Goal: Communication & Community: Answer question/provide support

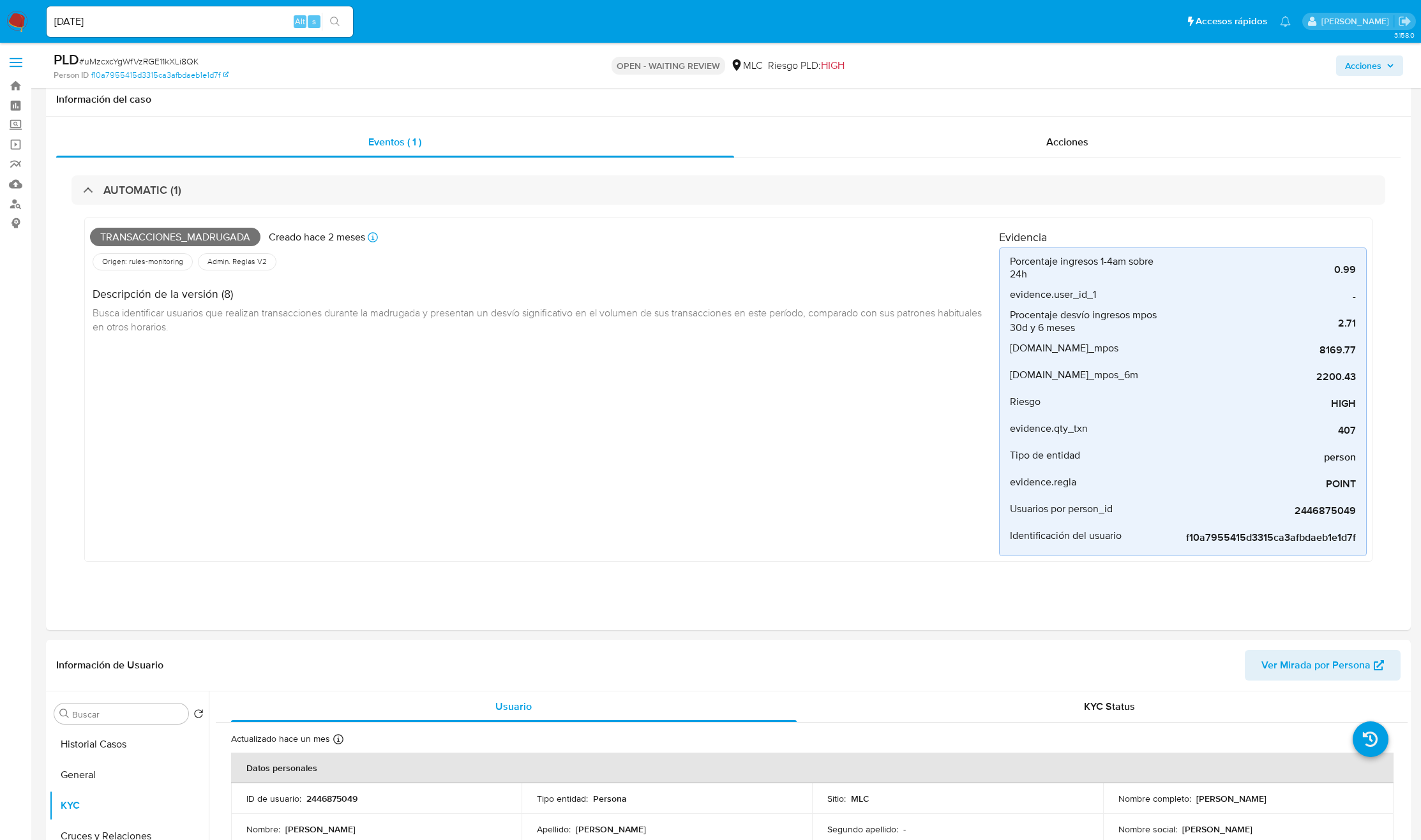
select select "10"
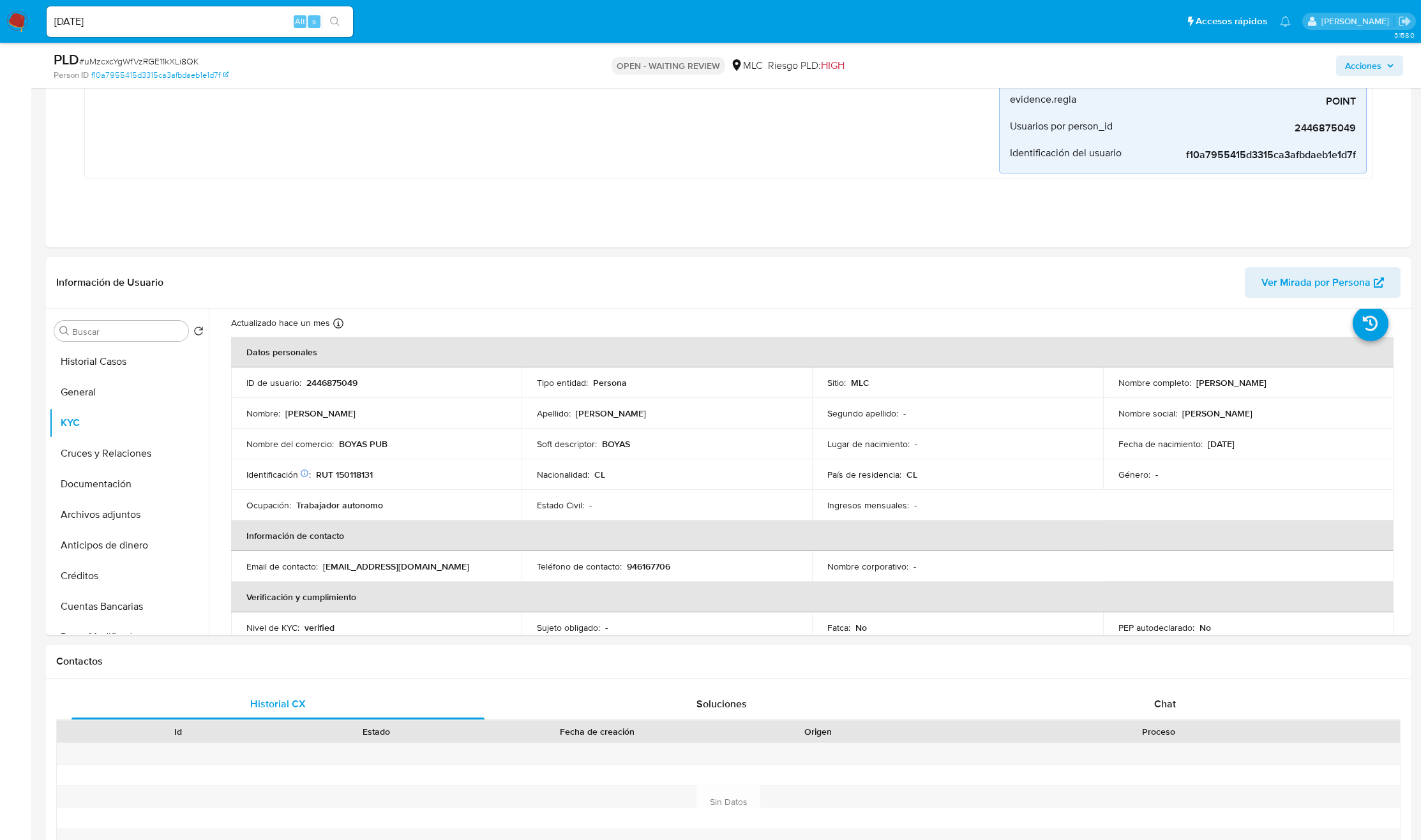
scroll to position [39, 0]
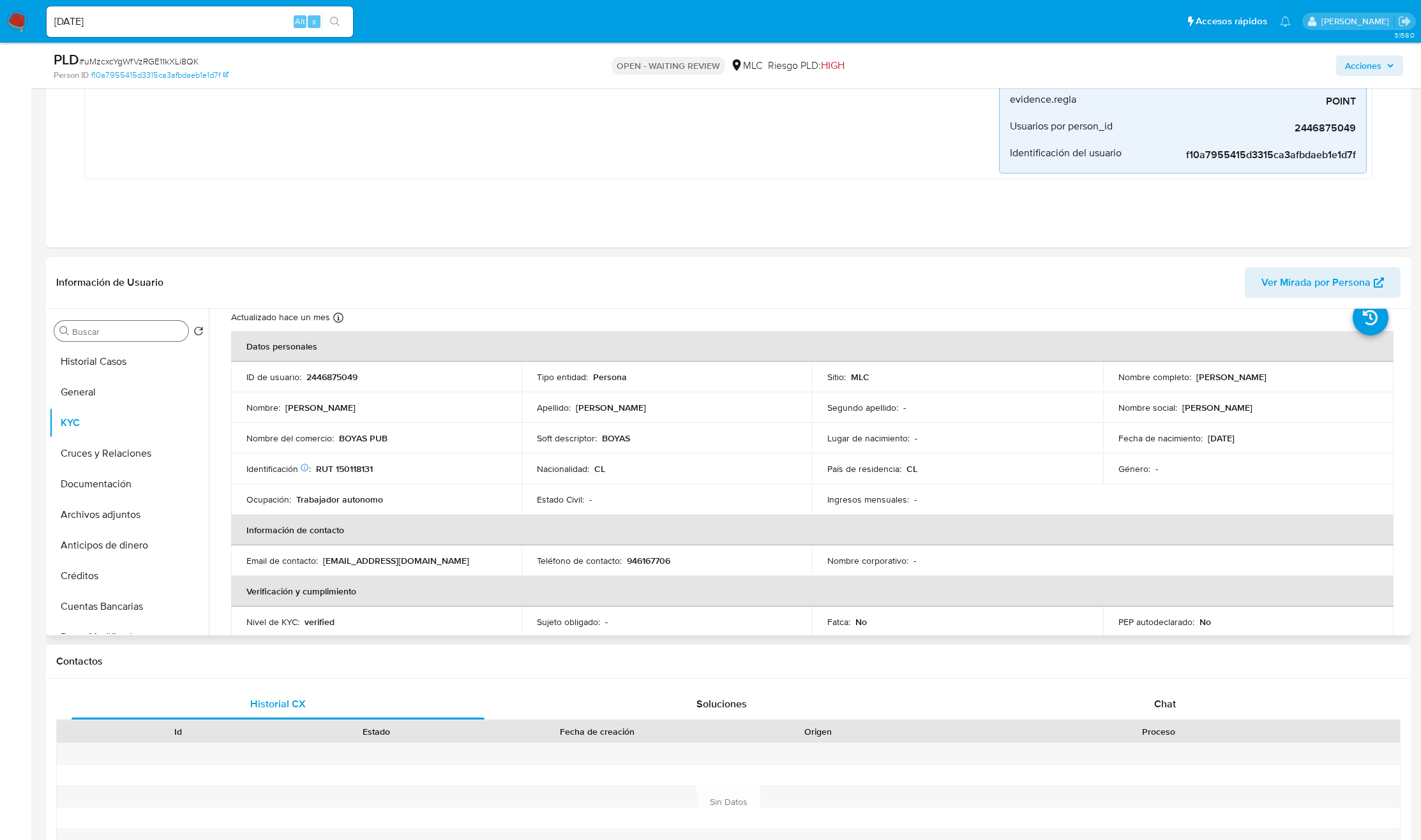
click at [134, 327] on input "Buscar" at bounding box center [128, 332] width 111 height 11
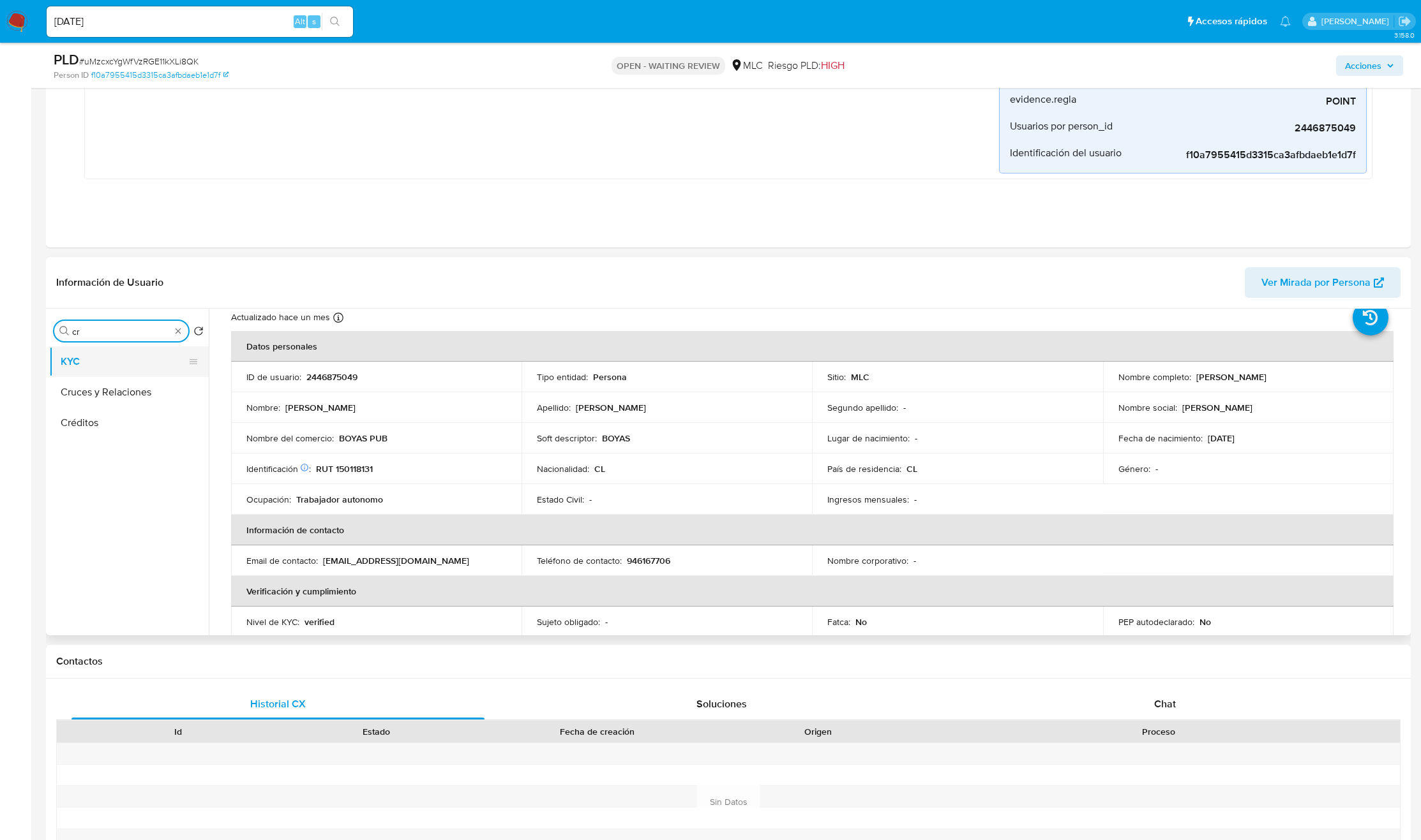
type input "cr"
click at [129, 373] on button "KYC" at bounding box center [124, 362] width 149 height 31
click at [128, 381] on button "Cruces y Relaciones" at bounding box center [124, 393] width 149 height 31
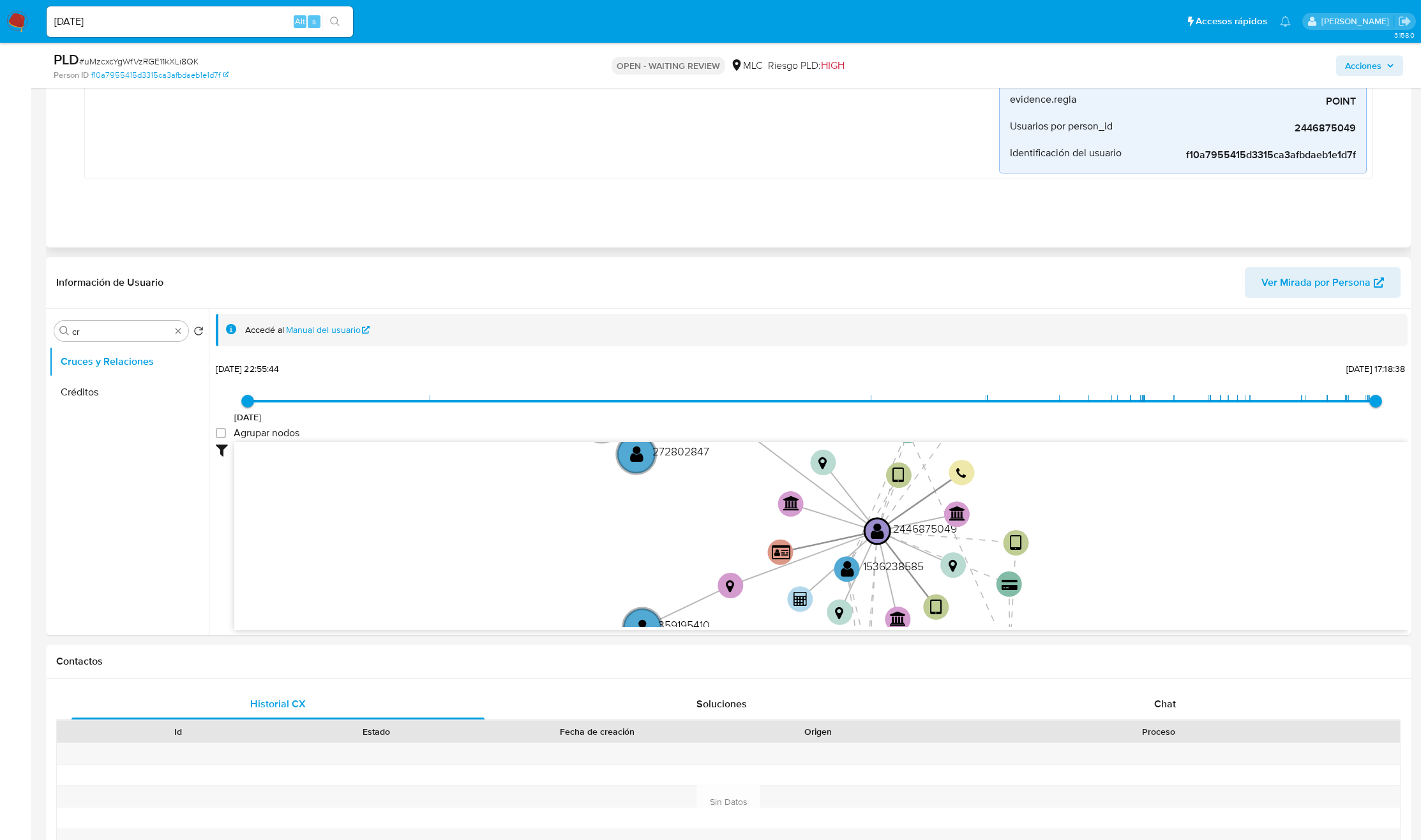
scroll to position [574, 0]
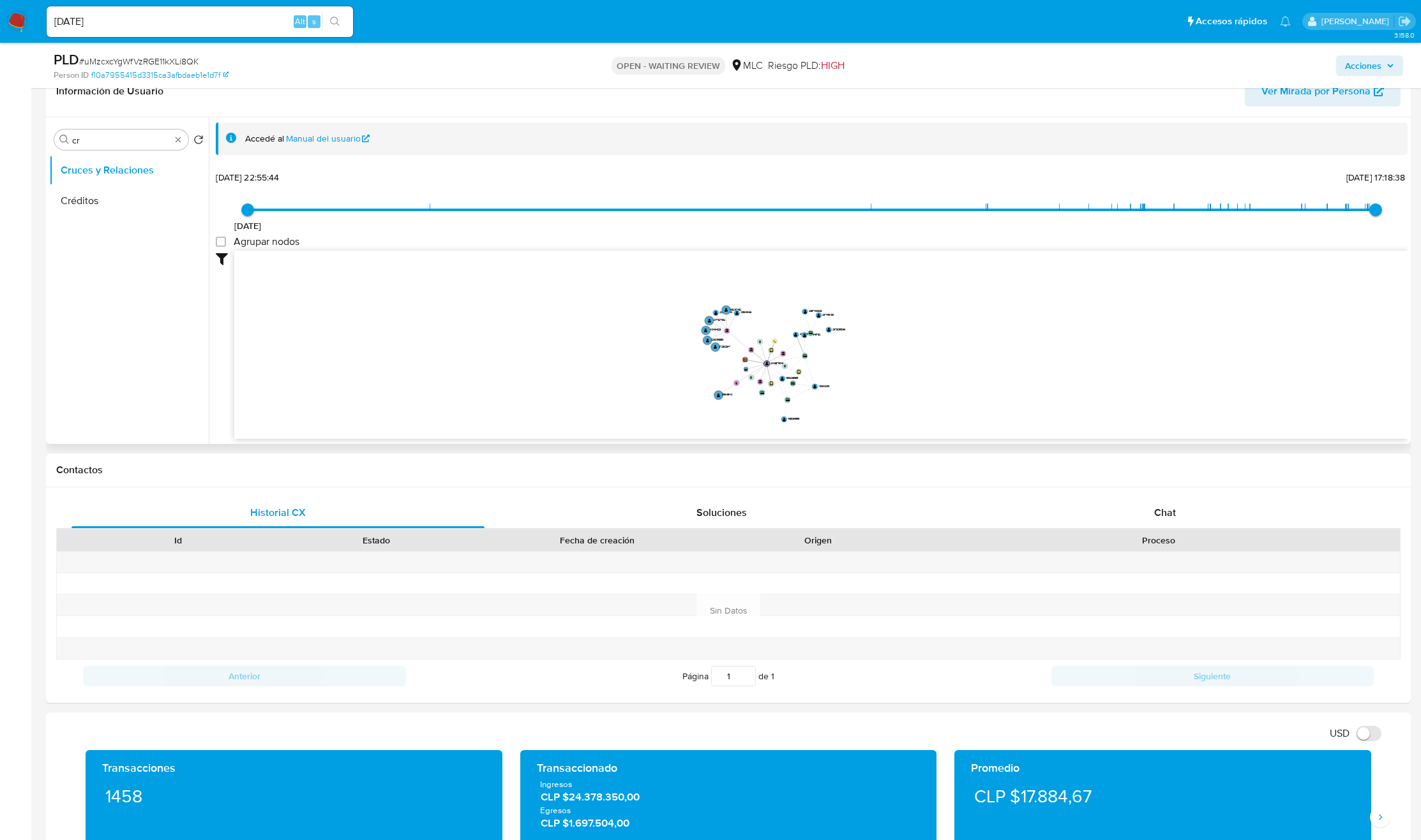
drag, startPoint x: 710, startPoint y: 308, endPoint x: 733, endPoint y: 349, distance: 47.0
click at [733, 349] on icon "device-682beed615202dd8b83e4168  user-2446875049  2446875049 device-67ba44ce6…" at bounding box center [821, 343] width 1173 height 185
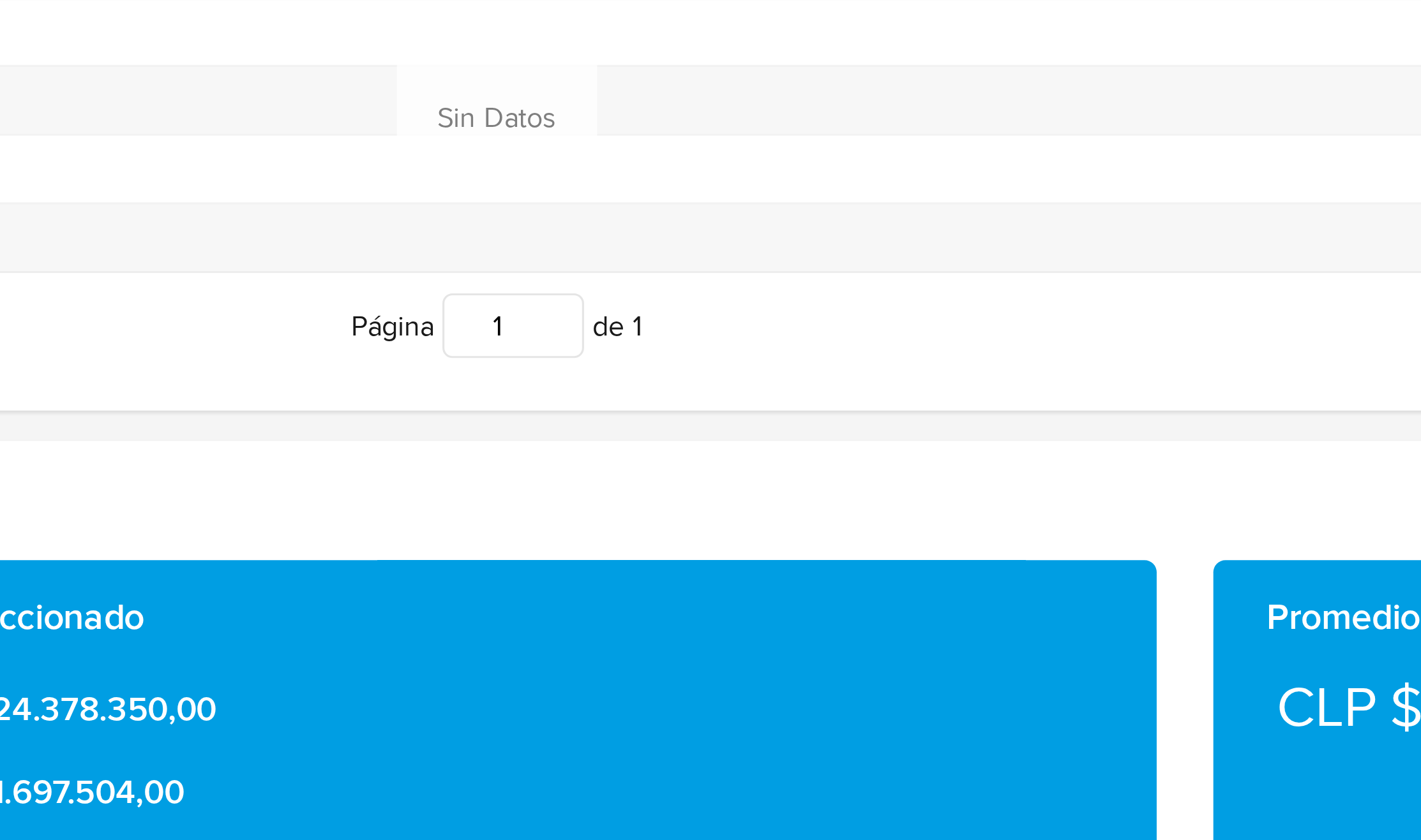
scroll to position [572, 0]
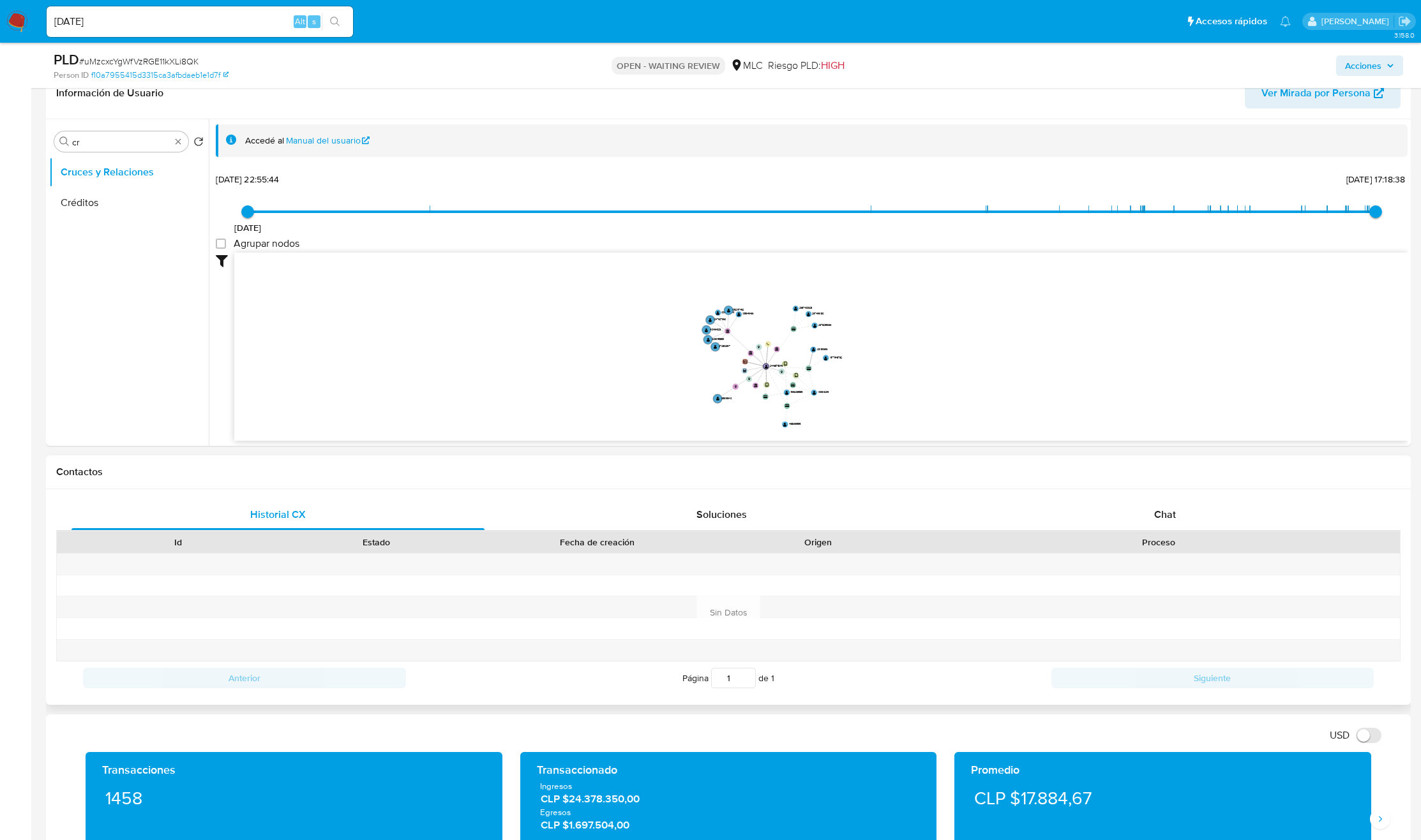
click at [1127, 532] on div "Id Estado Fecha de creación Origen Proceso" at bounding box center [728, 542] width 1344 height 22
click at [1134, 514] on div "Chat" at bounding box center [1165, 515] width 413 height 31
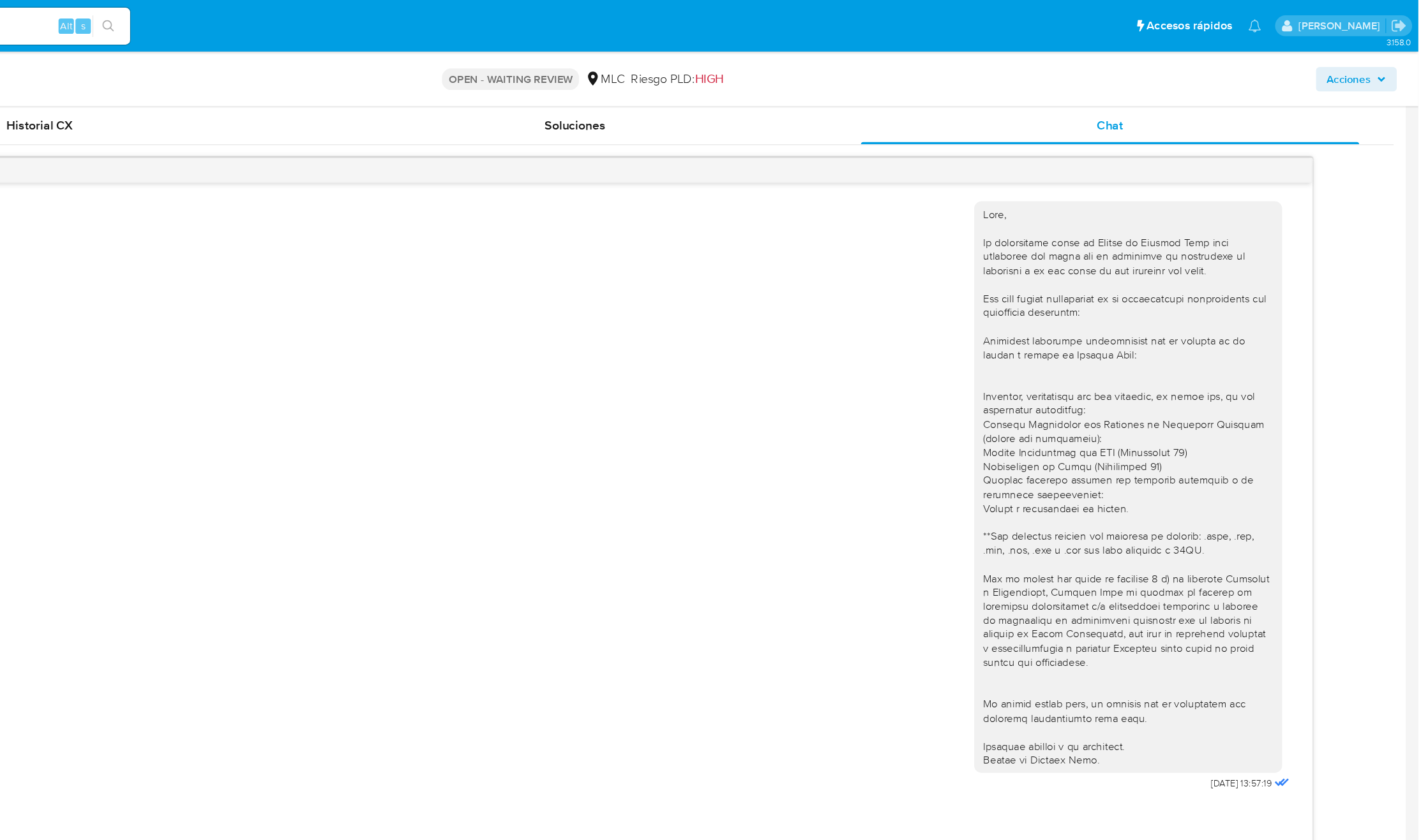
scroll to position [982, 0]
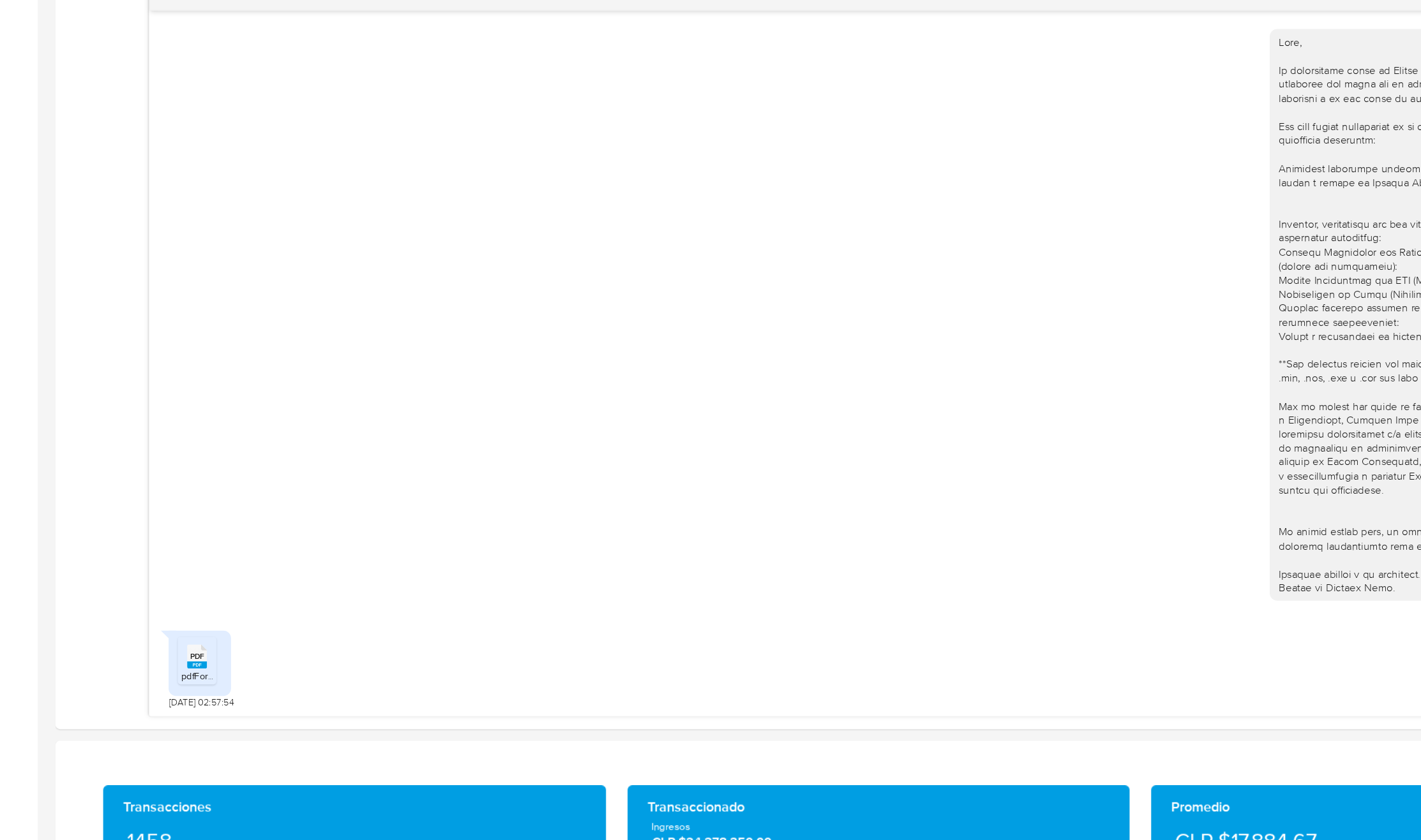
click at [276, 777] on div "USD Cambiar entre moneda local y dolar" at bounding box center [724, 778] width 1335 height 21
click at [167, 698] on rect at bounding box center [163, 694] width 17 height 6
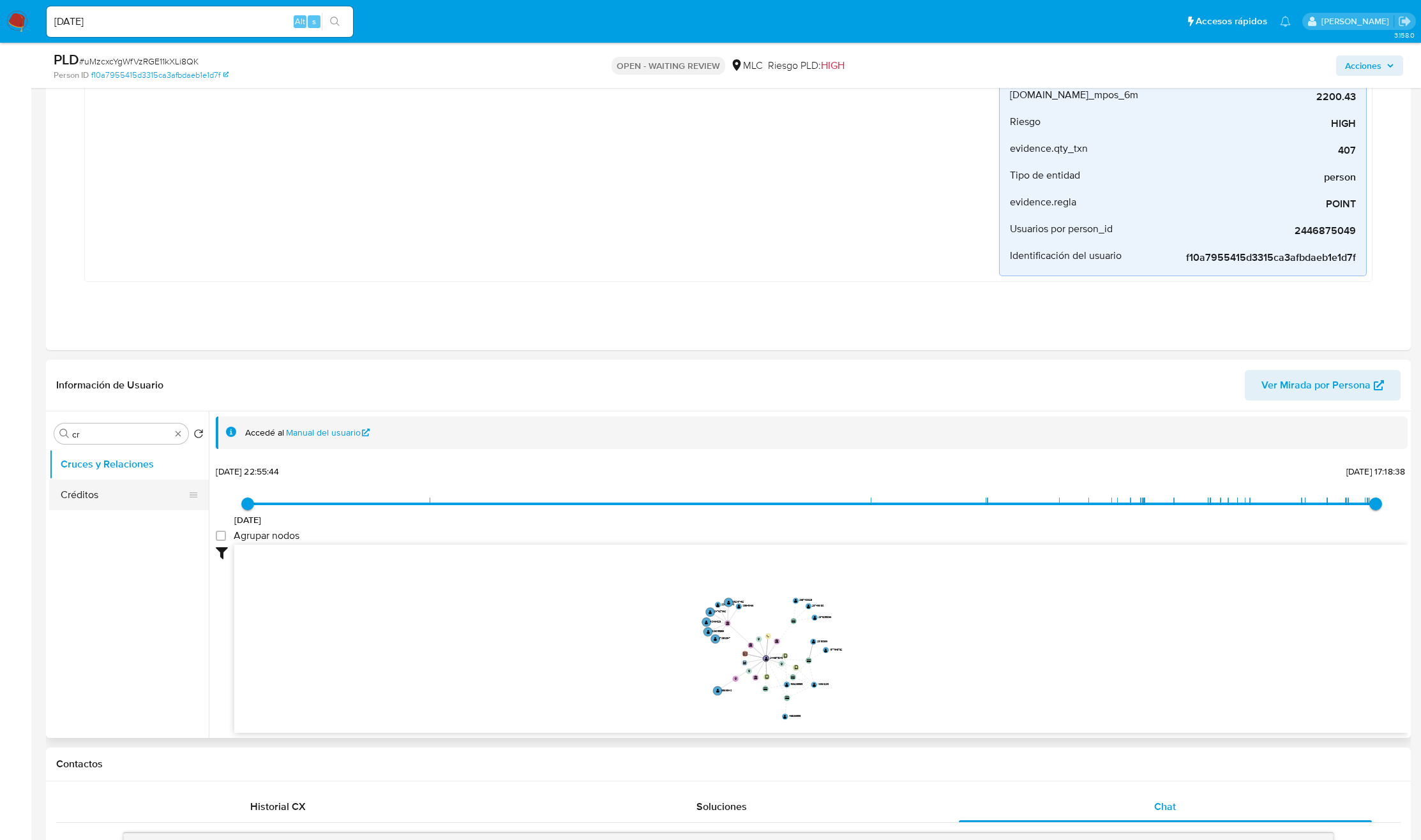
scroll to position [287, 0]
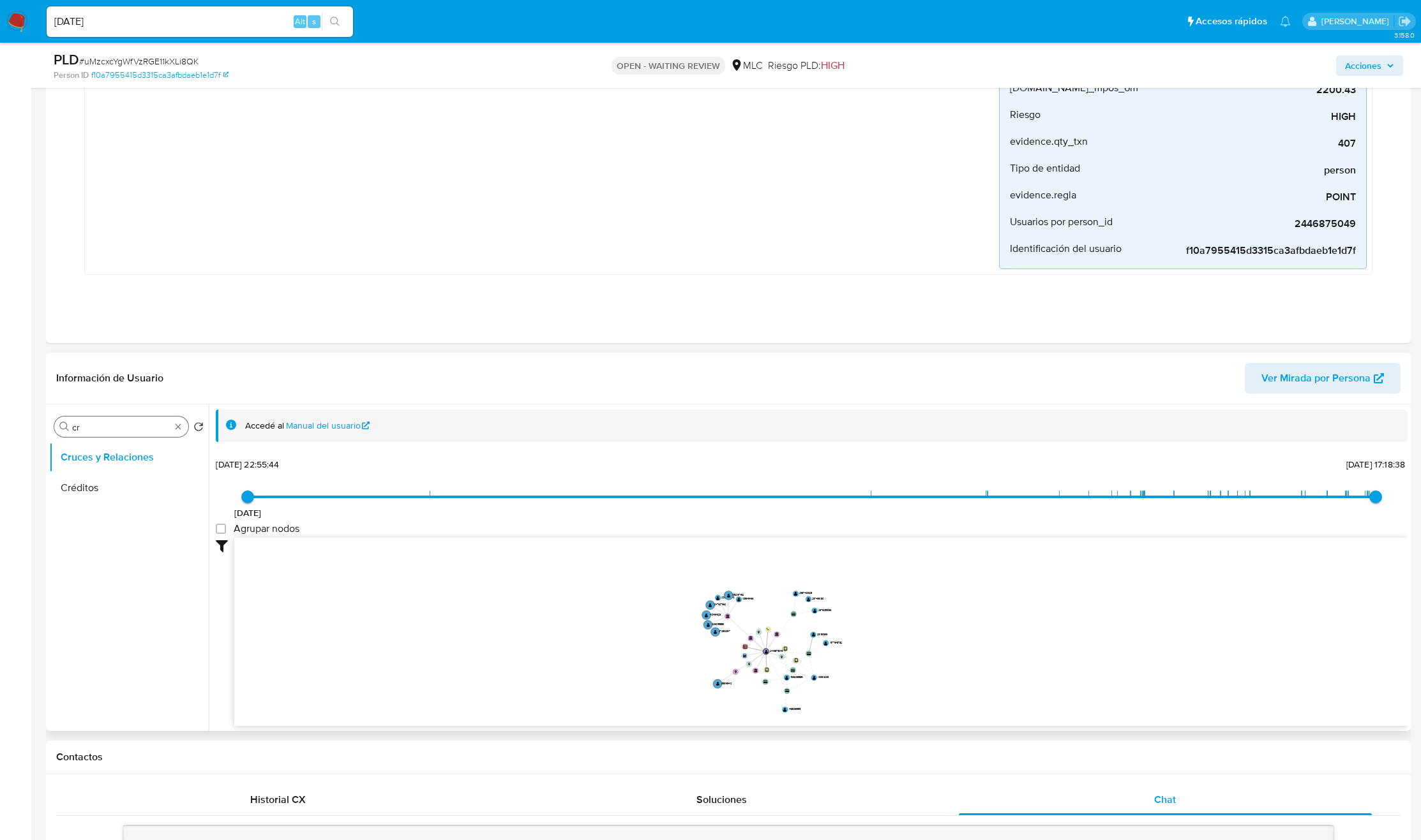
click at [112, 418] on div "Buscar cr" at bounding box center [121, 427] width 134 height 20
drag, startPoint x: 112, startPoint y: 418, endPoint x: 73, endPoint y: 423, distance: 39.3
click at [110, 418] on div "Buscar cr" at bounding box center [121, 427] width 134 height 20
click at [73, 423] on input "cr" at bounding box center [121, 428] width 98 height 11
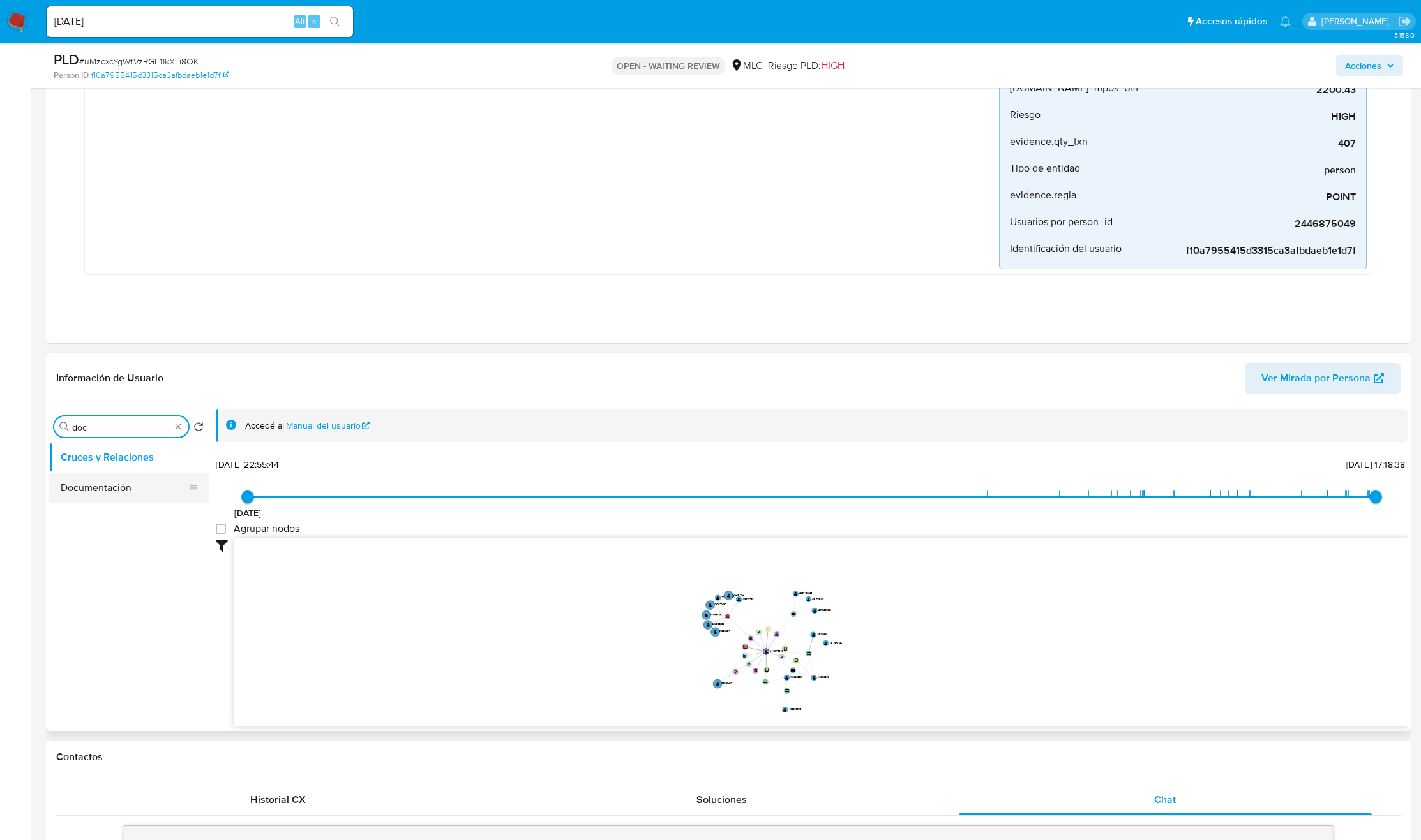
type input "doc"
click at [107, 475] on button "Documentación" at bounding box center [124, 488] width 149 height 31
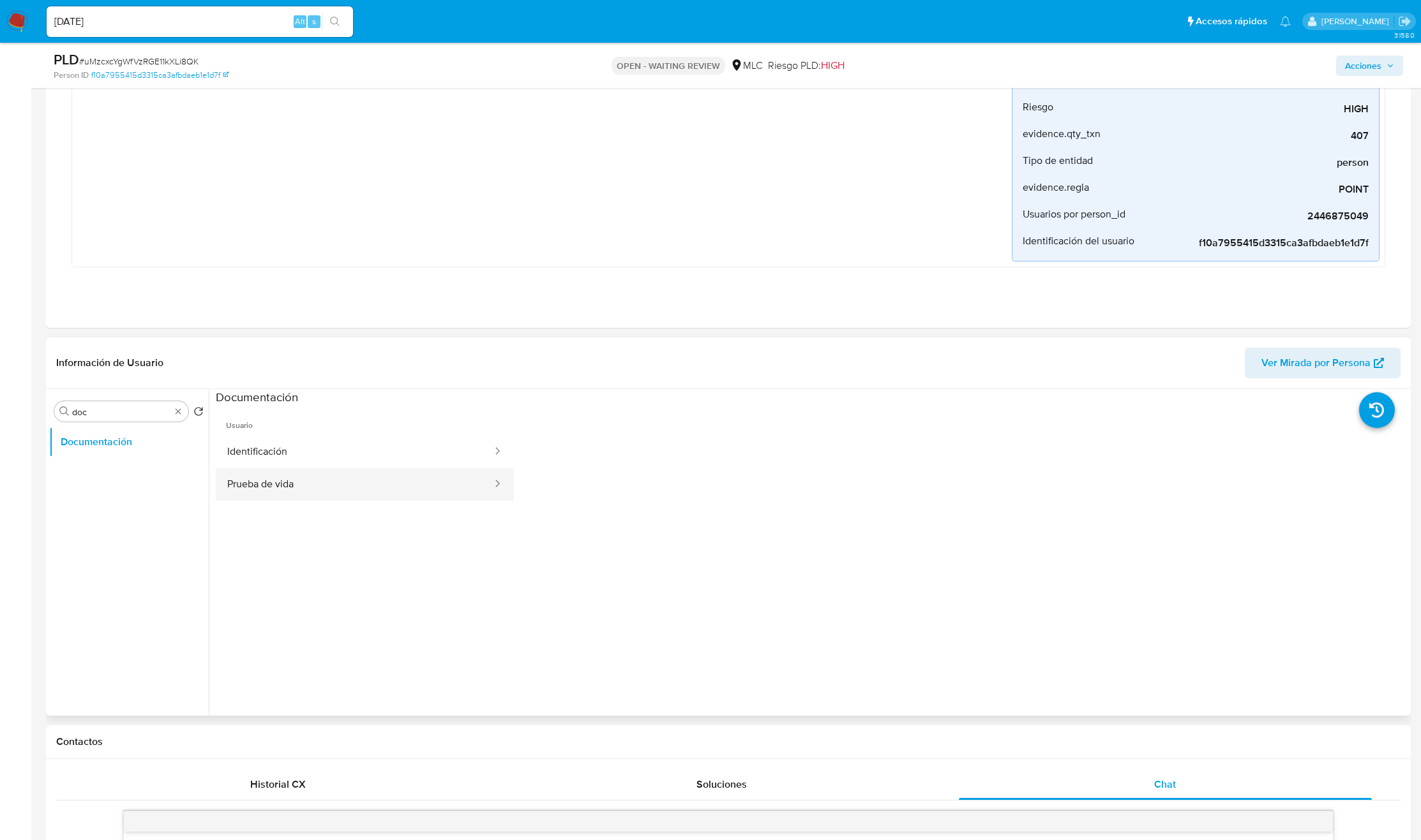
click at [388, 494] on button "Prueba de vida" at bounding box center [354, 484] width 278 height 33
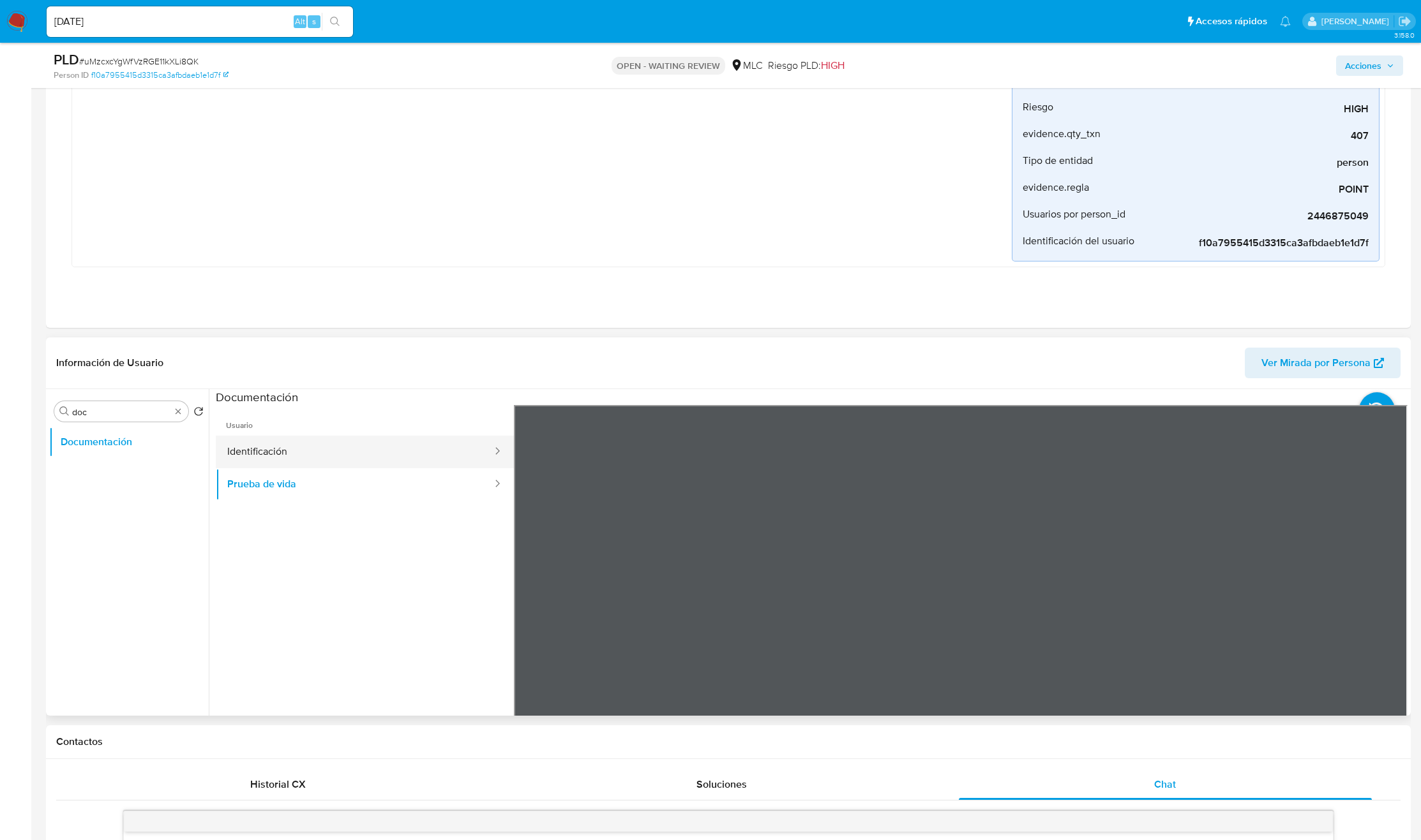
click at [268, 447] on button "Identificación" at bounding box center [354, 452] width 278 height 33
click at [331, 493] on button "Prueba de vida" at bounding box center [354, 484] width 278 height 33
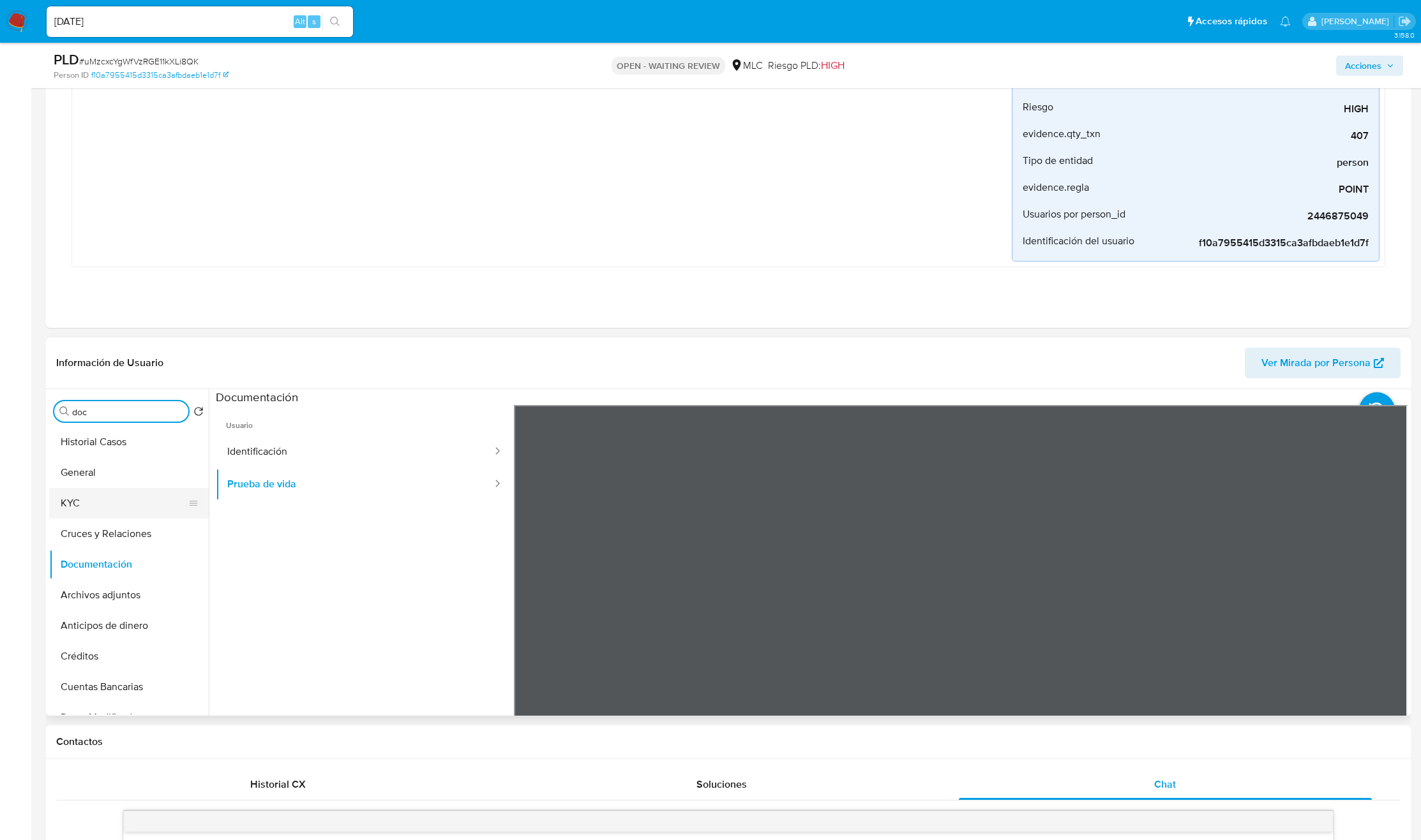
click at [85, 491] on button "KYC" at bounding box center [124, 504] width 149 height 31
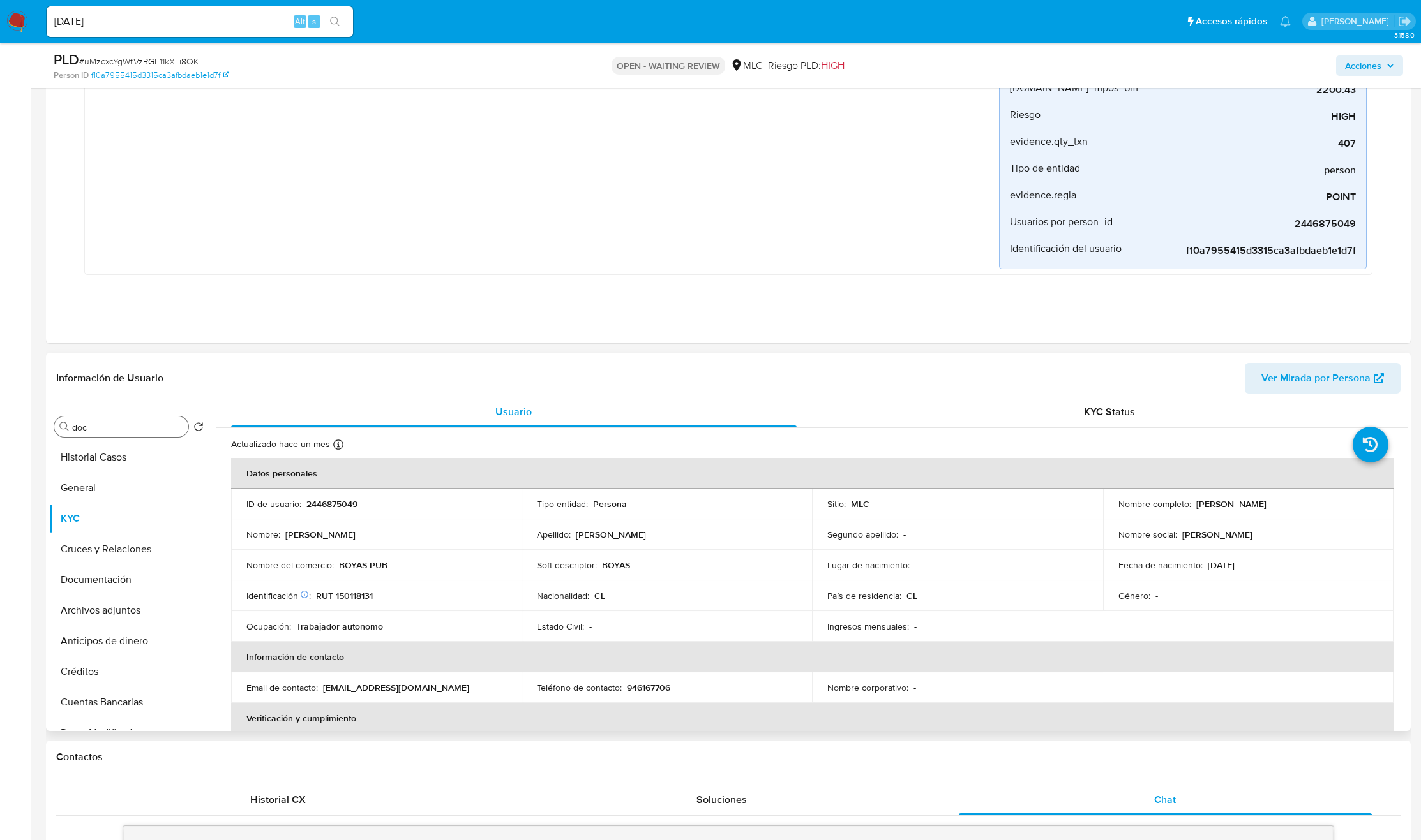
scroll to position [0, 0]
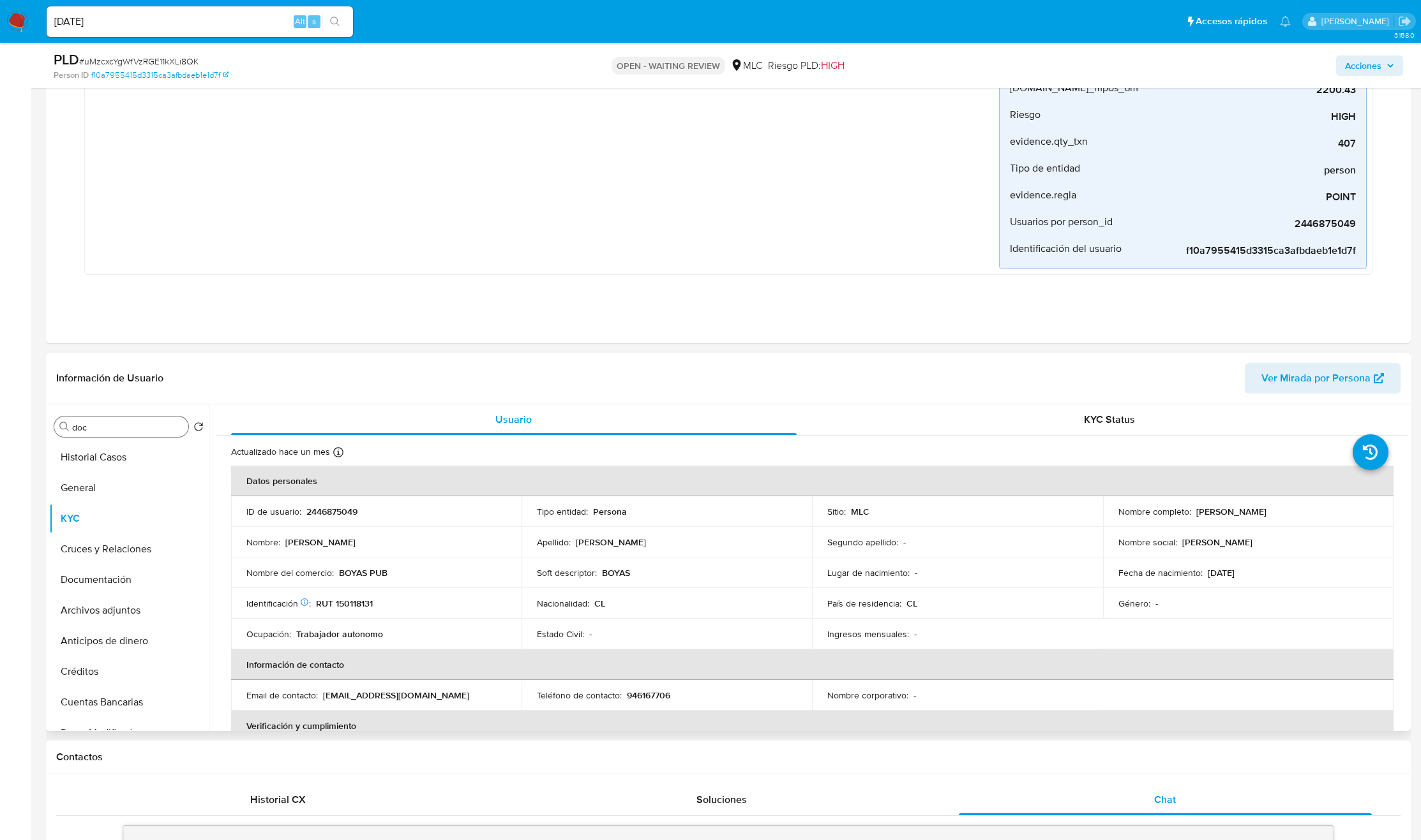
click at [119, 417] on div "Buscar doc Volver al orden por defecto Historial Casos General KYC Cruces y Rel…" at bounding box center [129, 569] width 160 height 325
click at [123, 421] on div "Buscar doc" at bounding box center [121, 427] width 134 height 20
click at [118, 426] on input "doc" at bounding box center [128, 428] width 111 height 11
type input "direc"
click at [96, 481] on button "Direcciones" at bounding box center [124, 488] width 149 height 31
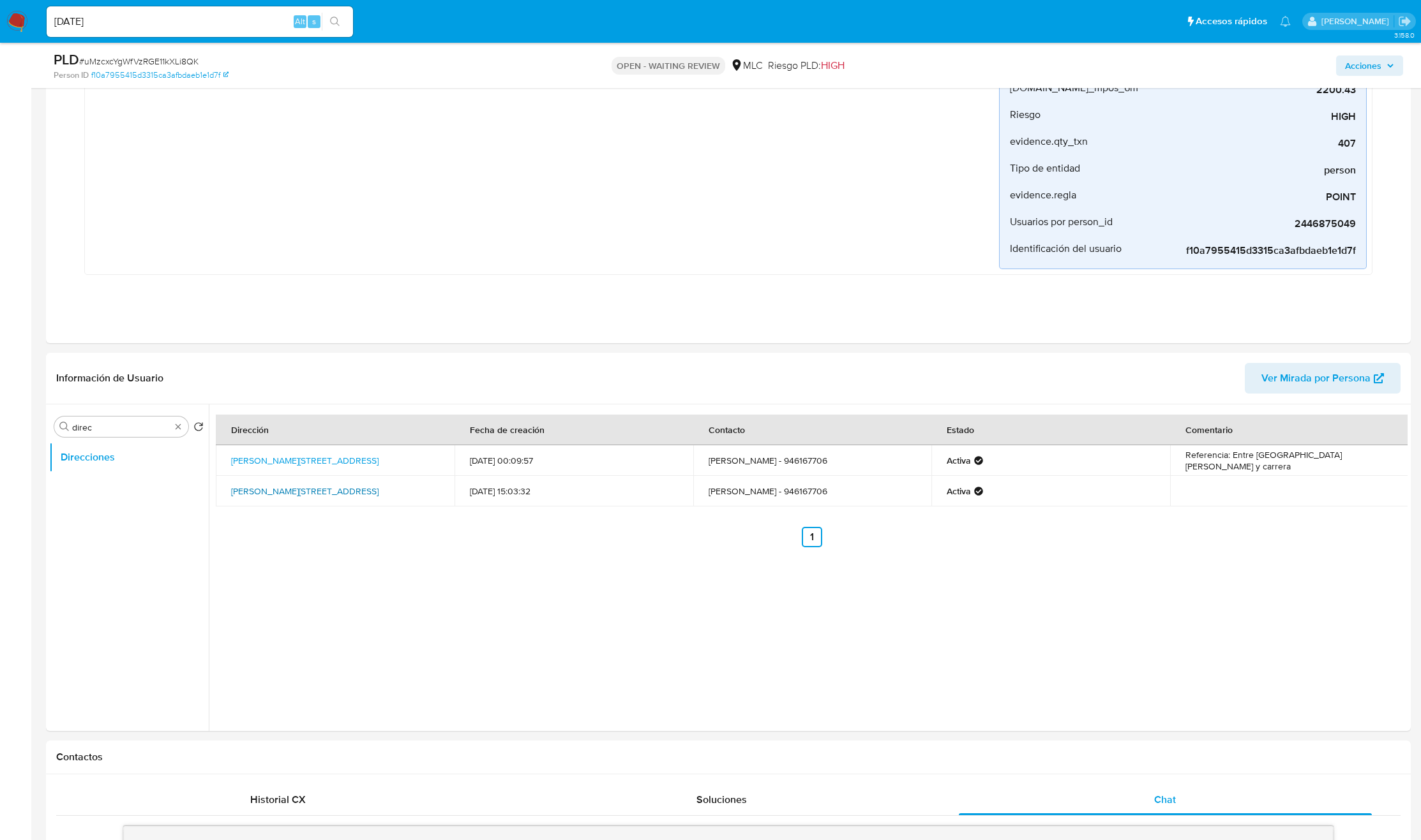
click at [299, 489] on link "Serrano 1329, Tocopilla, Antofagasta, , Chile 1329" at bounding box center [305, 491] width 148 height 13
click at [305, 454] on link "Calle Esmeralda 2317, Tocopilla, Antofagasta, , Chile 2317" at bounding box center [305, 461] width 148 height 13
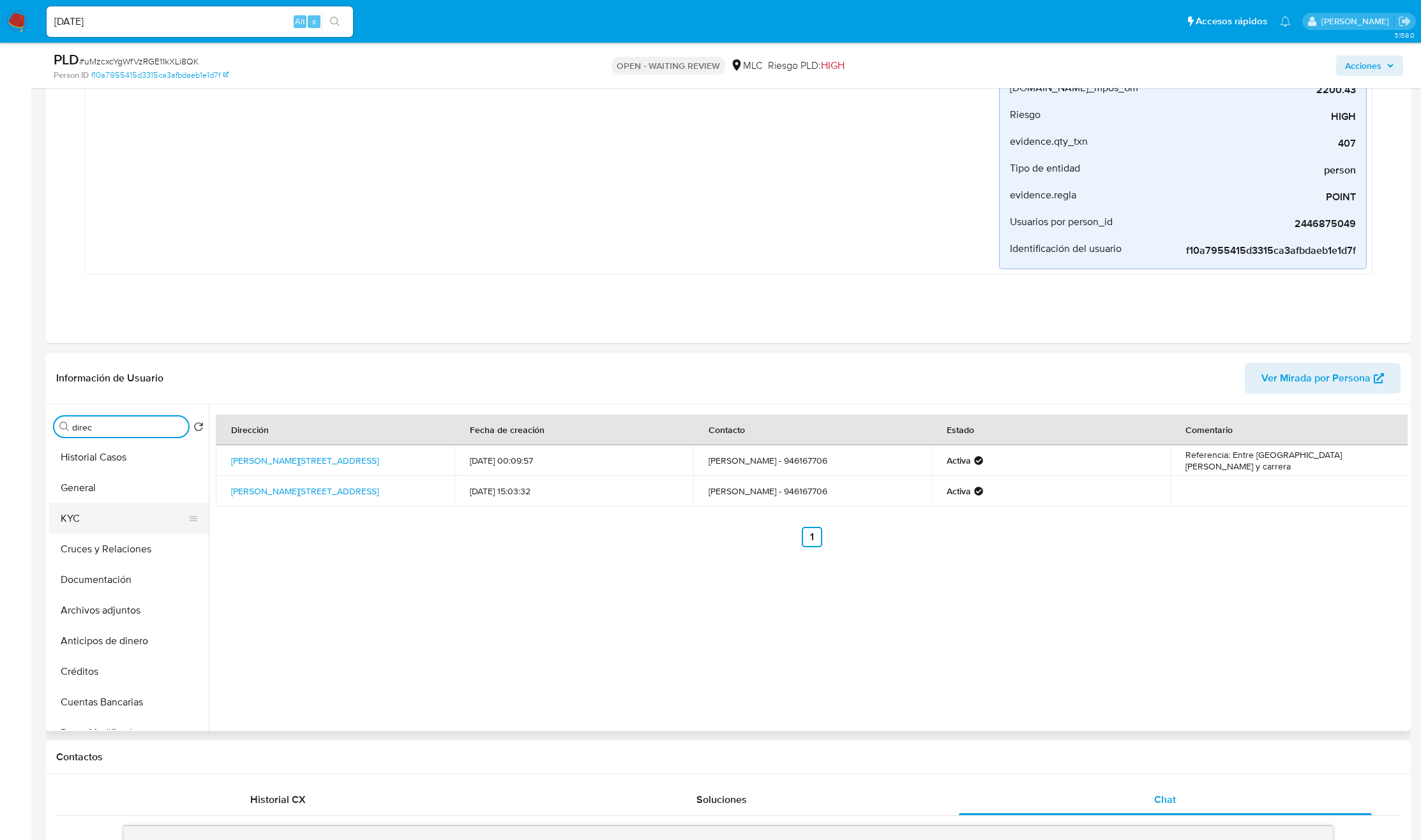
click at [121, 513] on button "KYC" at bounding box center [124, 519] width 149 height 31
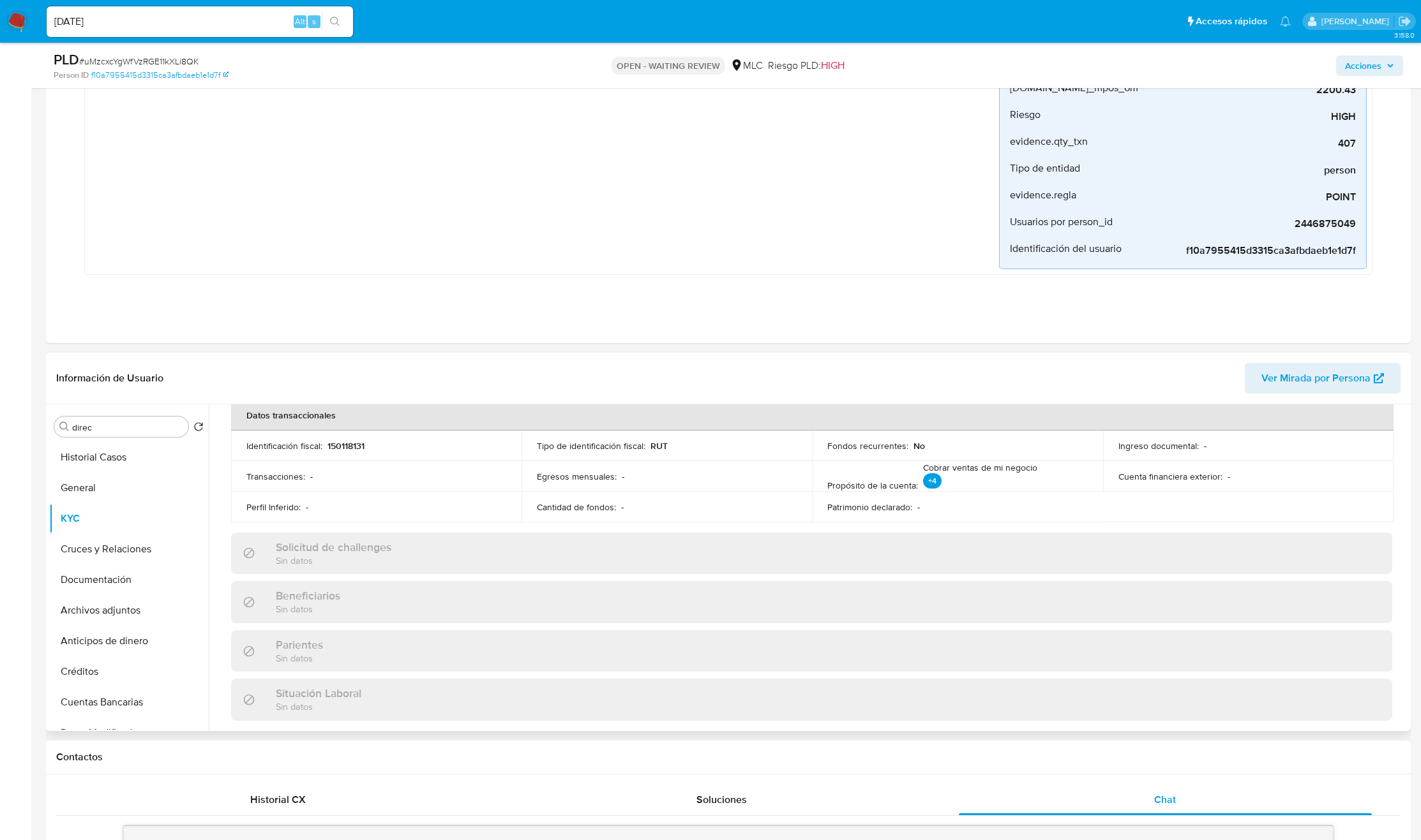
scroll to position [704, 0]
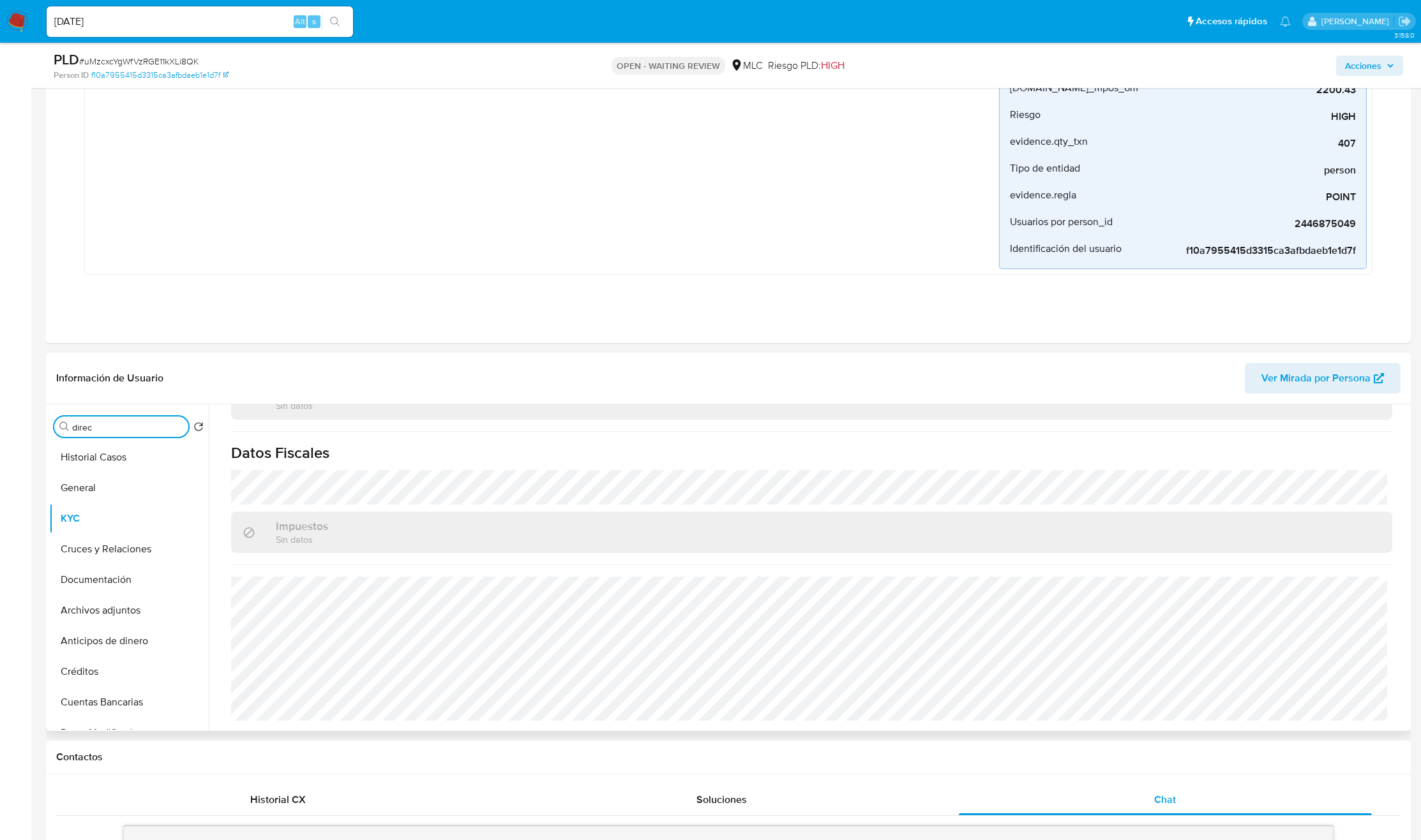
click at [125, 431] on input "direc" at bounding box center [128, 428] width 111 height 11
type input "i"
type input "direc"
click at [105, 502] on button "Direcciones" at bounding box center [124, 488] width 149 height 31
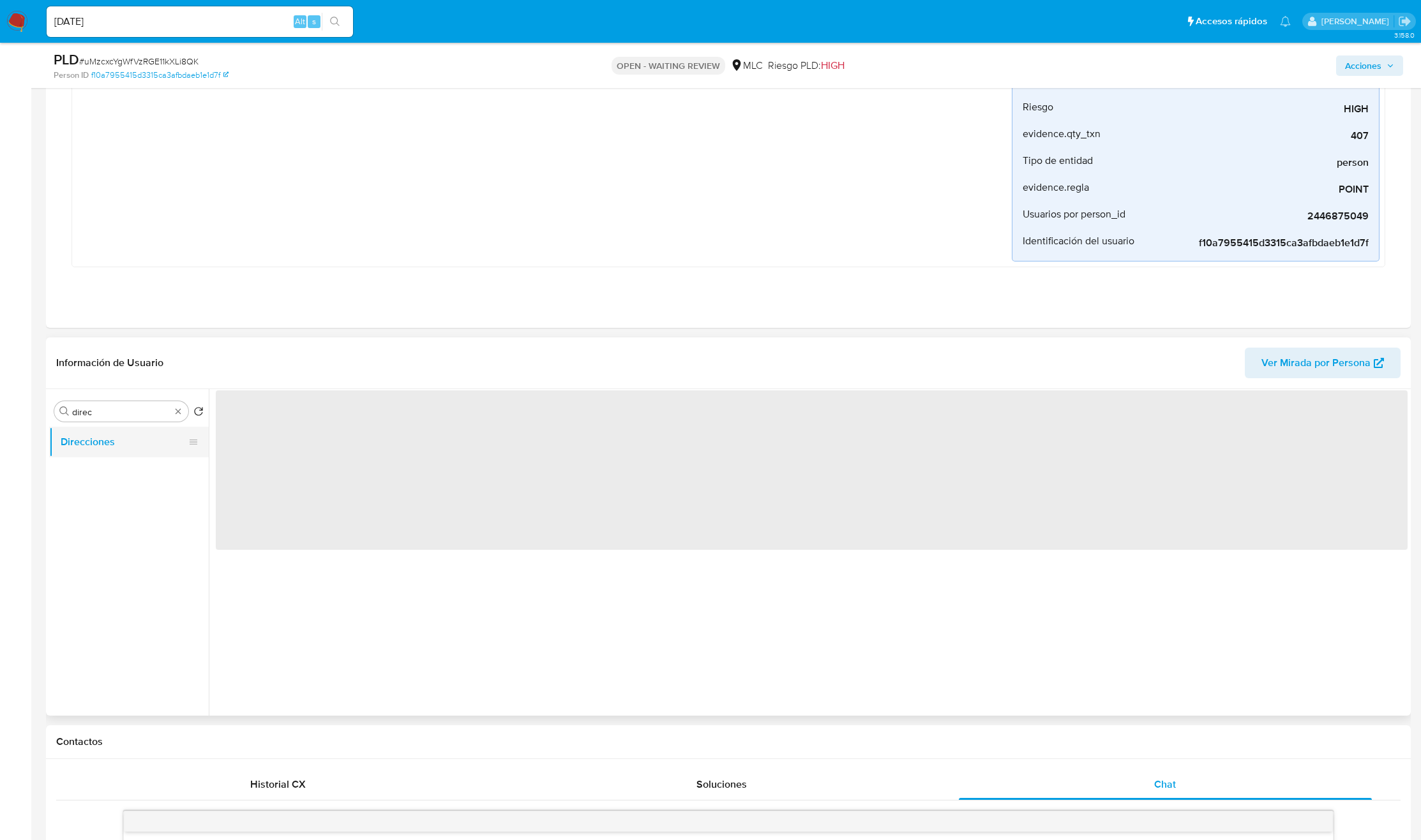
scroll to position [0, 0]
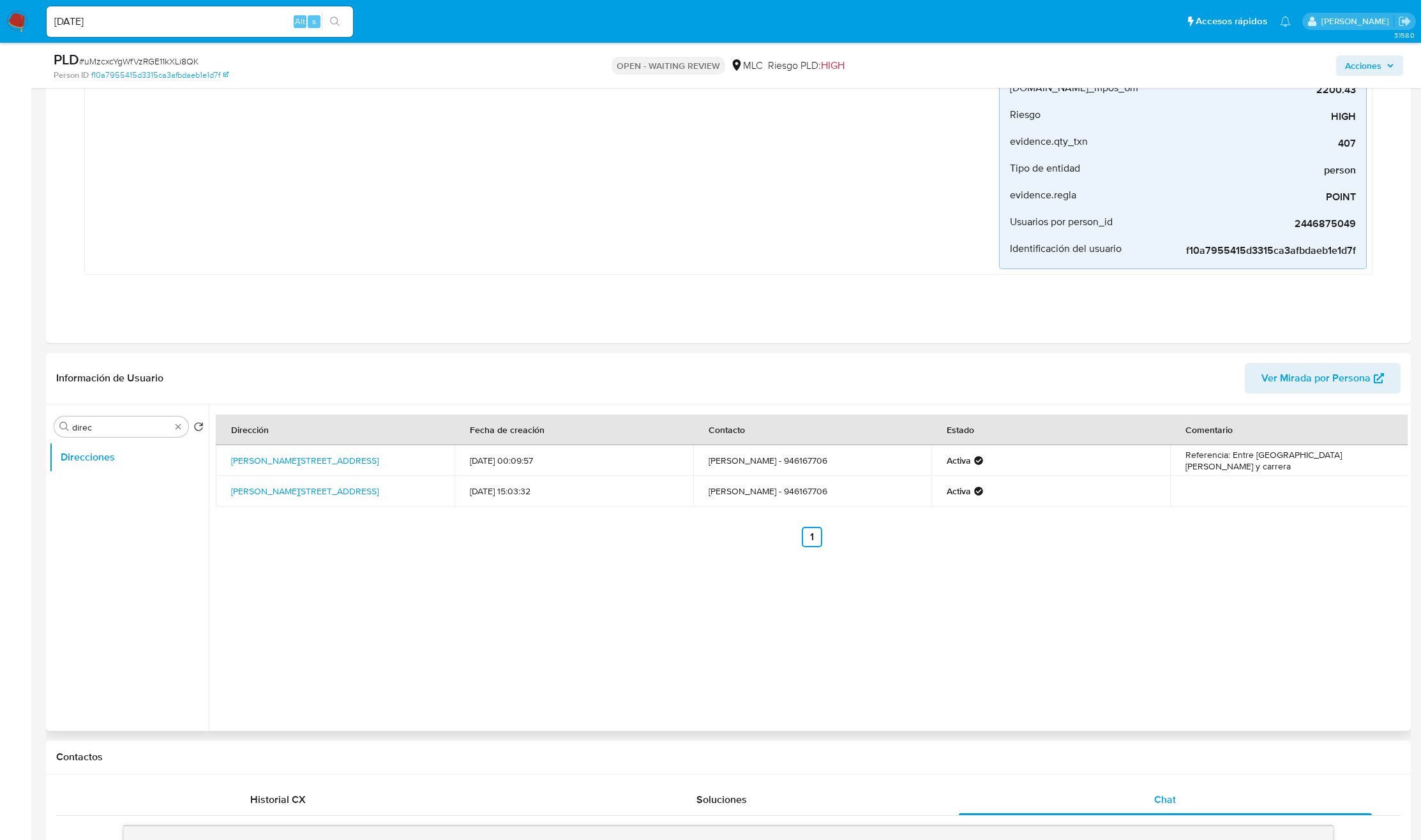
click at [434, 500] on td "Serrano 1329, Tocopilla, Antofagasta, , Chile 1329" at bounding box center [335, 491] width 239 height 31
copy td "Serrano 1329, Tocopilla, Antofagasta, , Chile 1329"
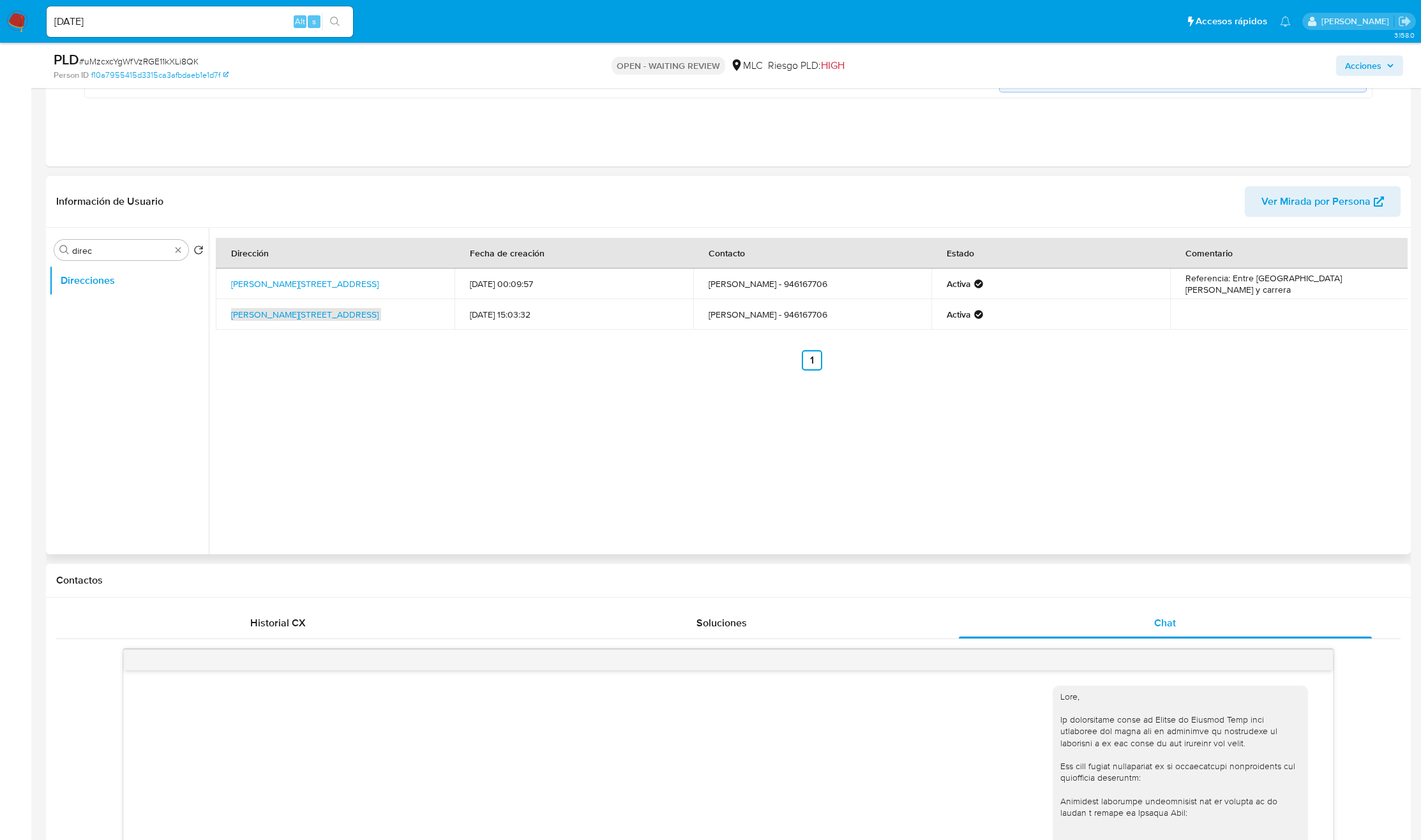
scroll to position [479, 0]
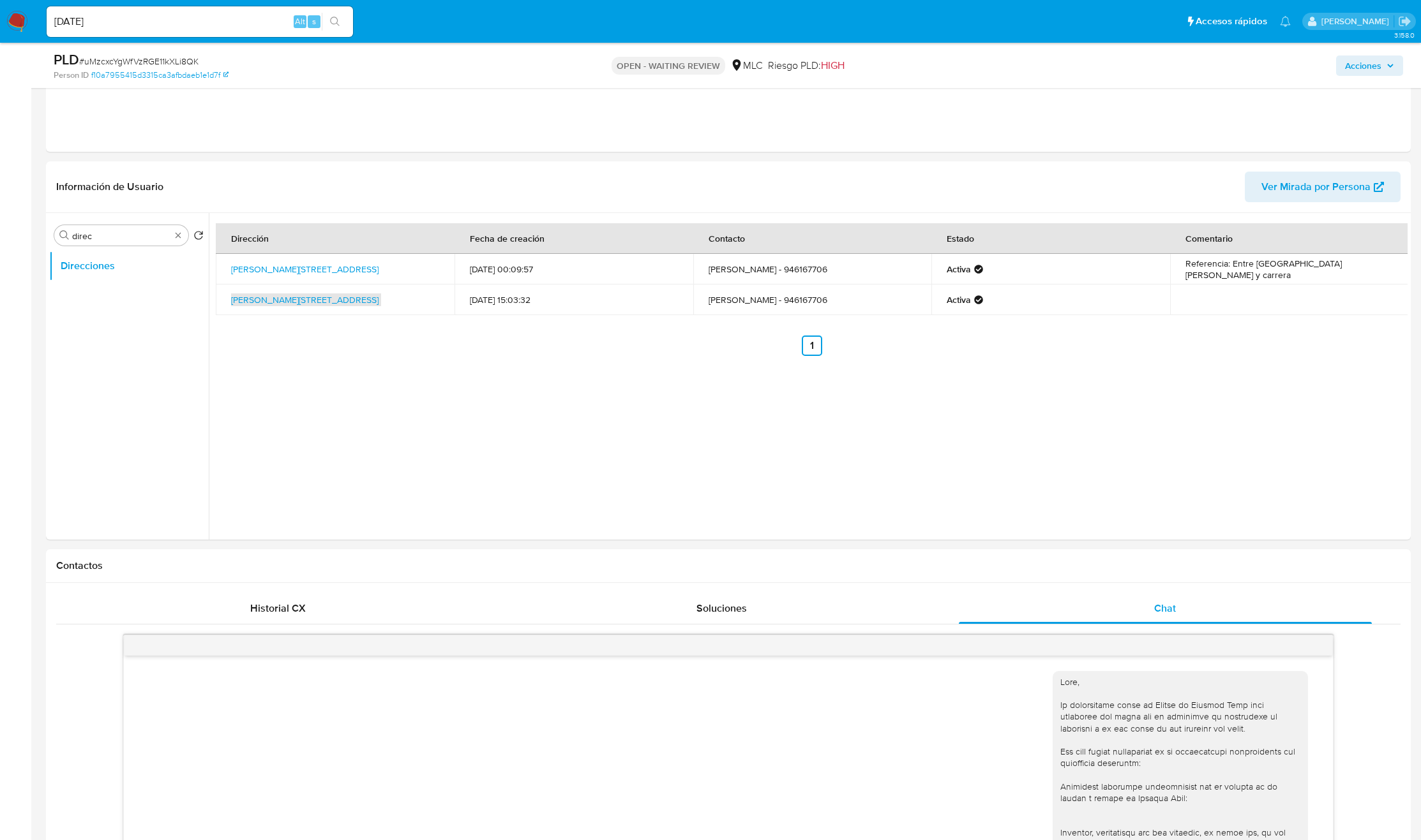
drag, startPoint x: 177, startPoint y: 234, endPoint x: 165, endPoint y: 248, distance: 18.4
click at [151, 264] on button "Historial Casos" at bounding box center [129, 266] width 160 height 31
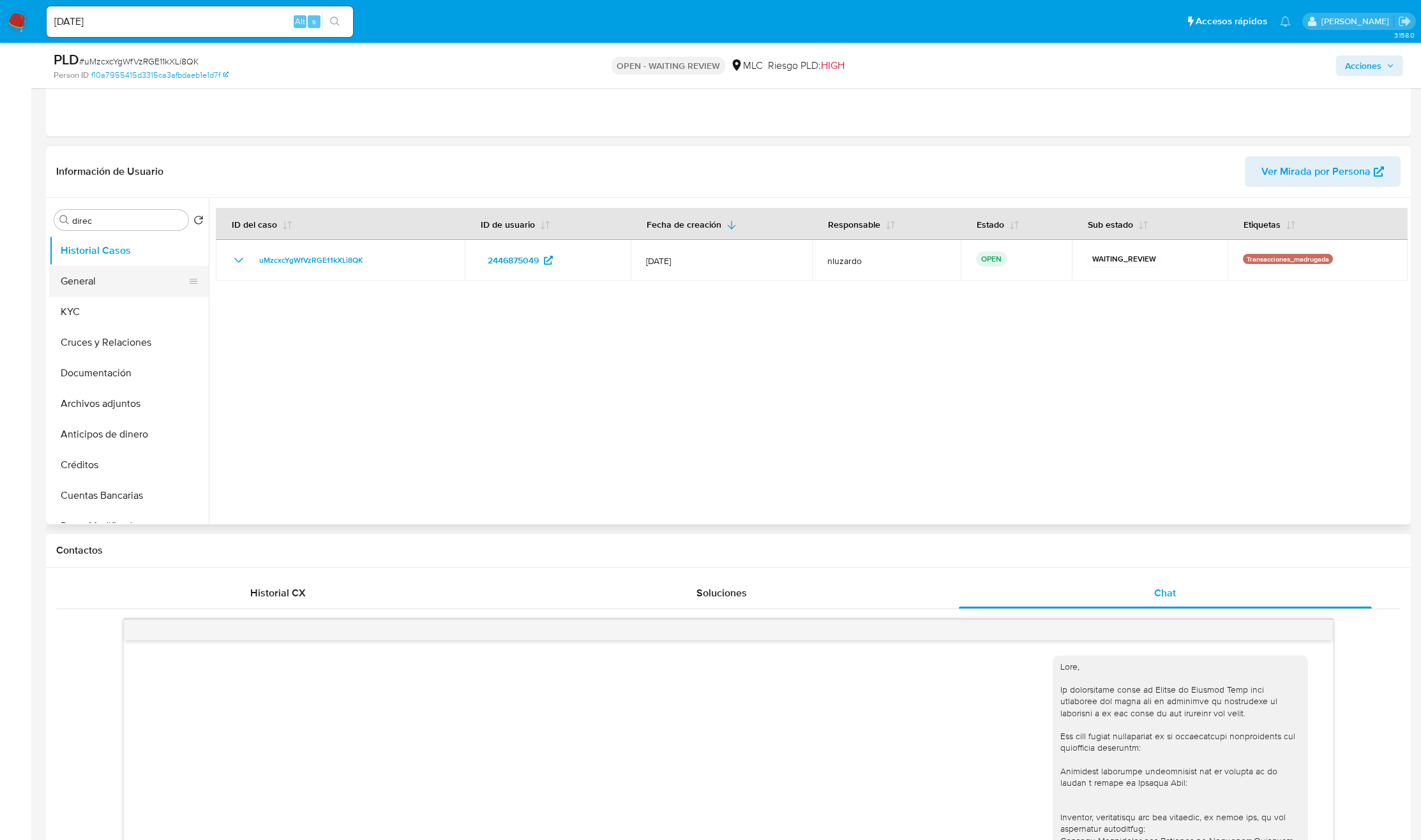
click at [108, 296] on button "General" at bounding box center [124, 281] width 149 height 31
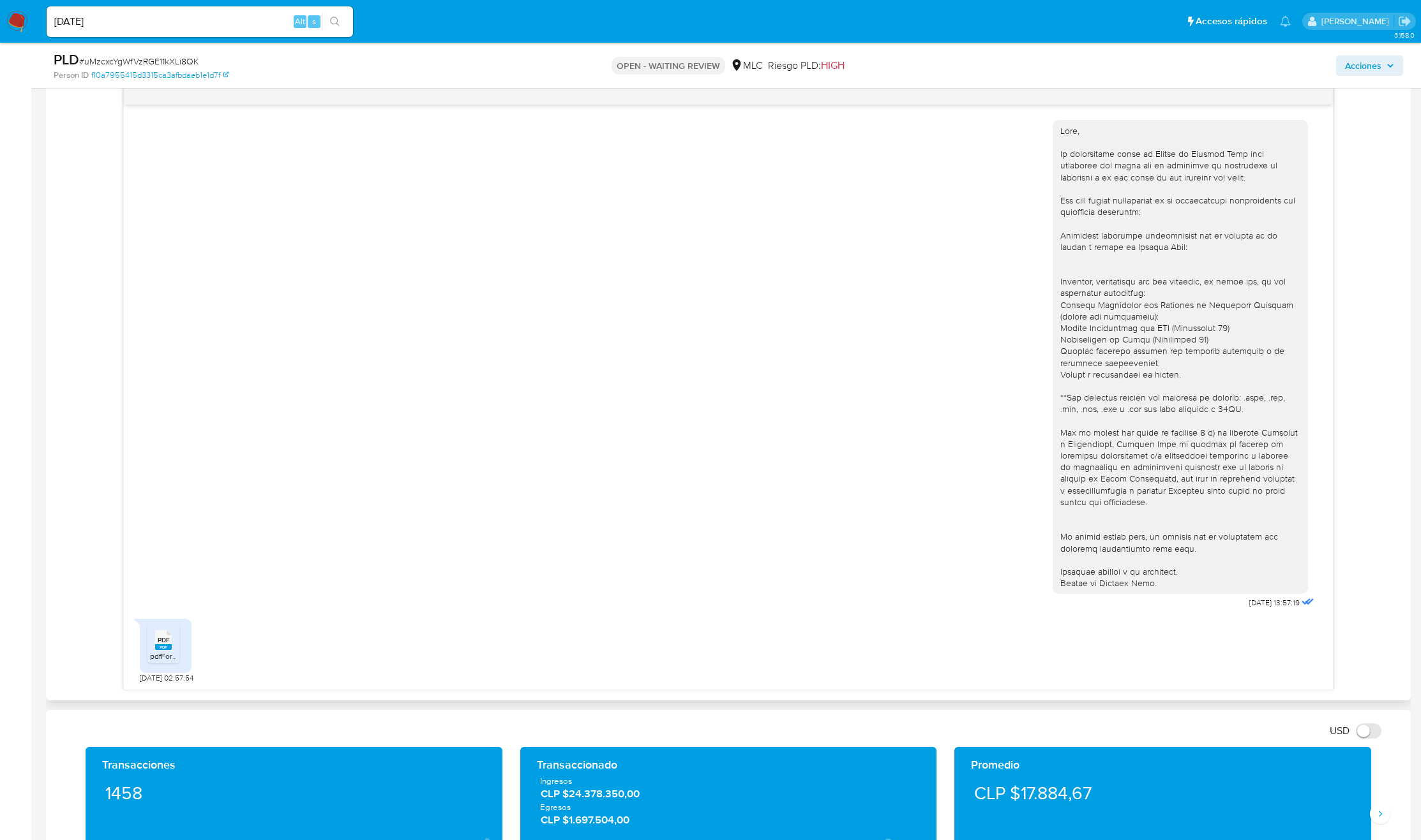
scroll to position [1053, 0]
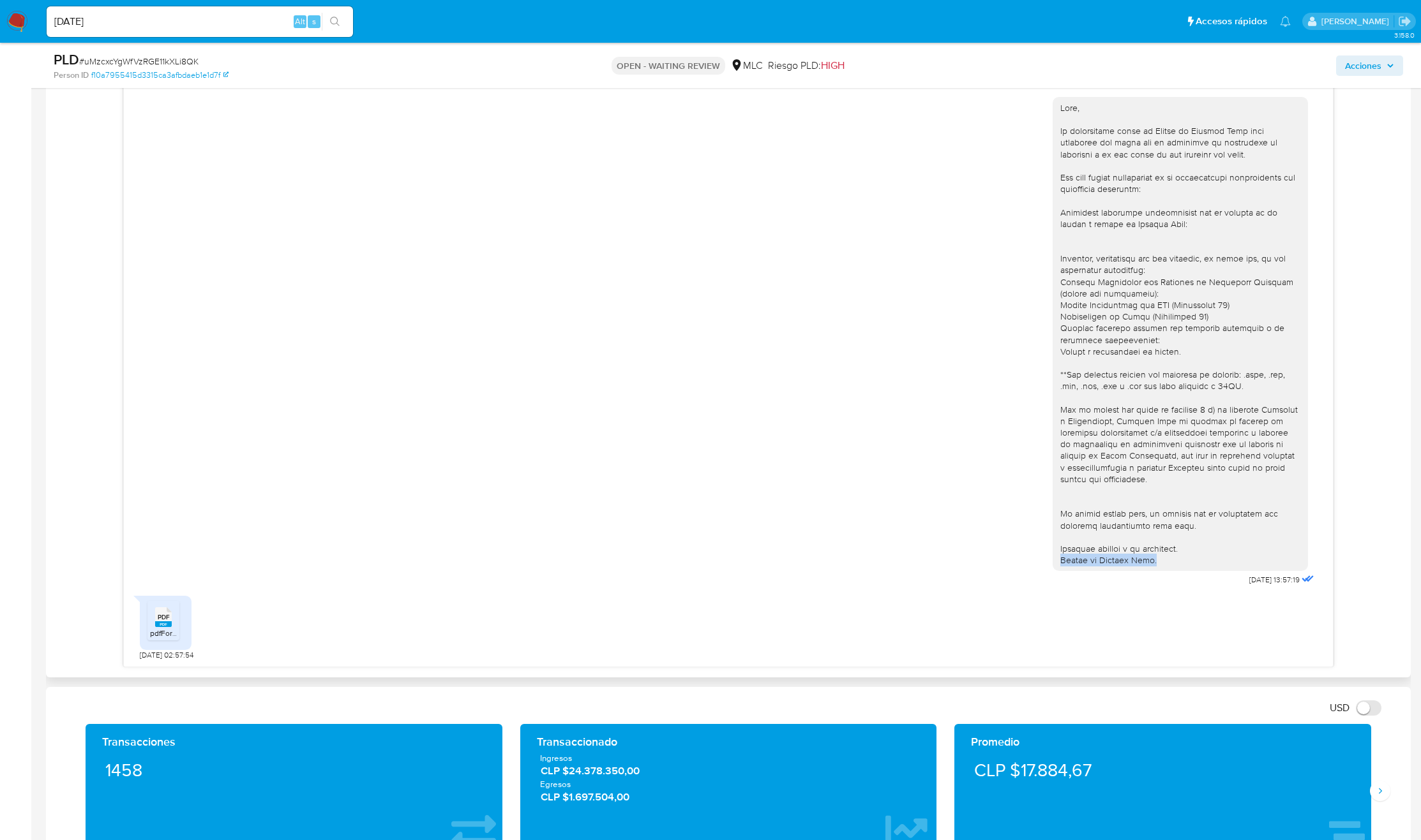
copy div "Equipo de Mercado Pago."
drag, startPoint x: 1173, startPoint y: 567, endPoint x: 1054, endPoint y: 606, distance: 125.2
click at [1057, 605] on div "18/08/2025 13:57:19 PDF PDF pdfFormulario.pdf 21/08/2025 02:57:54" at bounding box center [728, 374] width 1208 height 585
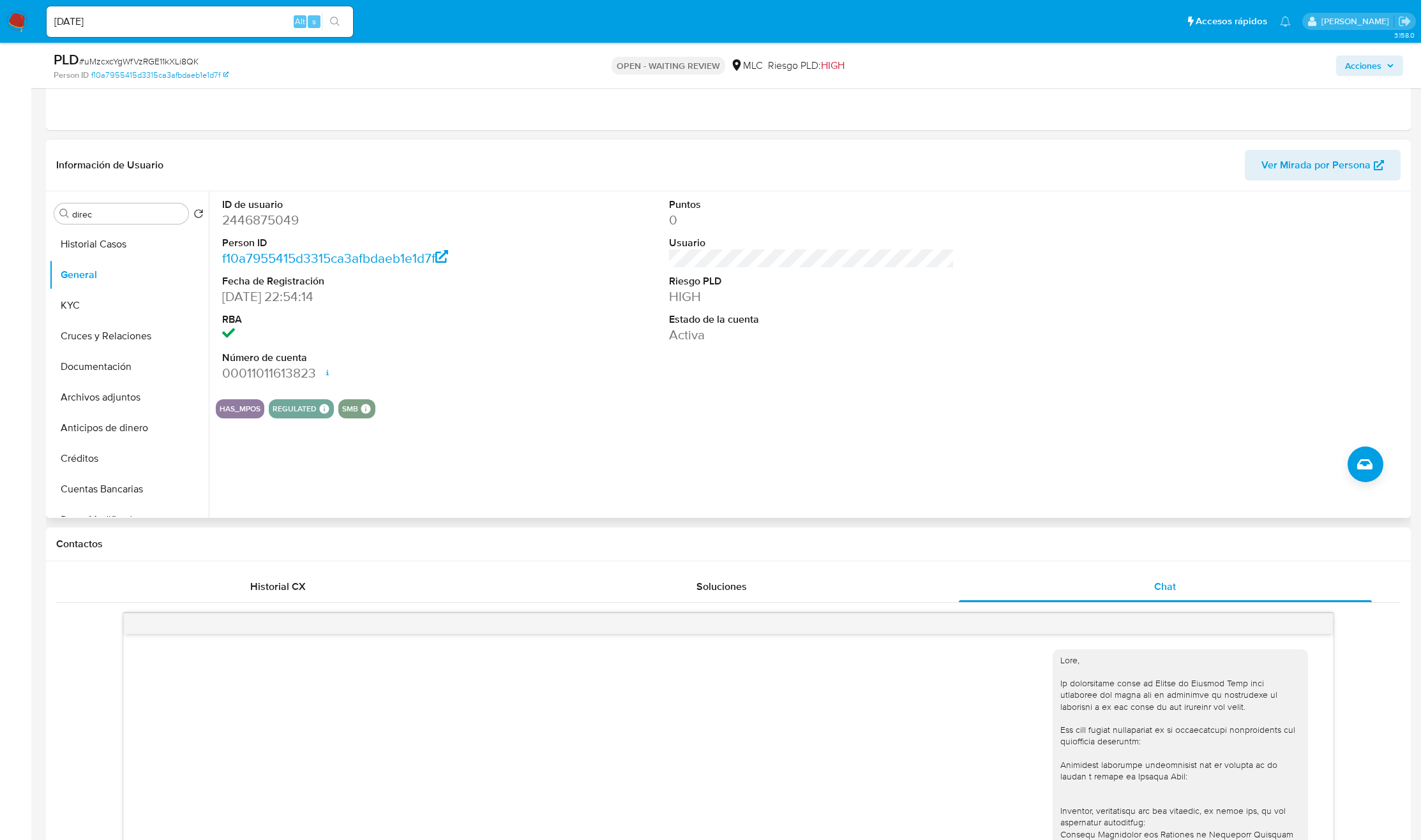
scroll to position [479, 0]
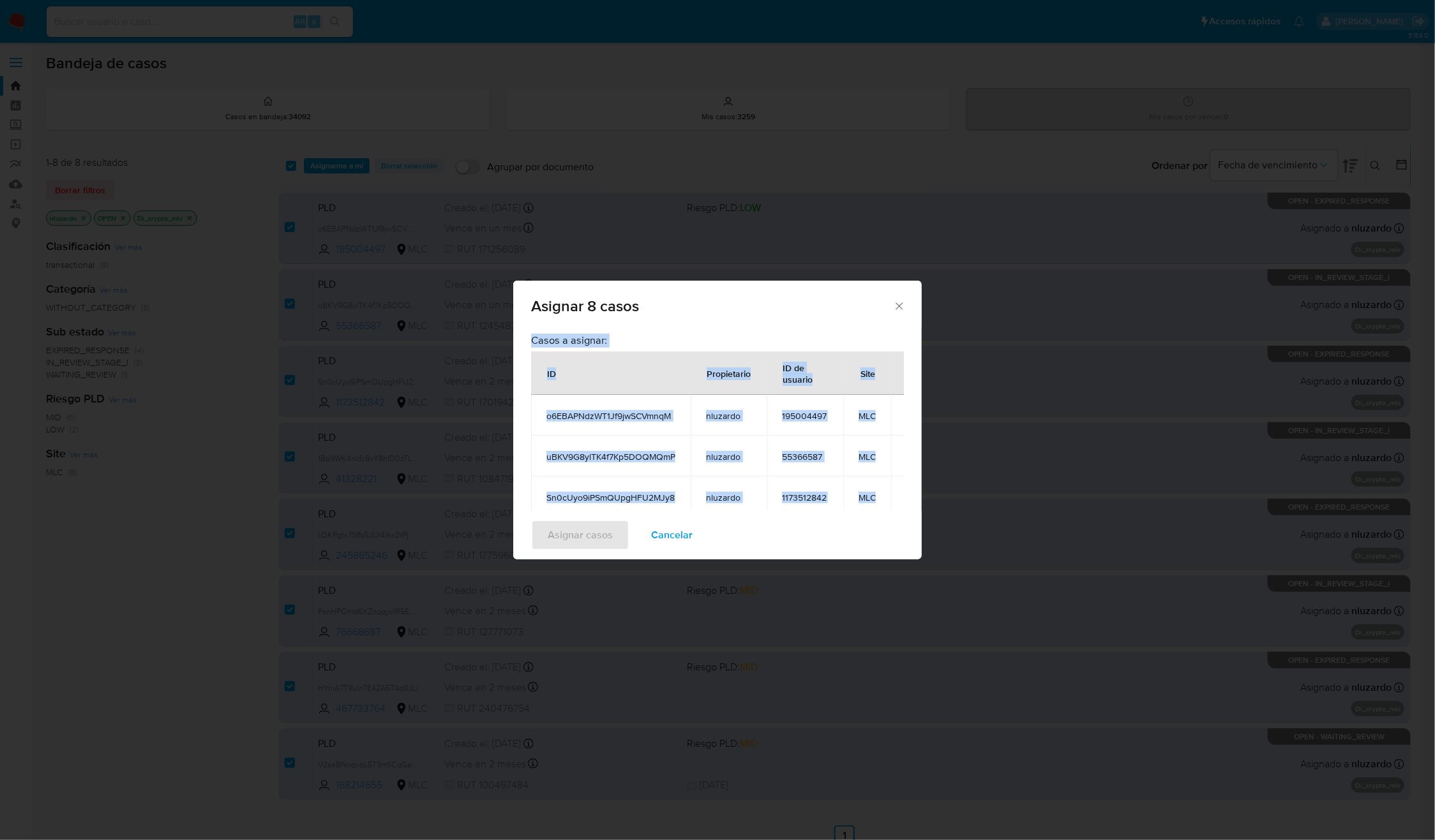
click at [669, 537] on span "Cancelar" at bounding box center [671, 536] width 42 height 28
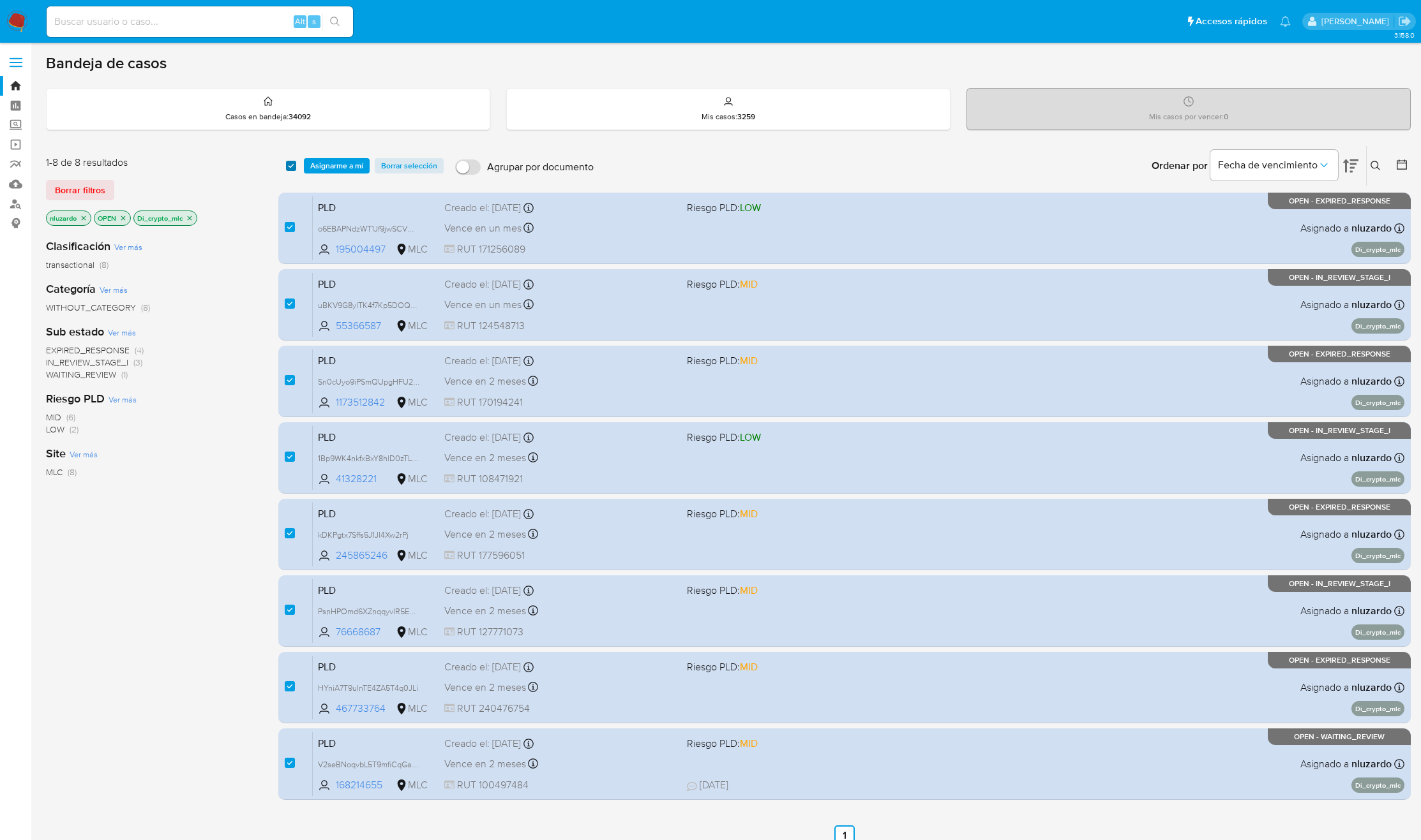
click at [292, 165] on input "checkbox" at bounding box center [291, 166] width 10 height 10
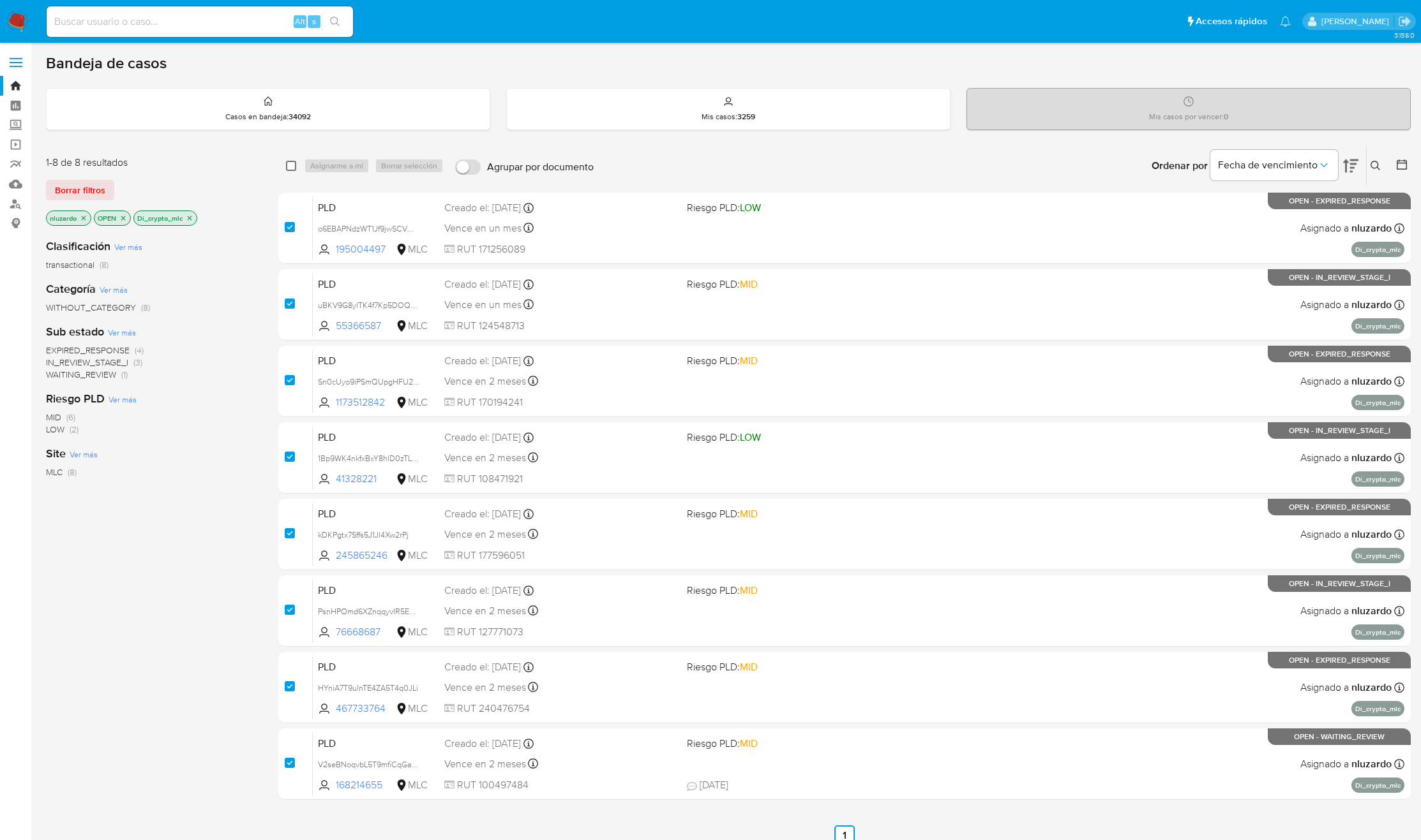
click at [292, 165] on input "checkbox" at bounding box center [291, 166] width 10 height 10
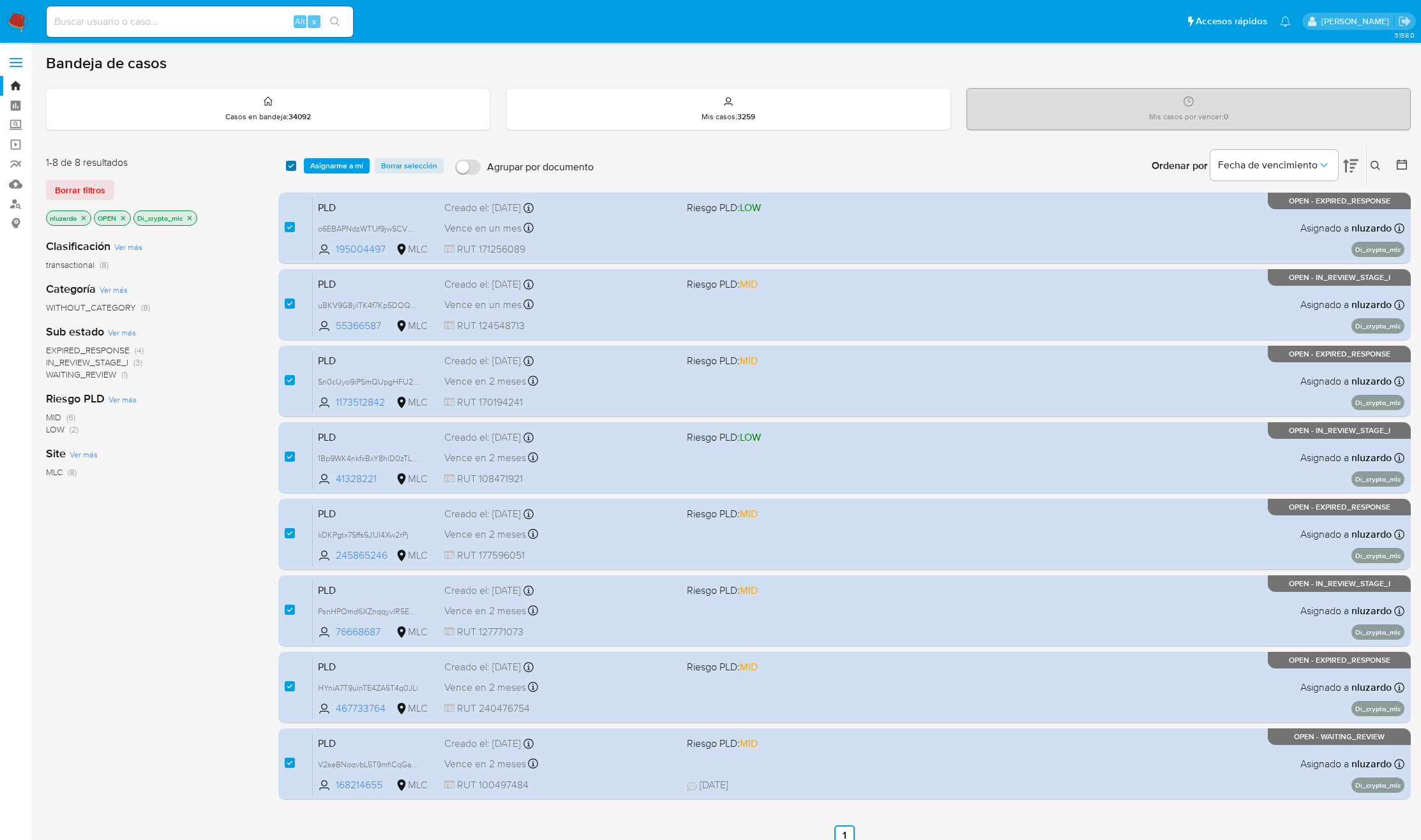
click at [292, 165] on input "checkbox" at bounding box center [291, 166] width 10 height 10
checkbox input "false"
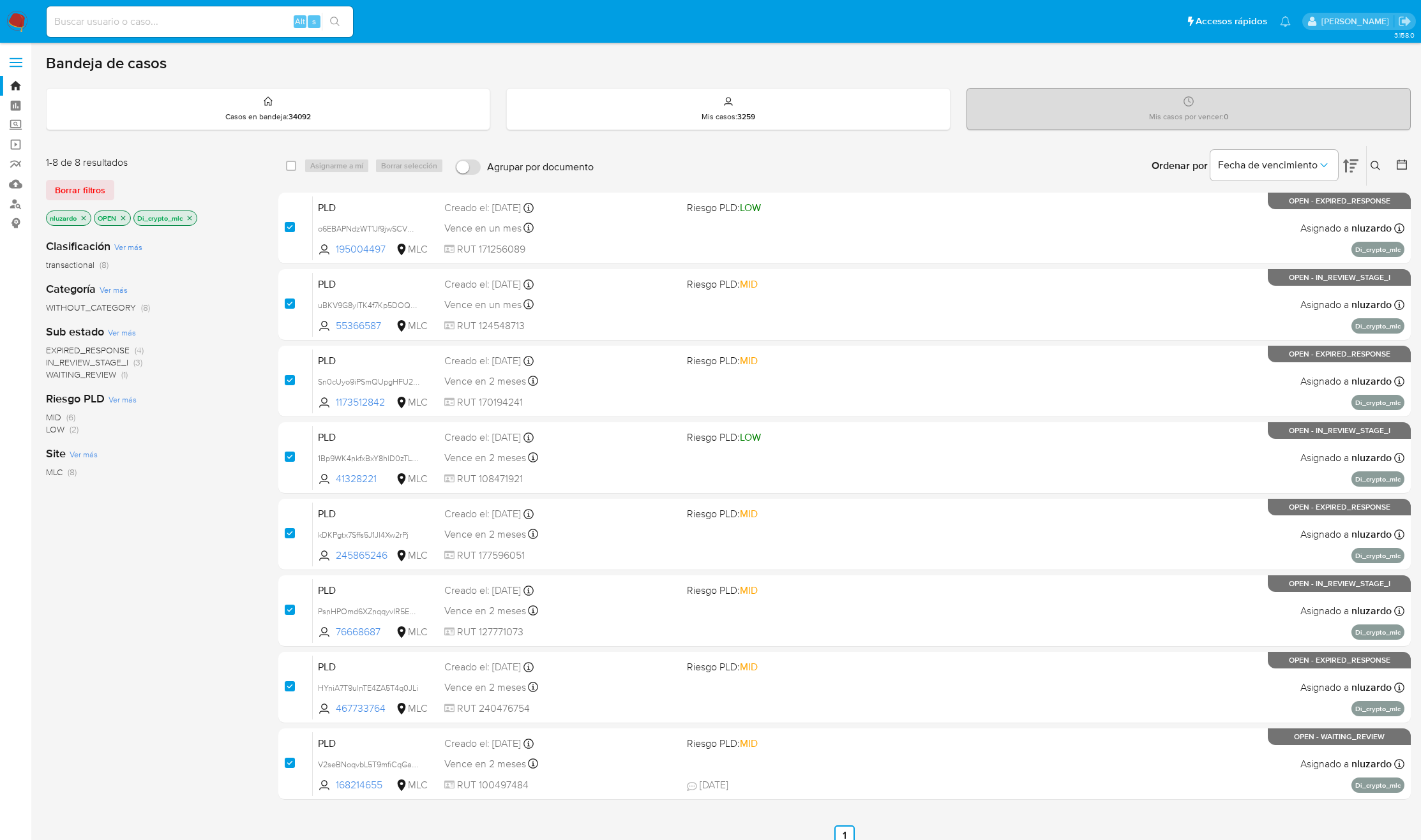
click at [194, 219] on icon "close-filter" at bounding box center [190, 218] width 8 height 8
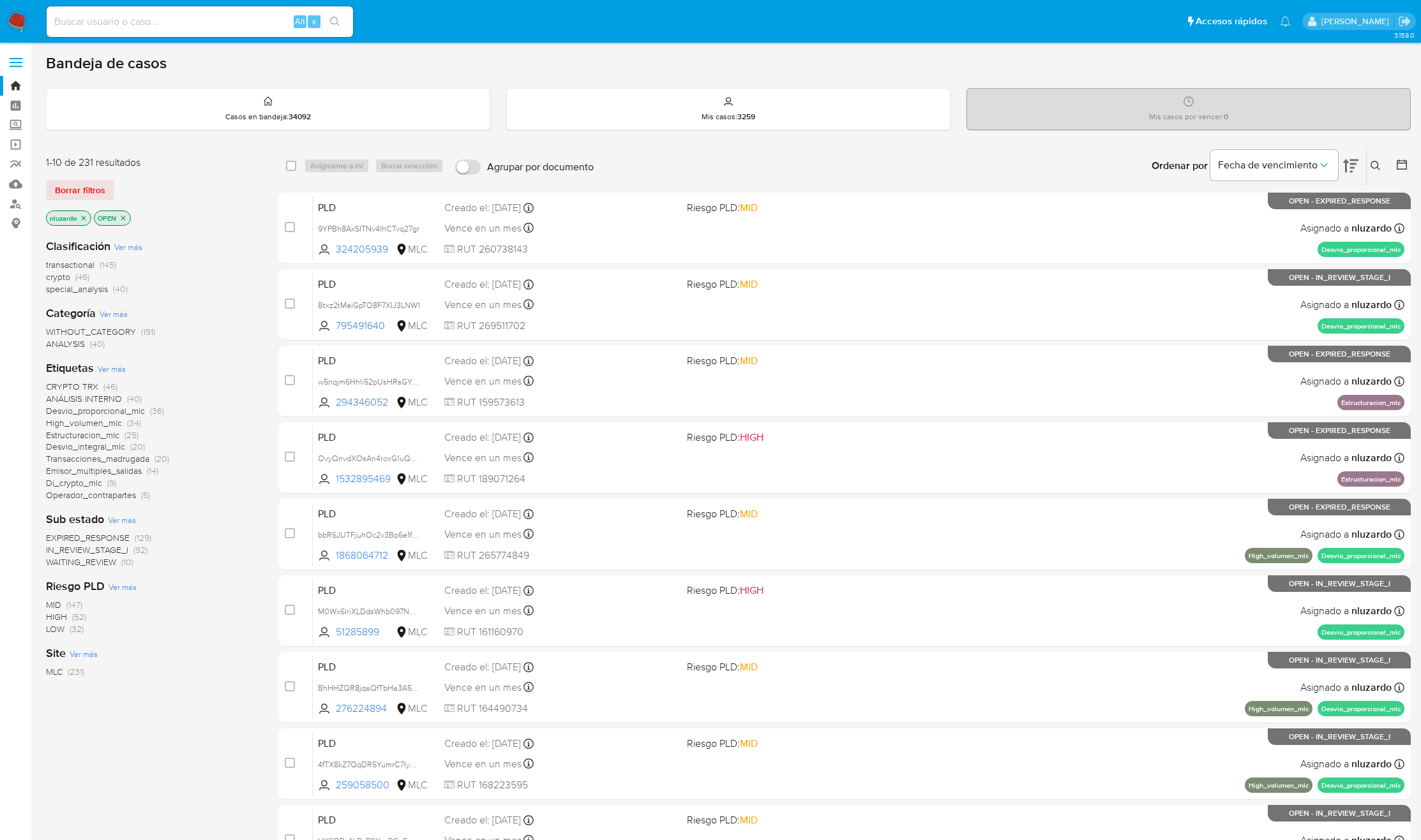
click at [56, 454] on span "Transacciones_madrugada" at bounding box center [98, 459] width 103 height 13
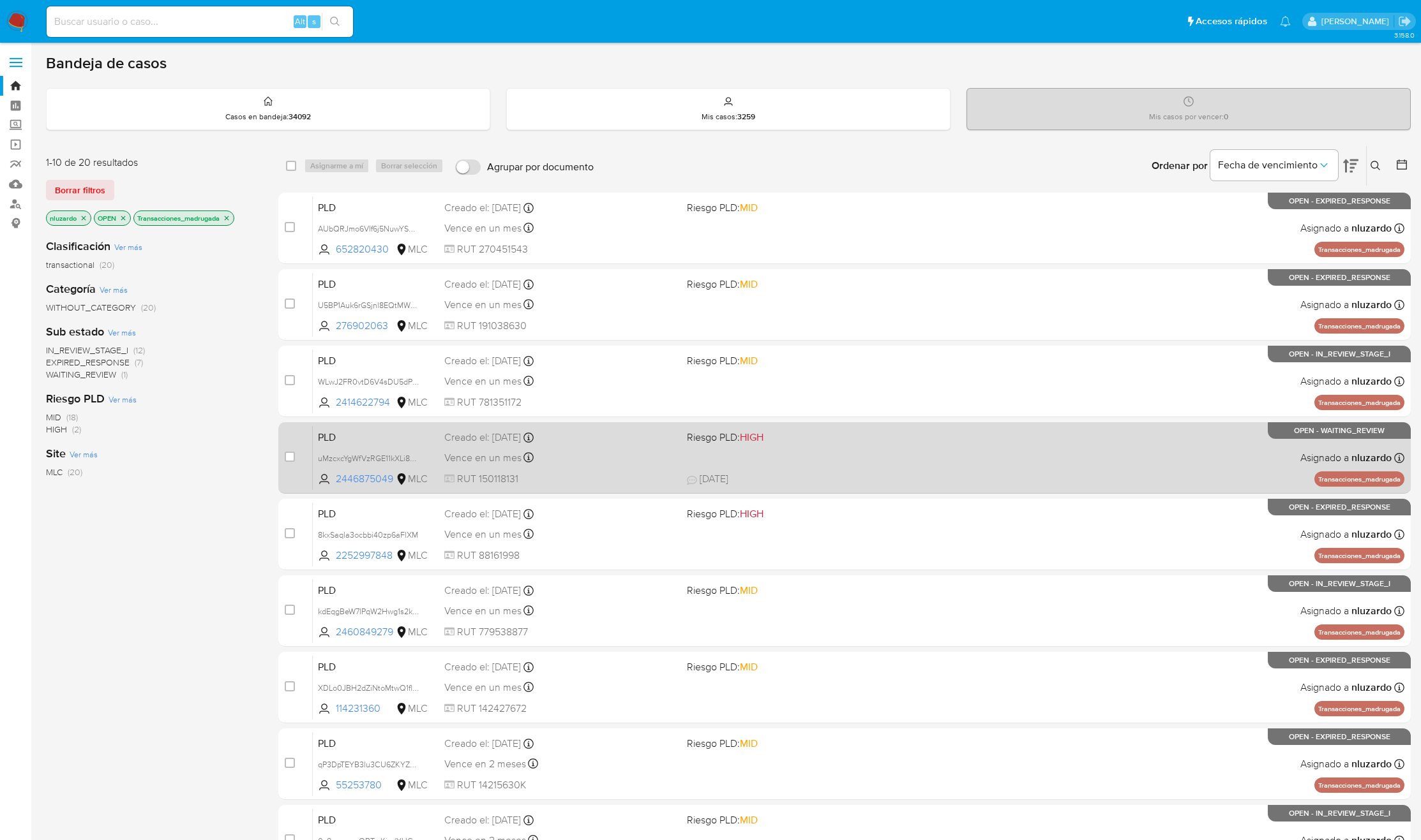
click at [603, 460] on div "Vence en un mes Vence el 10/10/2025 16:08:15" at bounding box center [561, 458] width 232 height 17
click at [303, 462] on div "case-item-checkbox No es posible asignar el caso" at bounding box center [299, 458] width 28 height 64
click at [293, 460] on input "checkbox" at bounding box center [290, 457] width 10 height 10
checkbox input "true"
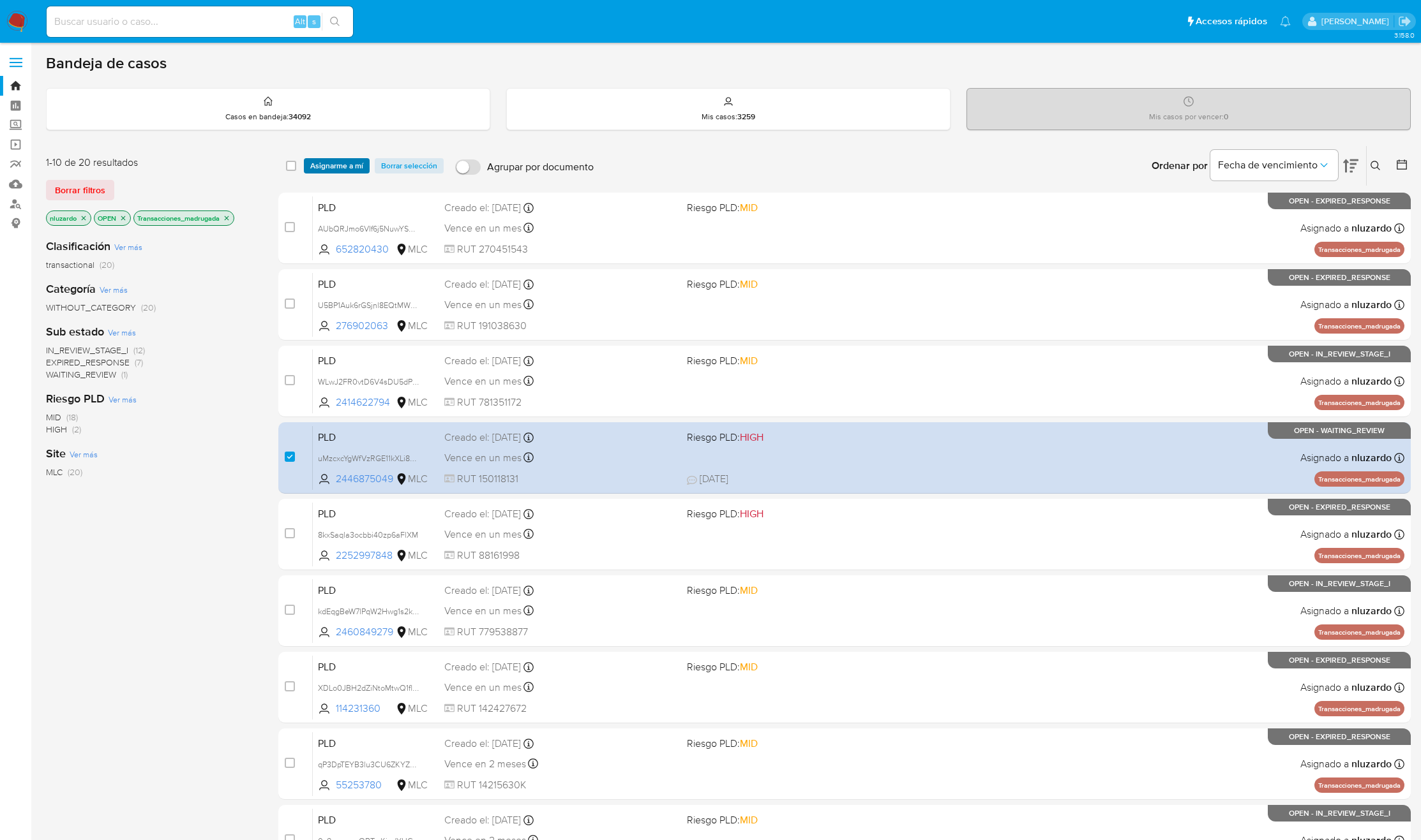
click at [328, 167] on span "Asignarme a mí" at bounding box center [337, 166] width 53 height 13
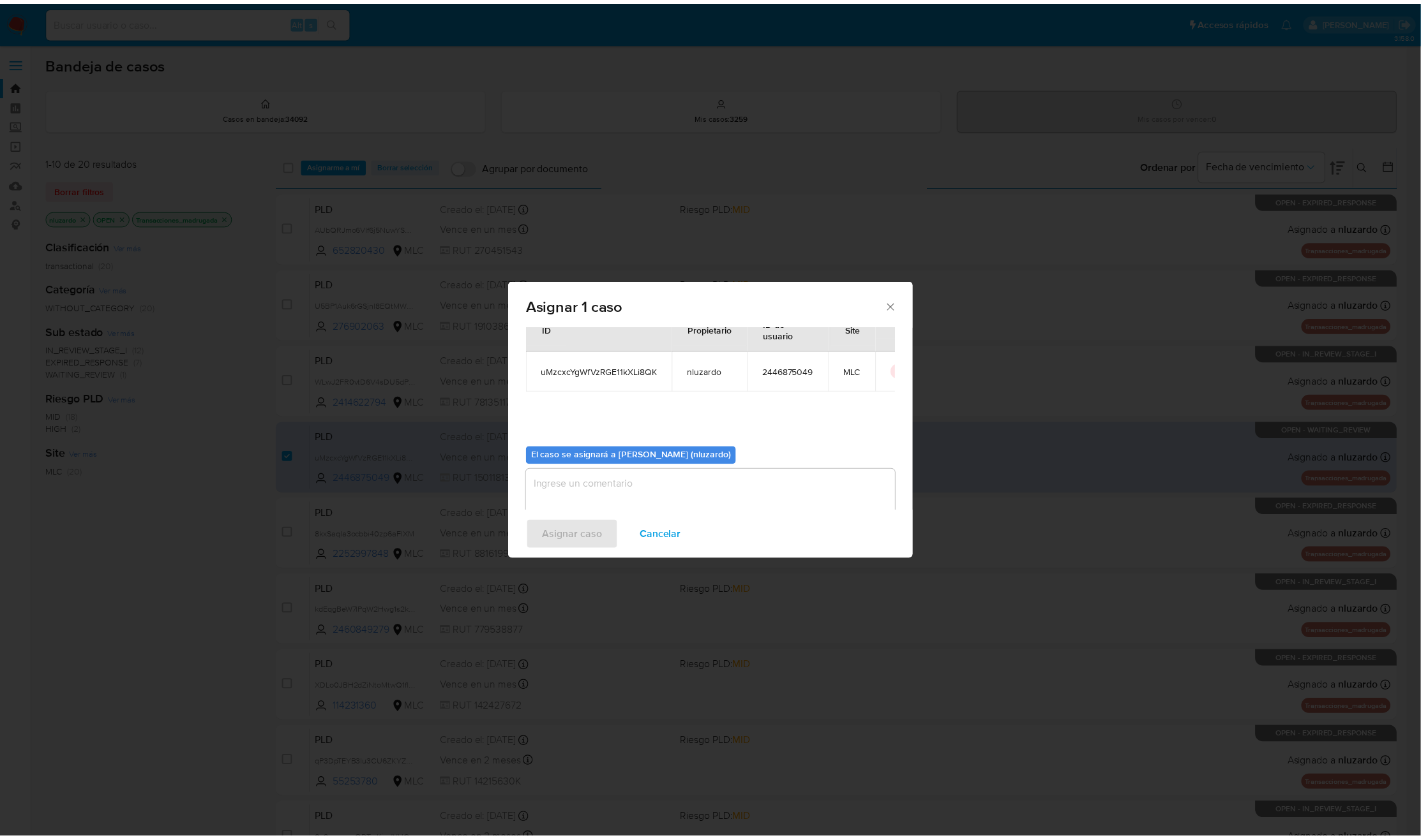
scroll to position [65, 0]
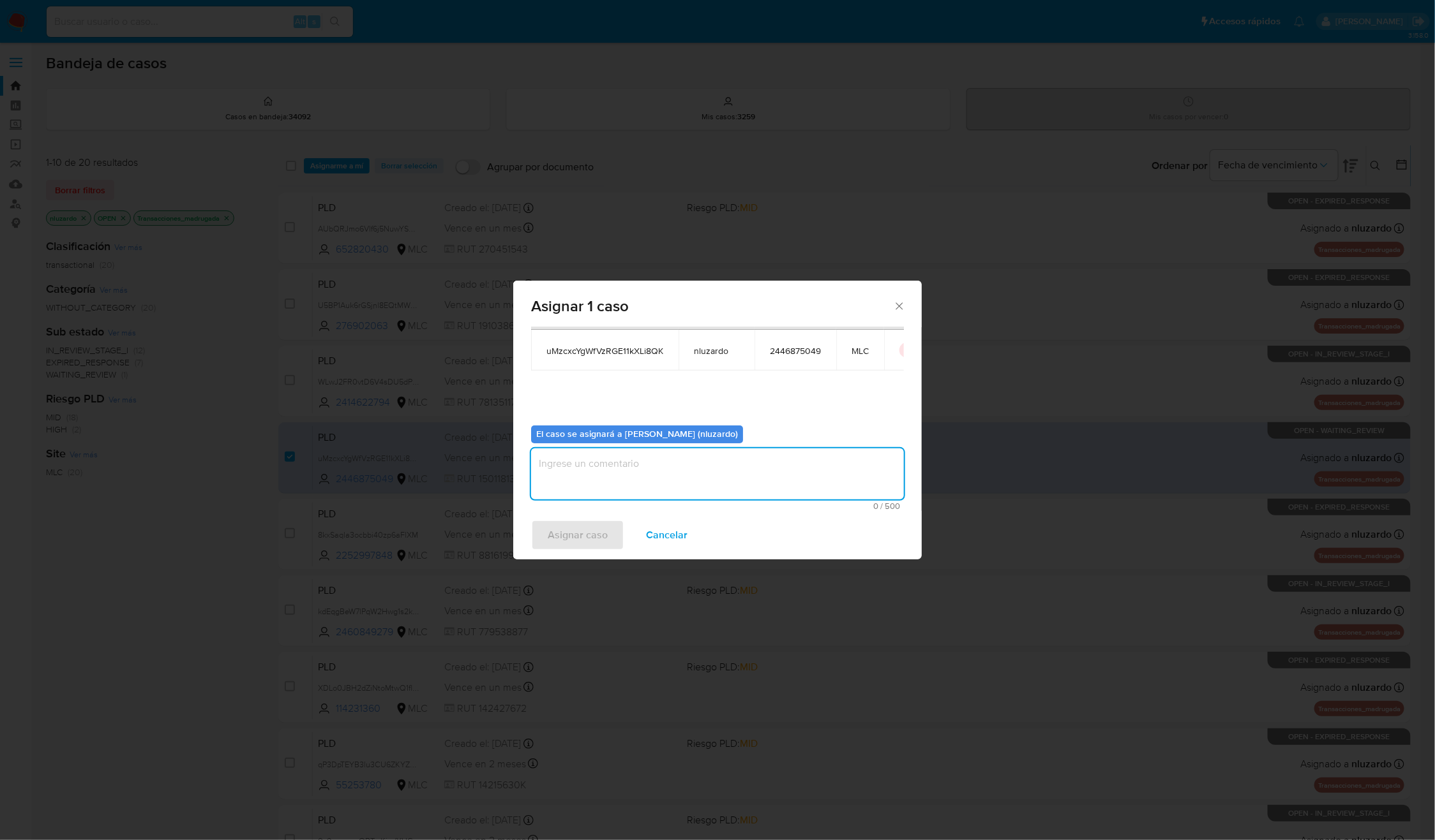
click at [649, 456] on textarea "assign-modal" at bounding box center [718, 474] width 373 height 51
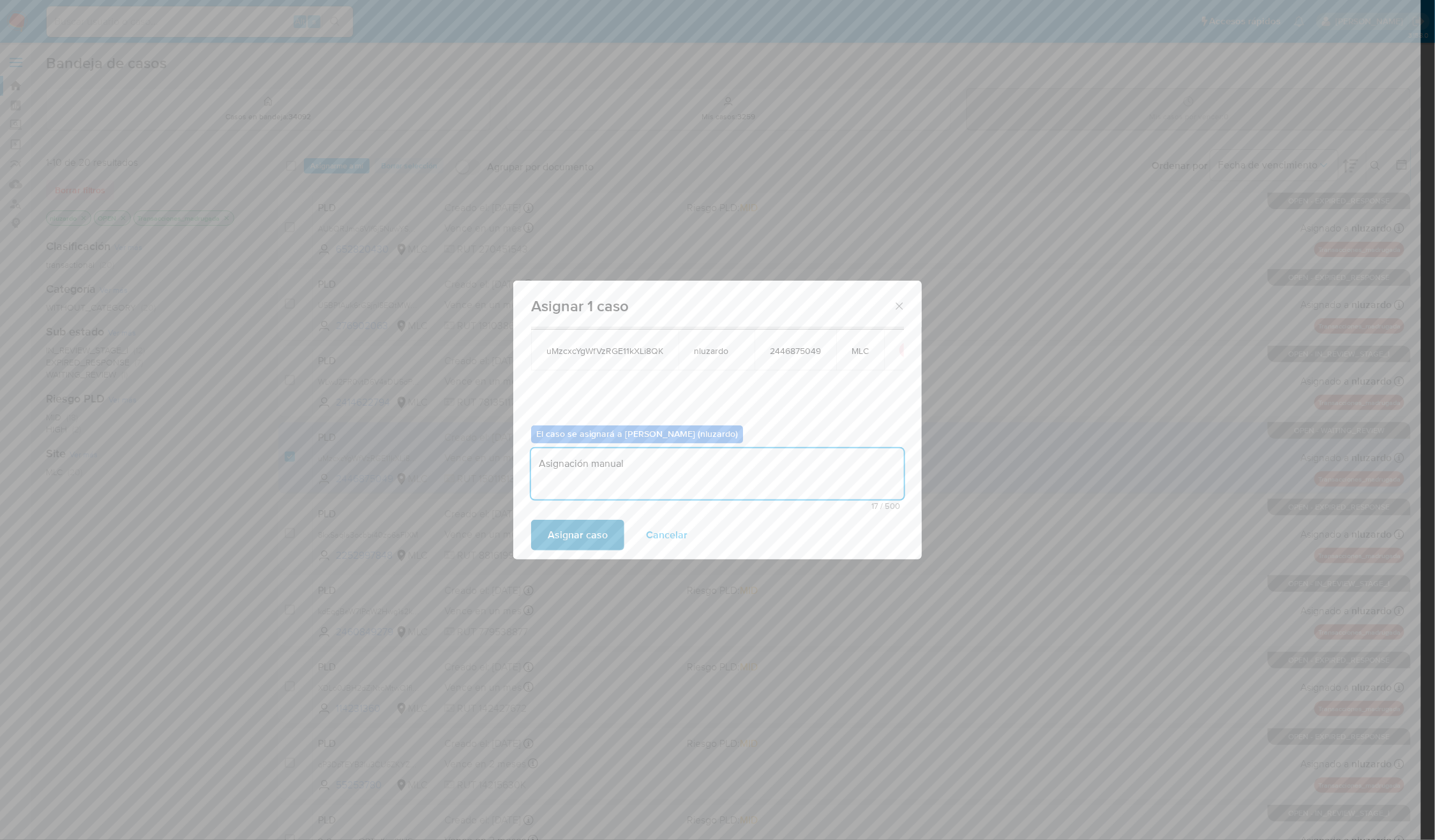
type textarea "Asignación manual"
click at [574, 539] on span "Asignar caso" at bounding box center [577, 536] width 60 height 28
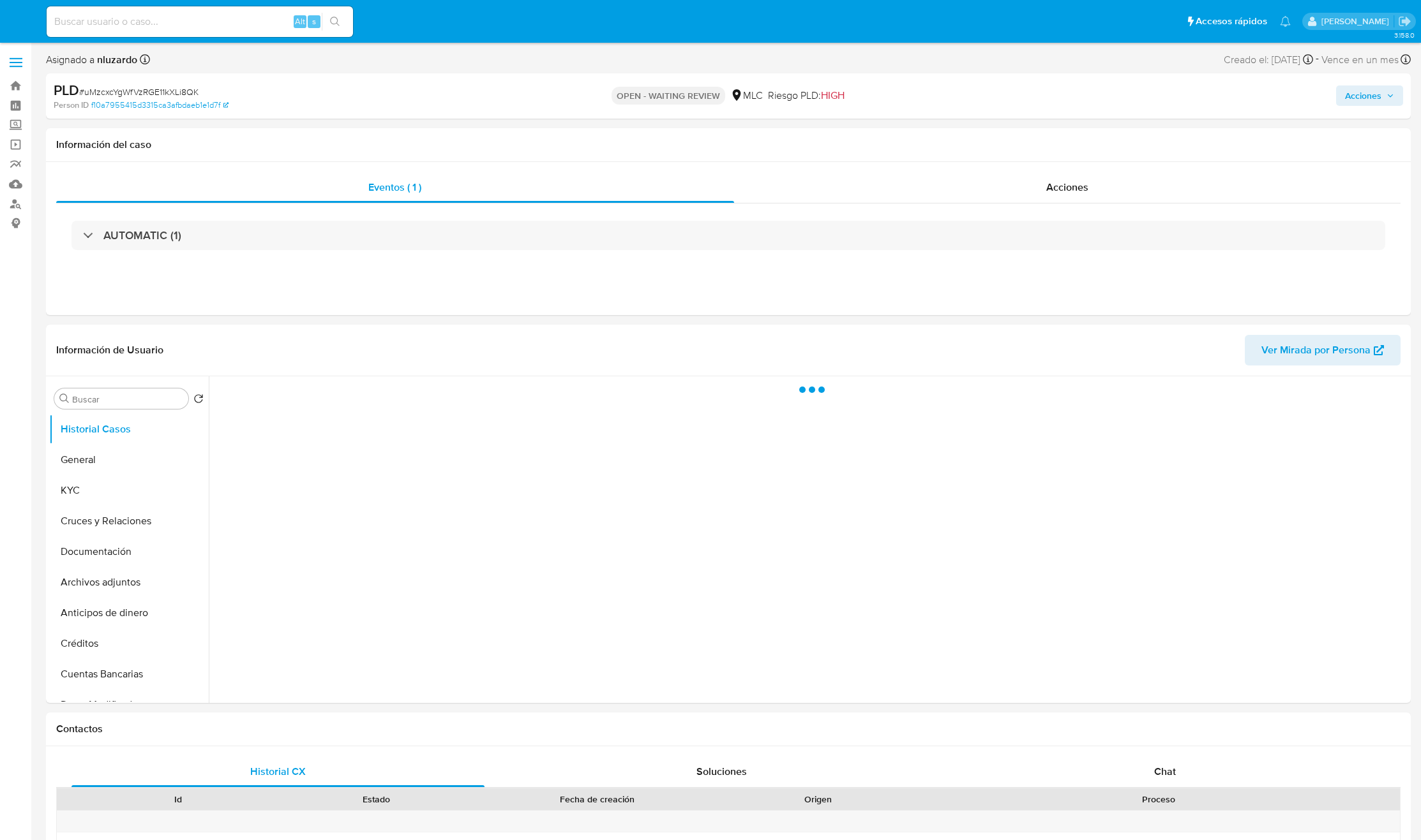
select select "10"
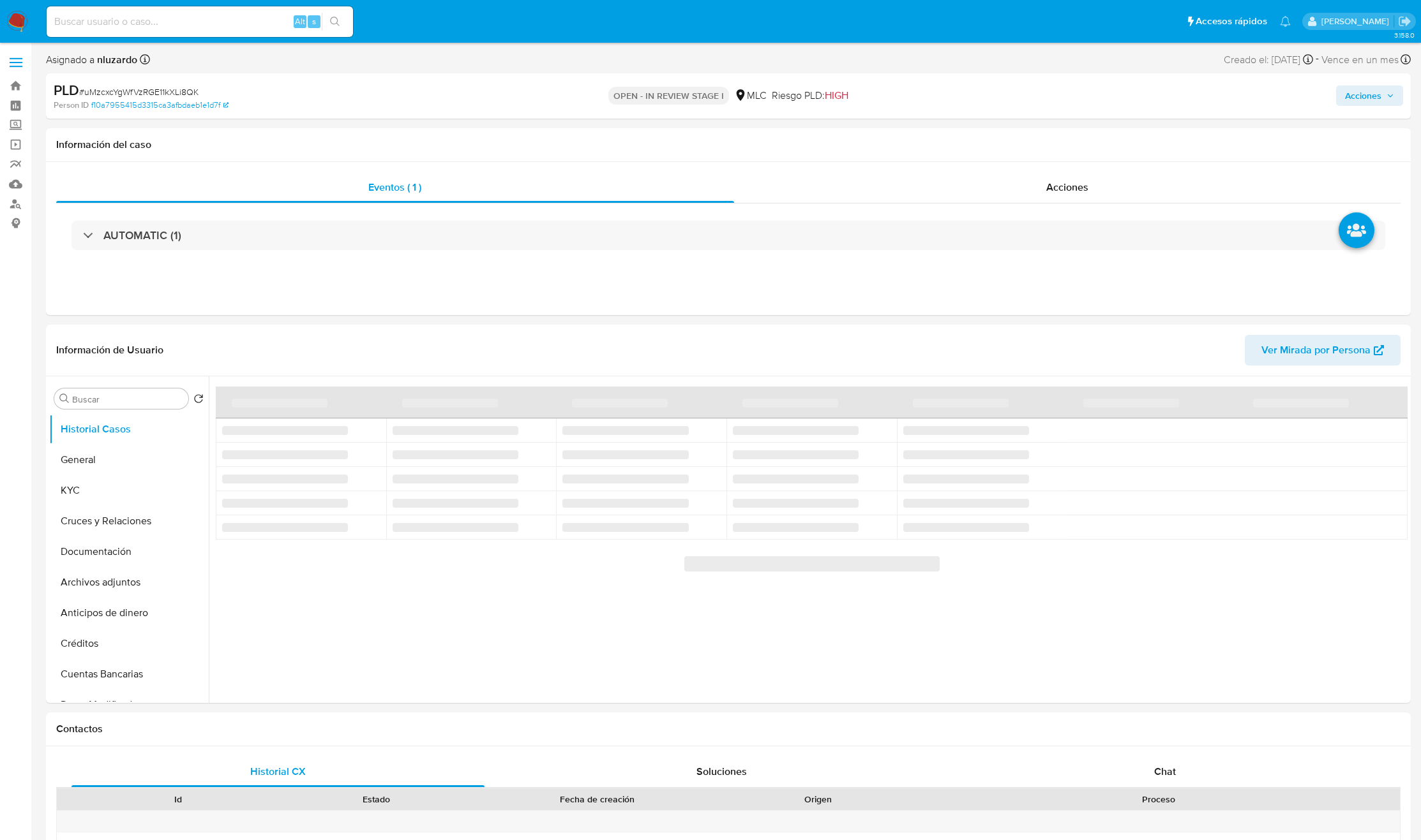
select select "10"
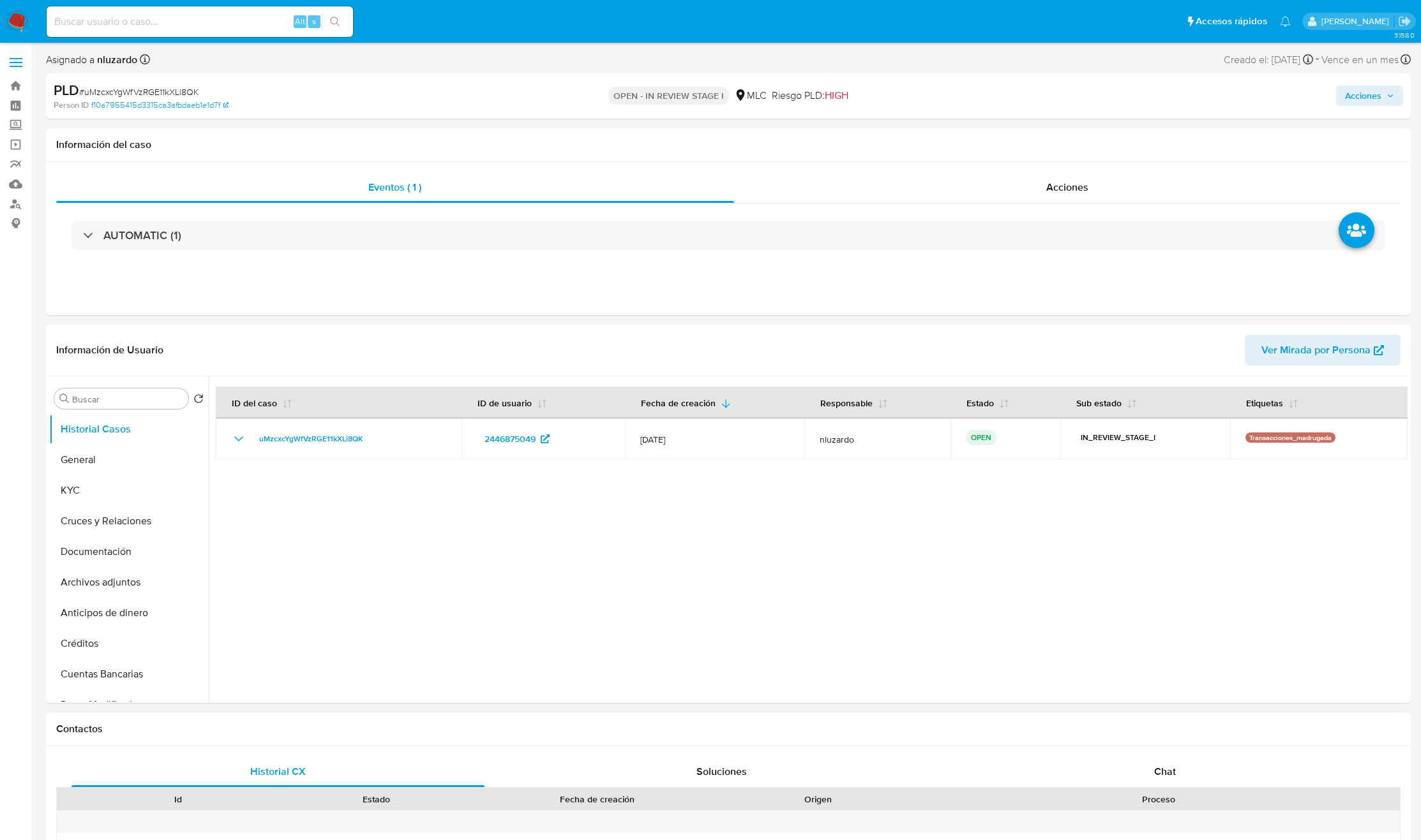
click at [1216, 739] on div "Contactos" at bounding box center [728, 729] width 1365 height 34
click at [1173, 777] on span "Chat" at bounding box center [1165, 771] width 22 height 15
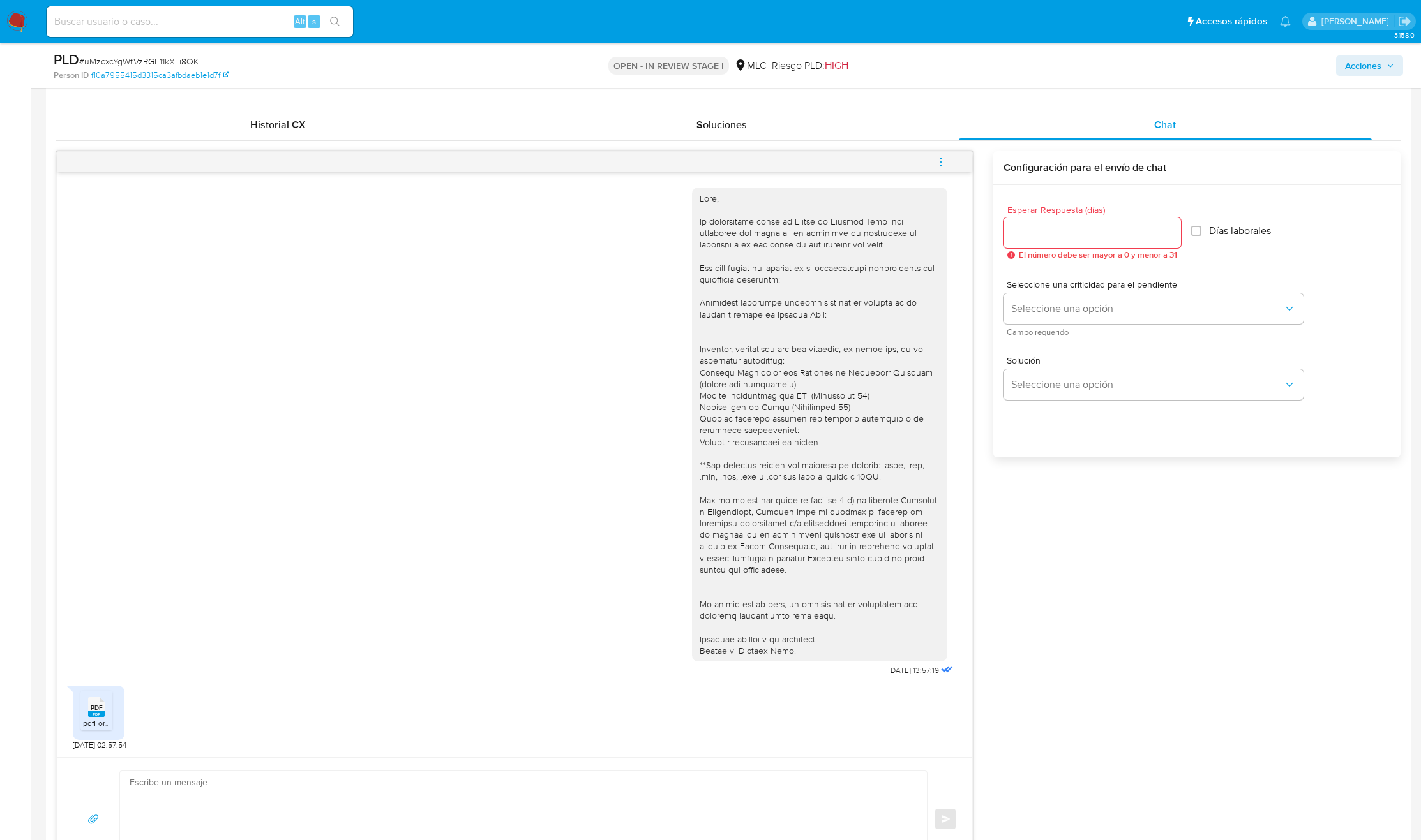
scroll to position [670, 0]
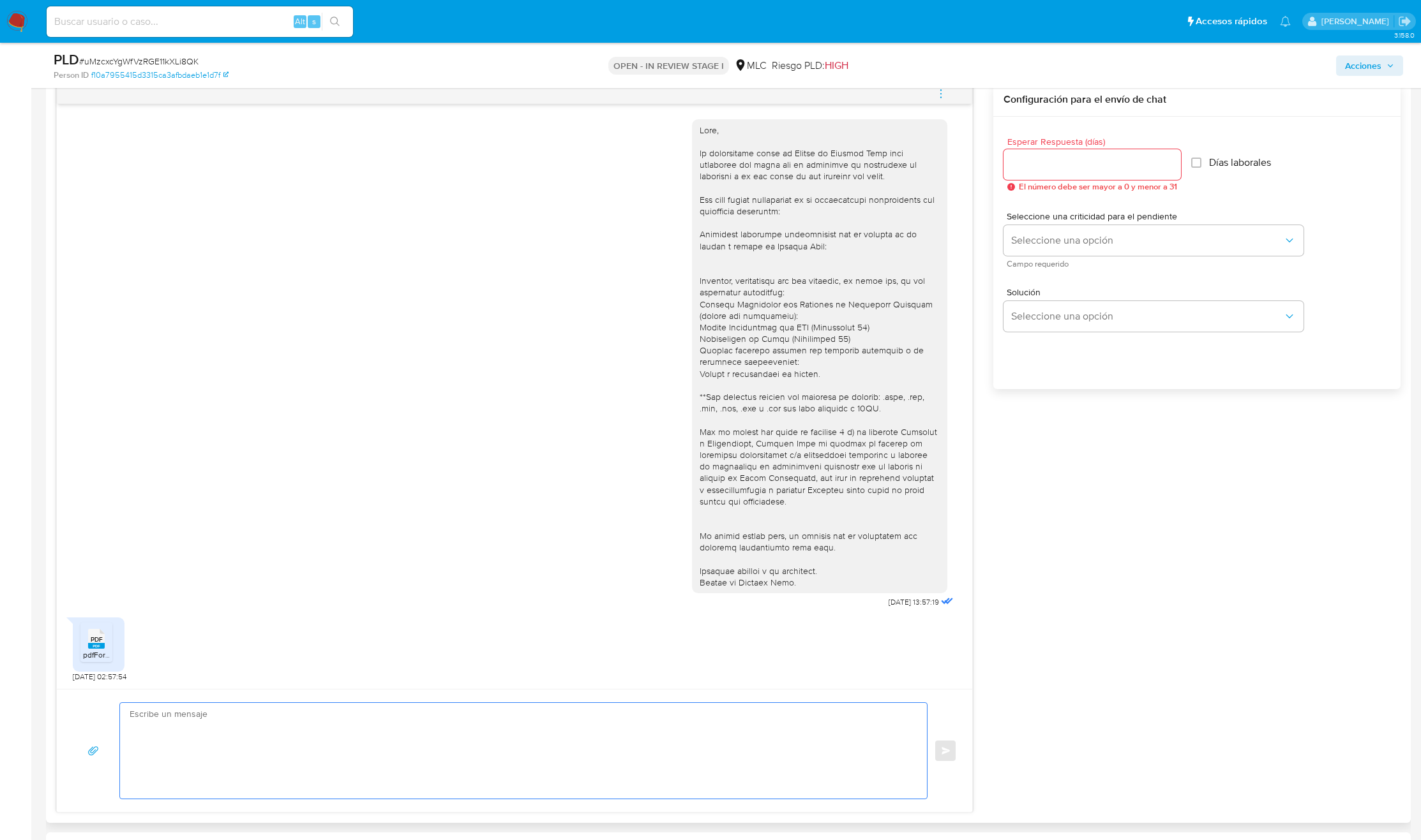
click at [203, 733] on textarea at bounding box center [520, 751] width 781 height 96
paste textarea "Buenas tardes, Milton. Te agradecemos por la información enviada. Saludos, Equi…"
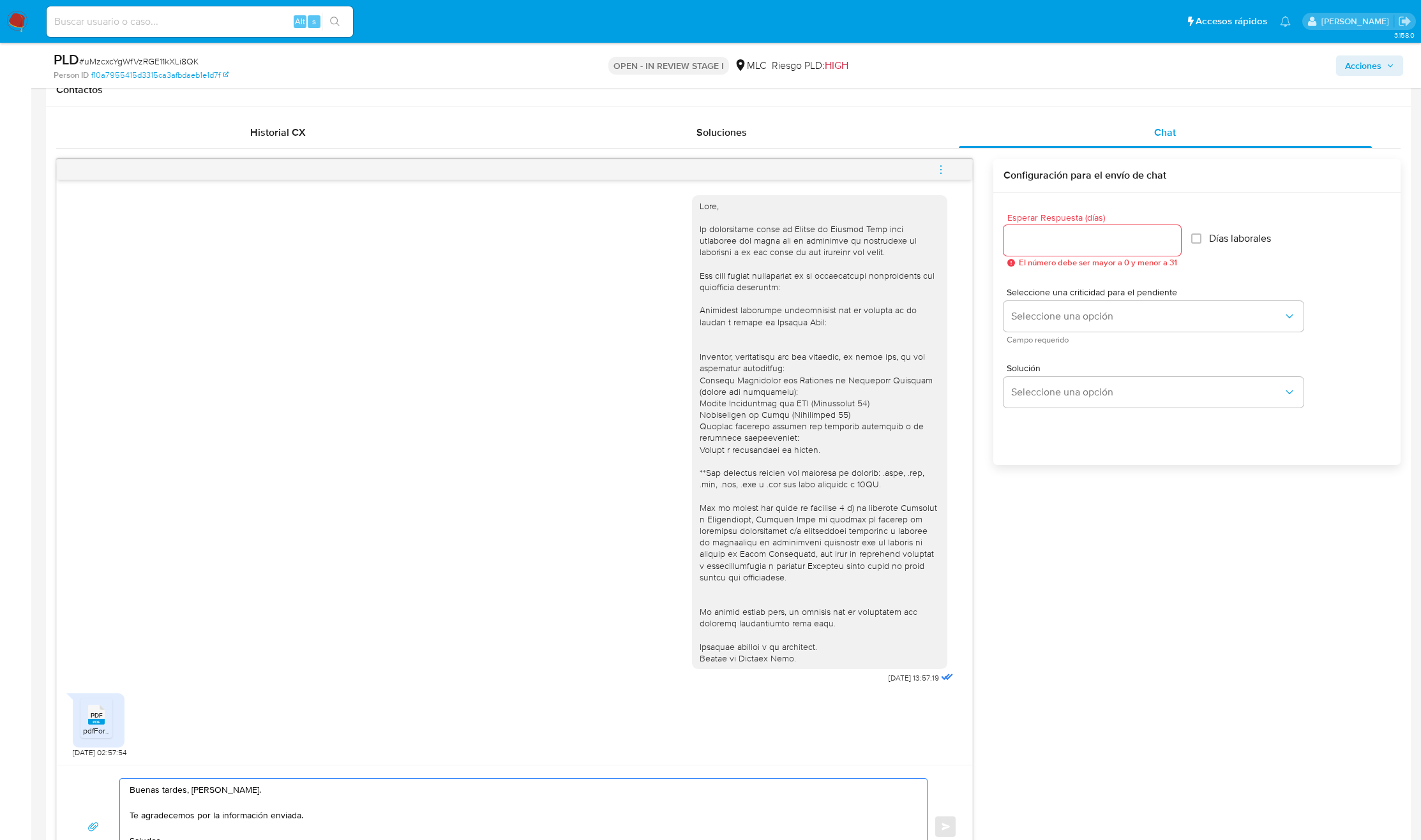
scroll to position [479, 0]
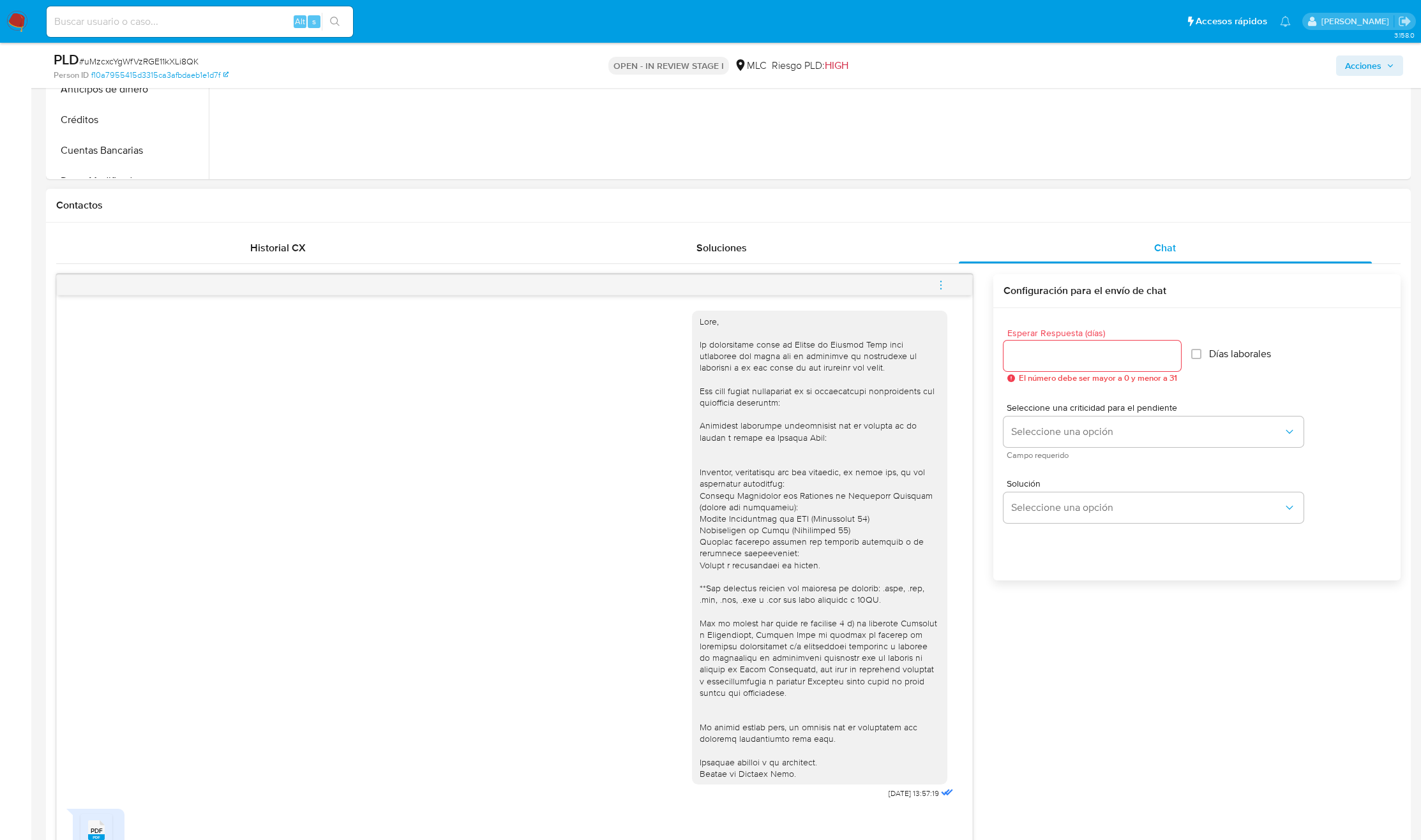
type textarea "Buenas tardes, Milton. Te agradecemos por la información enviada. Saludos, Equi…"
click at [1038, 345] on div at bounding box center [1092, 356] width 178 height 31
click at [1036, 353] on input "Esperar Respuesta (días)" at bounding box center [1092, 356] width 178 height 17
type input "0"
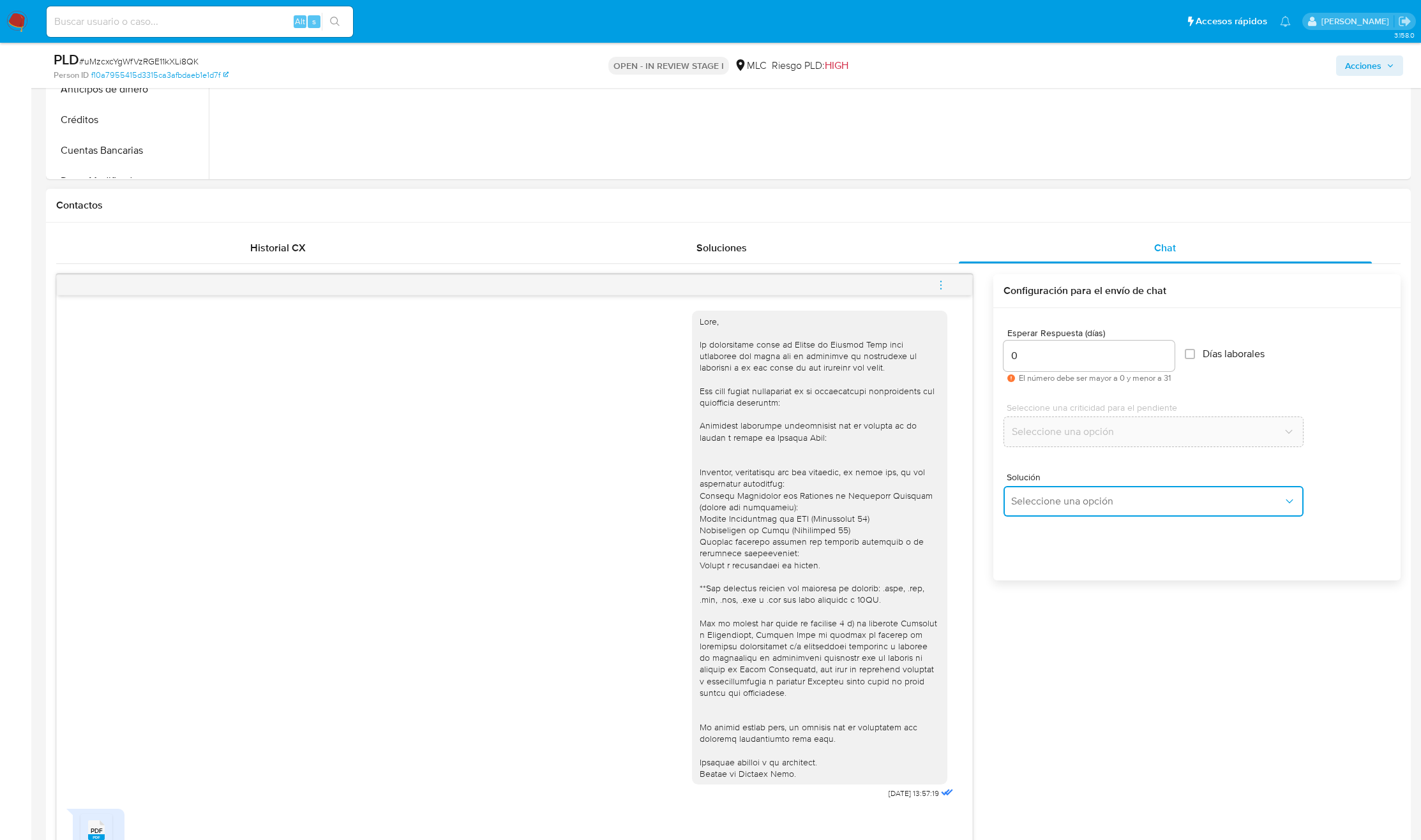
click at [1036, 517] on button "Seleccione una opción" at bounding box center [1153, 502] width 300 height 31
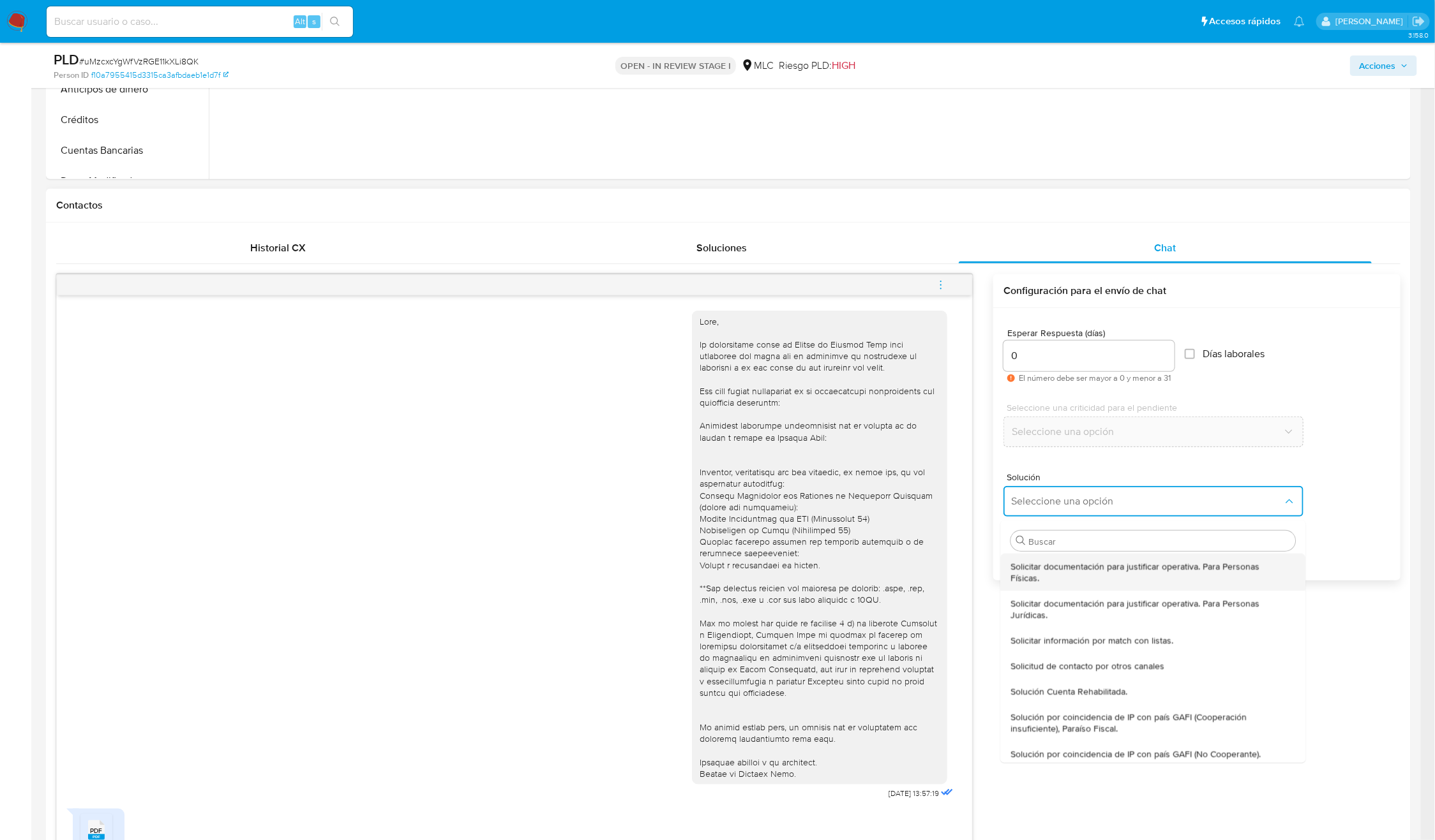
click at [1161, 576] on span "Solicitar documentación para justificar operativa. Para Personas Físicas." at bounding box center [1150, 572] width 277 height 23
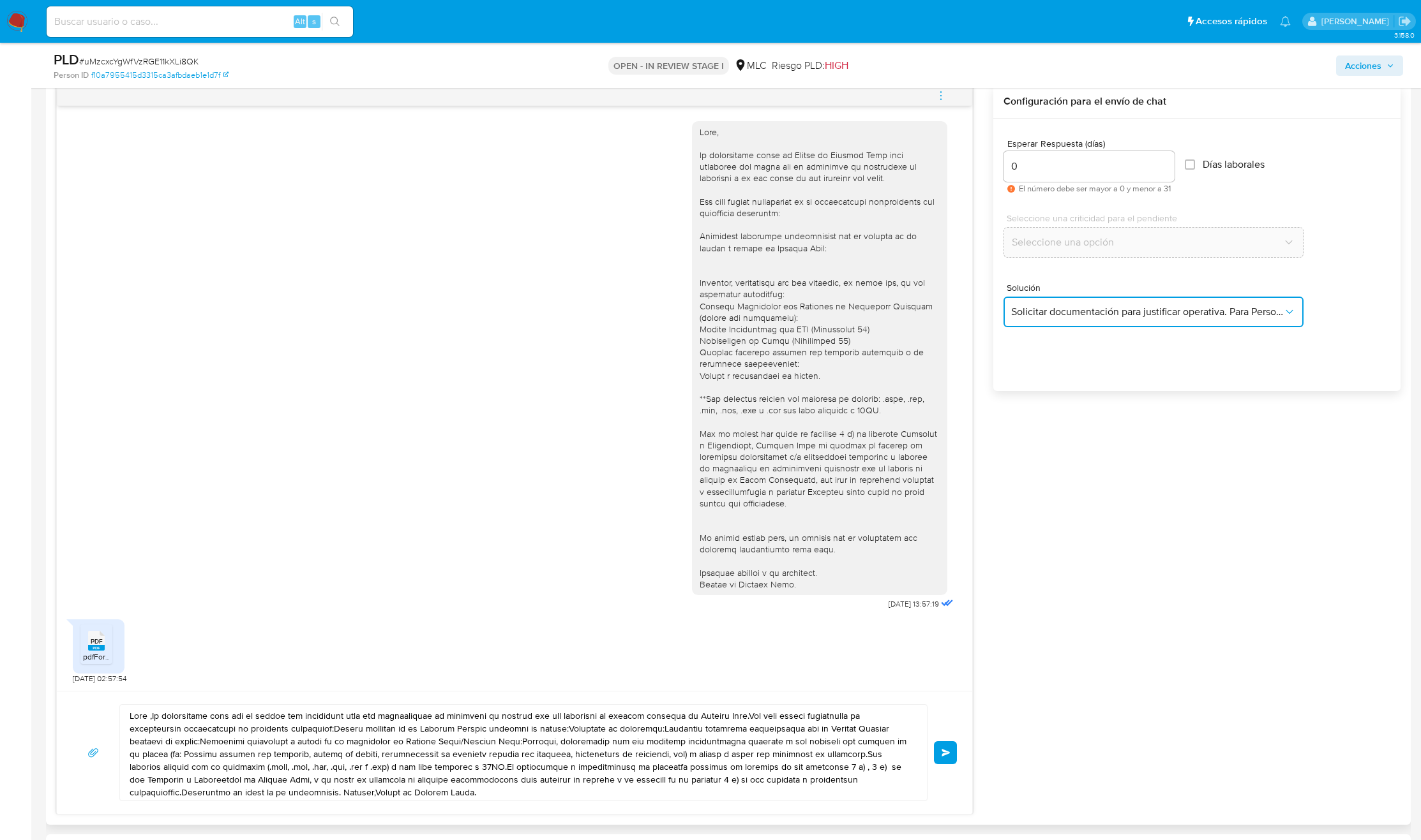
scroll to position [1053, 0]
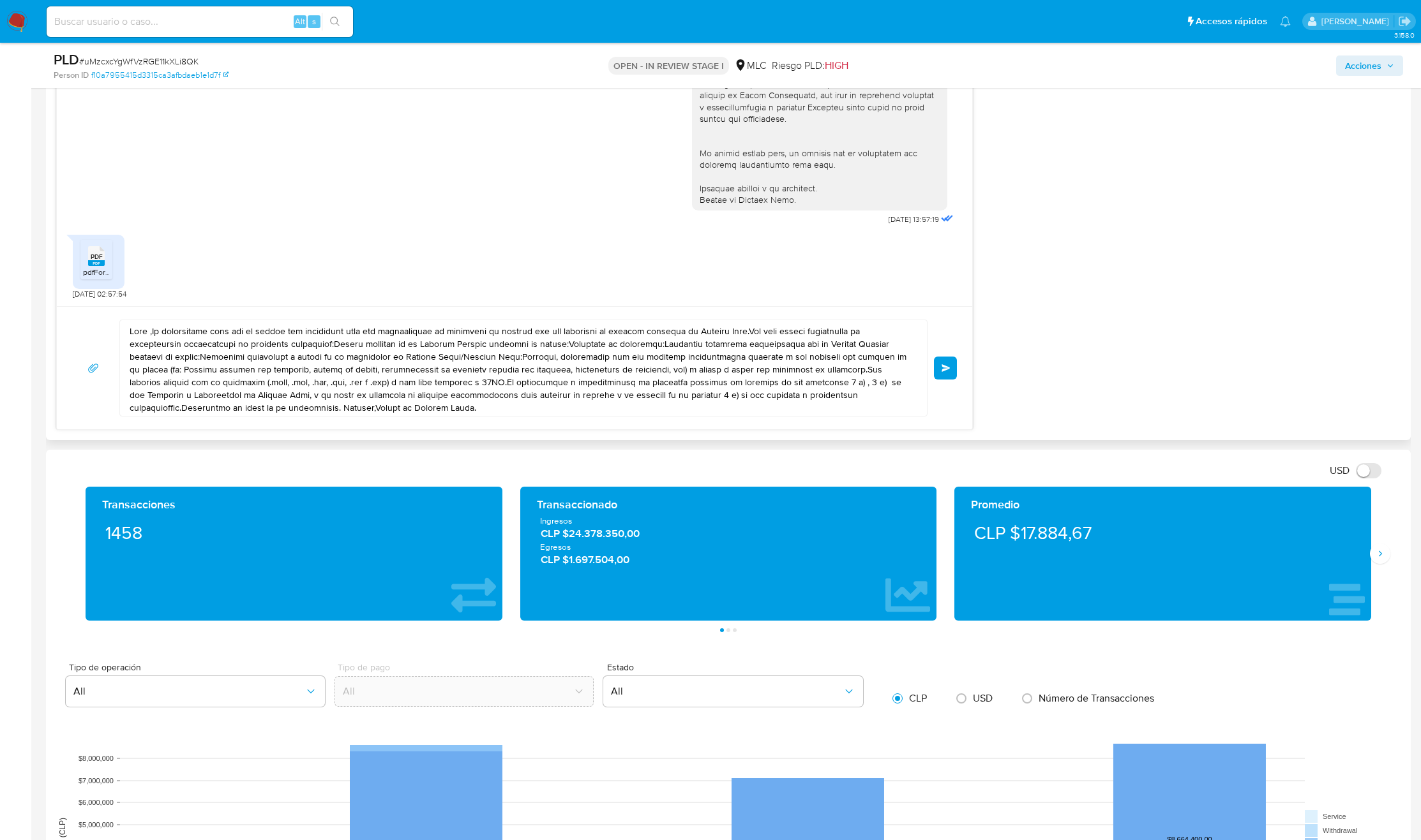
click at [389, 401] on textarea at bounding box center [520, 368] width 781 height 96
paste textarea "Buenas tardes, Milton. Te agradecemos por la información enviada. Saludos, Equi…"
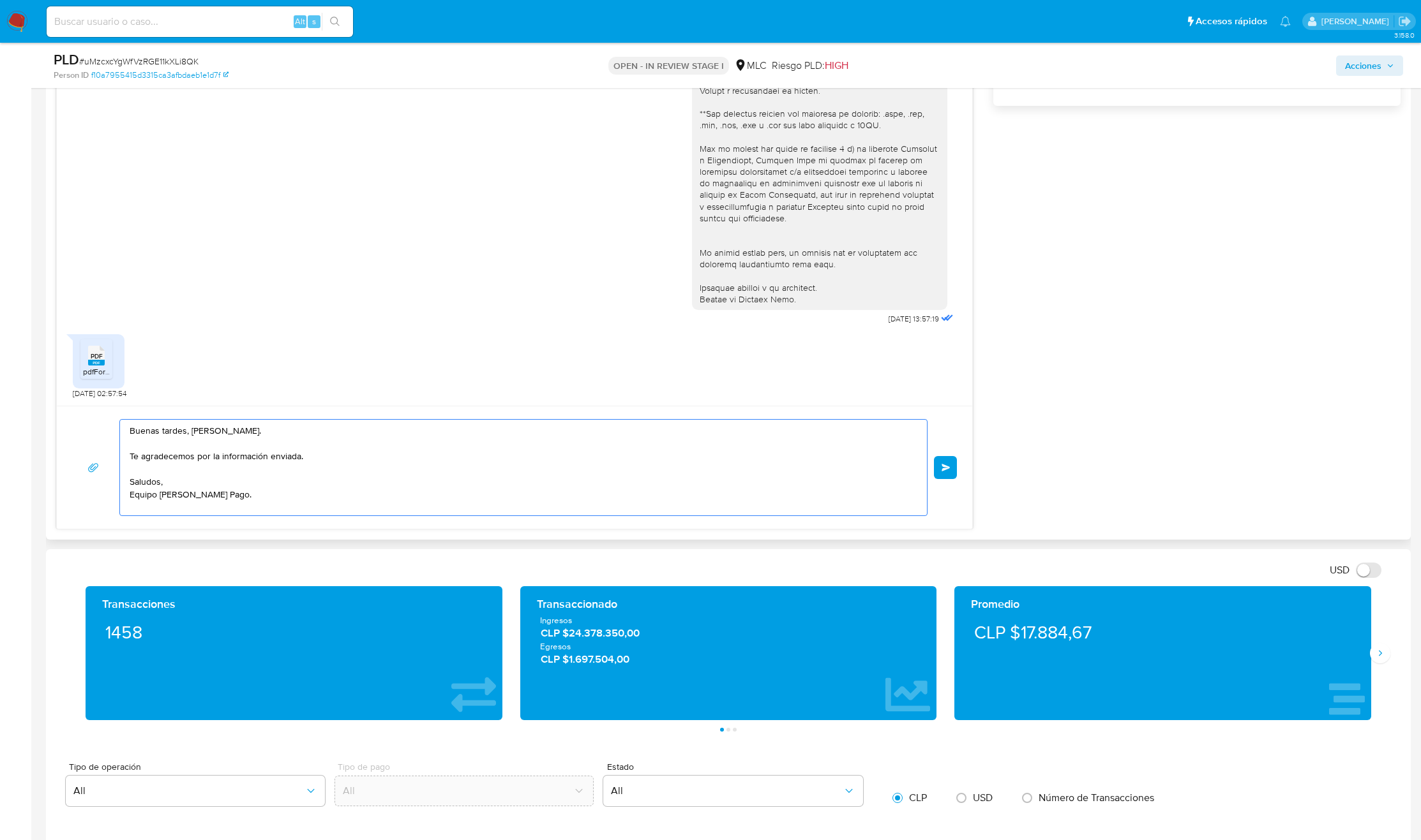
scroll to position [957, 0]
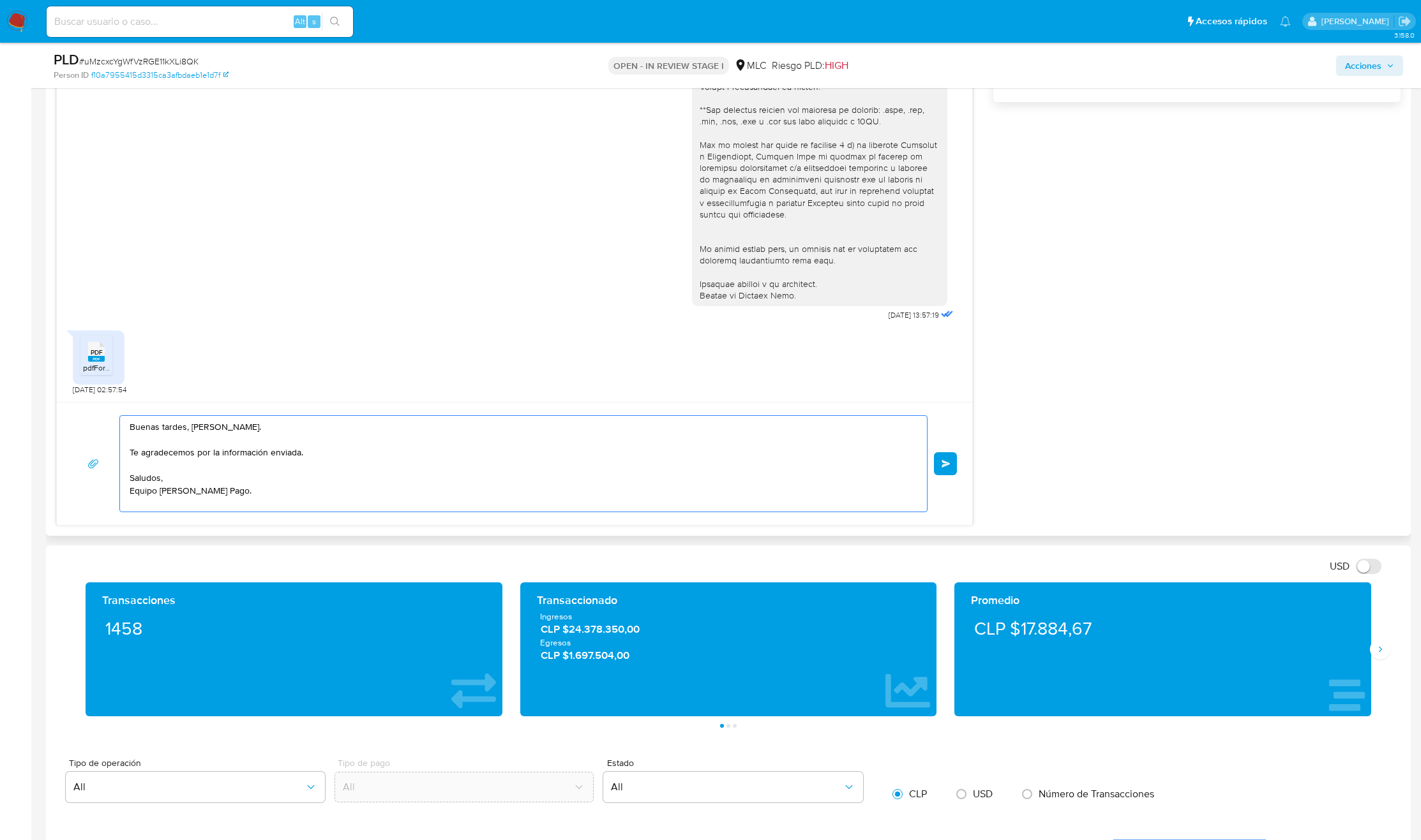
drag, startPoint x: 307, startPoint y: 430, endPoint x: 305, endPoint y: 444, distance: 14.1
click at [307, 431] on textarea "Buenas tardes, Milton. Te agradecemos por la información enviada. Saludos, Equi…" at bounding box center [520, 464] width 781 height 96
click at [301, 456] on textarea "Buenas tardes, Milton. Te agradecemos por la información enviada. Saludos, Equi…" at bounding box center [520, 464] width 781 height 96
drag, startPoint x: 301, startPoint y: 456, endPoint x: 221, endPoint y: 481, distance: 83.8
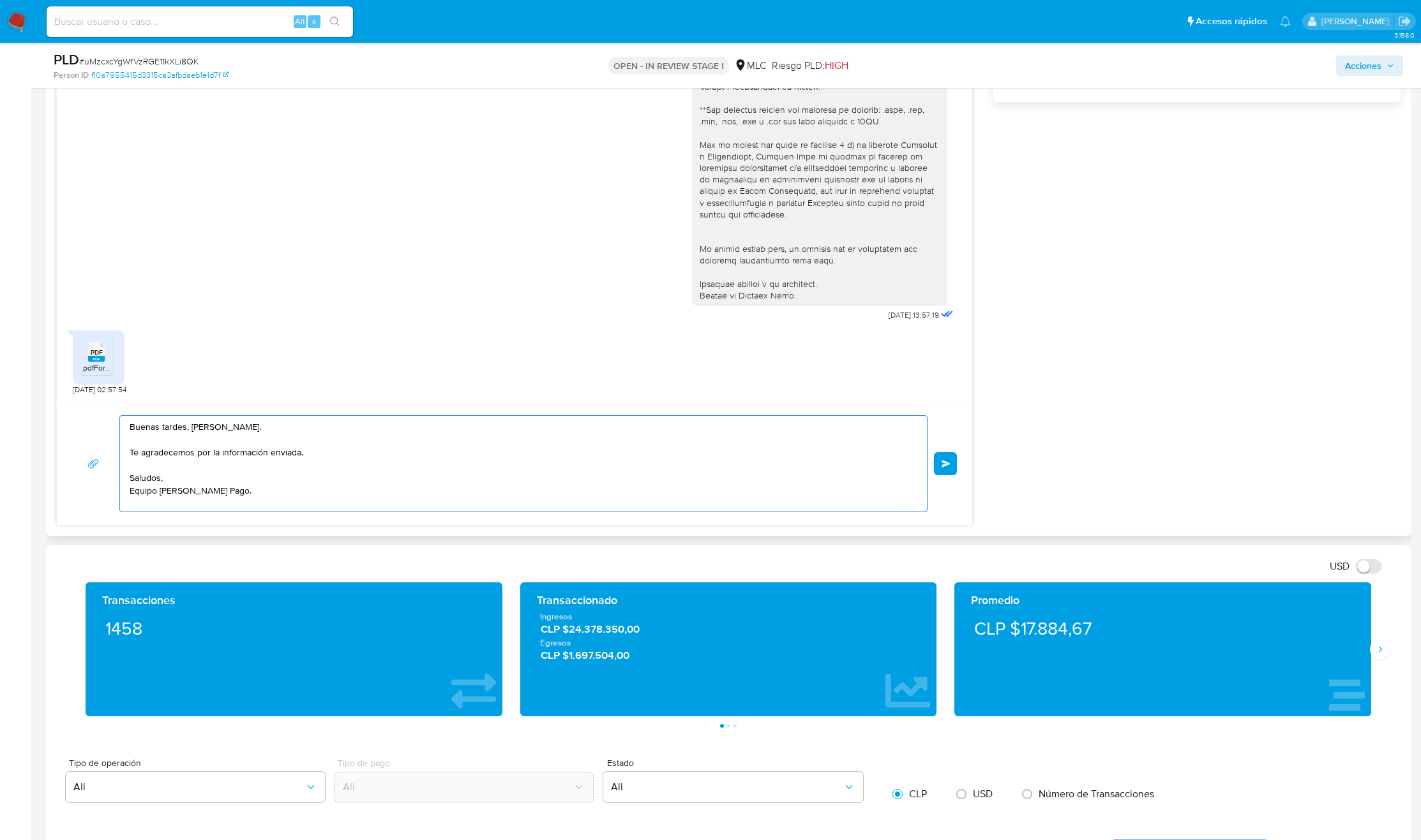
click at [300, 456] on textarea "Buenas tardes, Milton. Te agradecemos por la información enviada. Saludos, Equi…" at bounding box center [520, 464] width 781 height 96
click at [221, 481] on textarea "Buenas tardes, Milton. Te agradecemos por la información enviada. Saludos, Equi…" at bounding box center [520, 464] width 781 height 96
click at [321, 474] on textarea "Buenas tardes, Milton. Te agradecemos por la información enviada. Saludos, Equi…" at bounding box center [520, 464] width 781 height 96
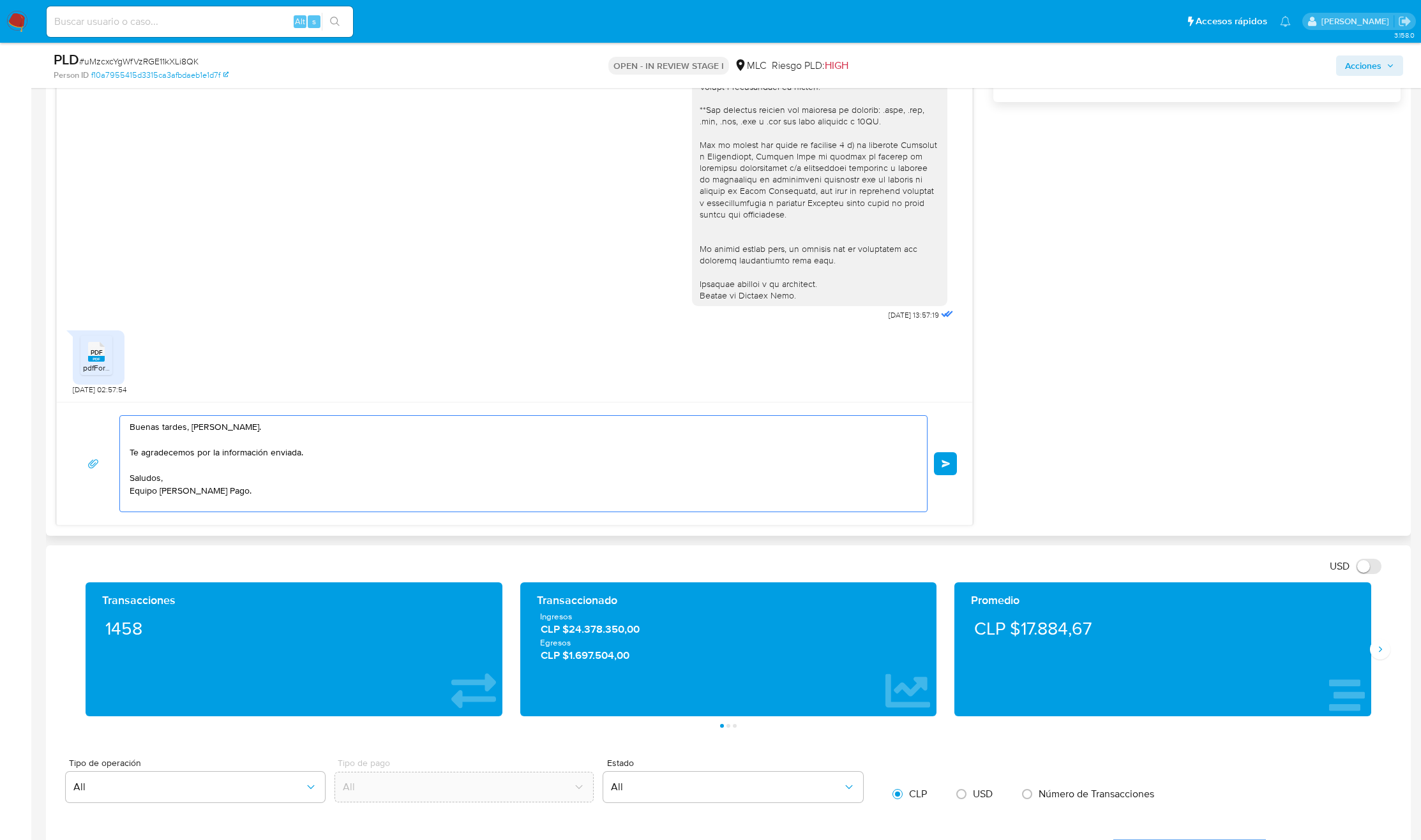
click at [321, 474] on textarea "Buenas tardes, Milton. Te agradecemos por la información enviada. Saludos, Equi…" at bounding box center [520, 464] width 781 height 96
click at [322, 460] on textarea "Buenas tardes, Milton. Te agradecemos por la información enviada. Saludos, Equi…" at bounding box center [520, 464] width 781 height 96
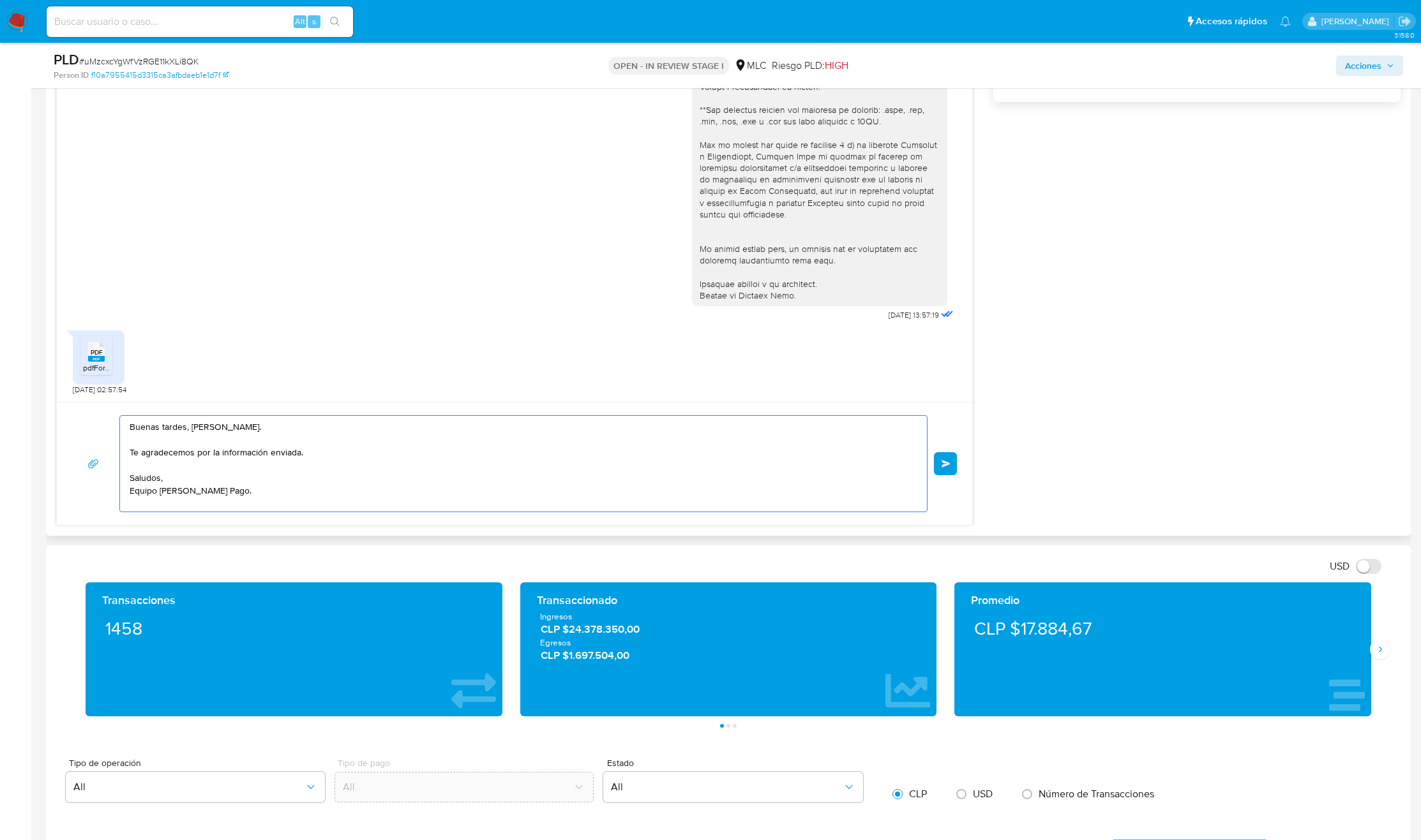
click at [322, 460] on textarea "Buenas tardes, Milton. Te agradecemos por la información enviada. Saludos, Equi…" at bounding box center [520, 464] width 781 height 96
click at [323, 492] on textarea "Buenas tardes, Milton. Te agradecemos por la información enviada. Saludos, Equi…" at bounding box center [520, 464] width 781 height 96
drag, startPoint x: 330, startPoint y: 499, endPoint x: 266, endPoint y: 473, distance: 69.1
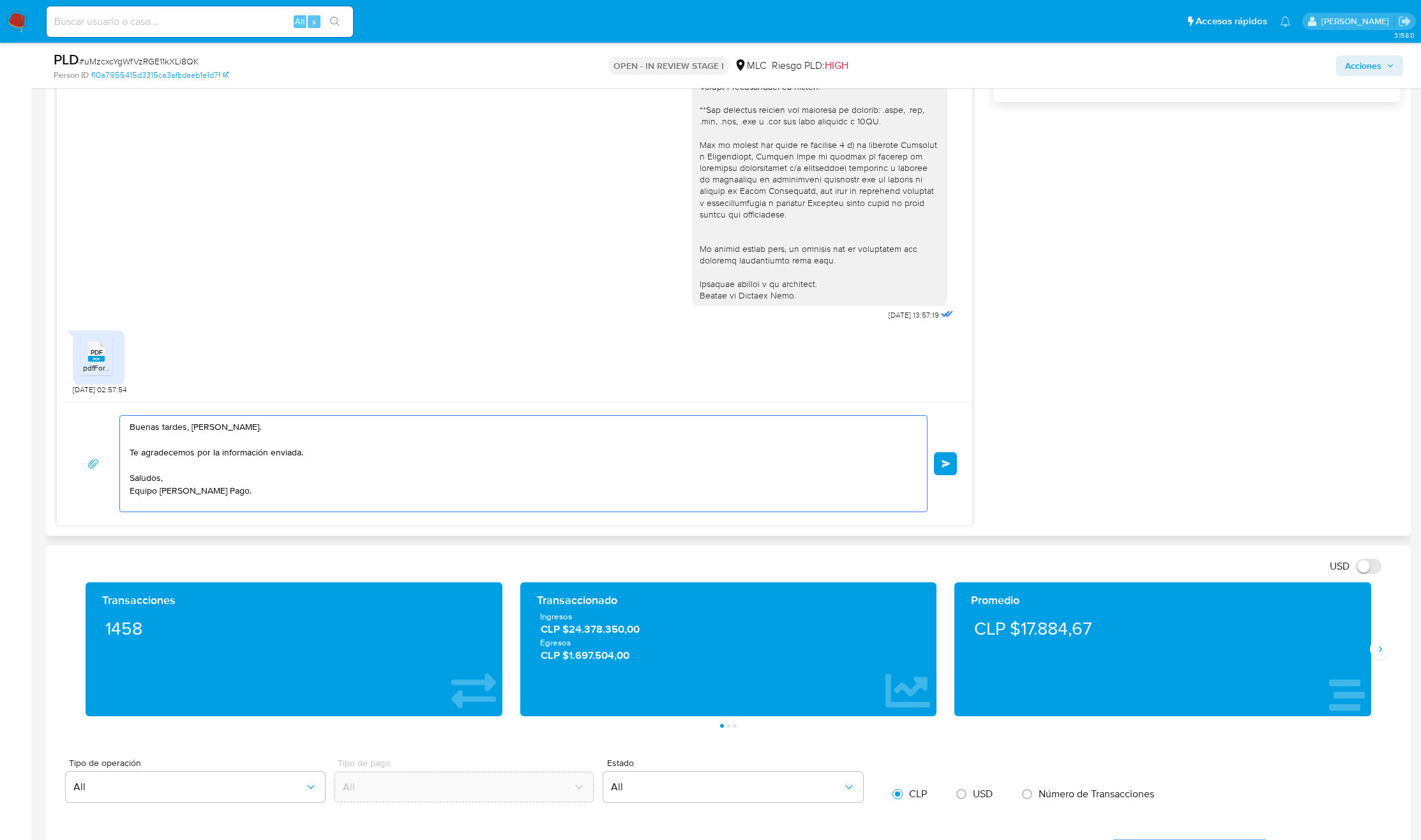
click at [266, 473] on textarea "Buenas tardes, Milton. Te agradecemos por la información enviada. Saludos, Equi…" at bounding box center [520, 464] width 781 height 96
type textarea "Buenas tardes, Milton. Te agradecemos por la información enviada. Saludos, Equi…"
drag, startPoint x: 945, startPoint y: 476, endPoint x: 984, endPoint y: 493, distance: 42.5
click at [983, 491] on div "18/08/2025 13:57:19 PDF PDF pdfFormulario.pdf 21/08/2025 02:57:54 Buenas tardes…" at bounding box center [728, 160] width 1344 height 730
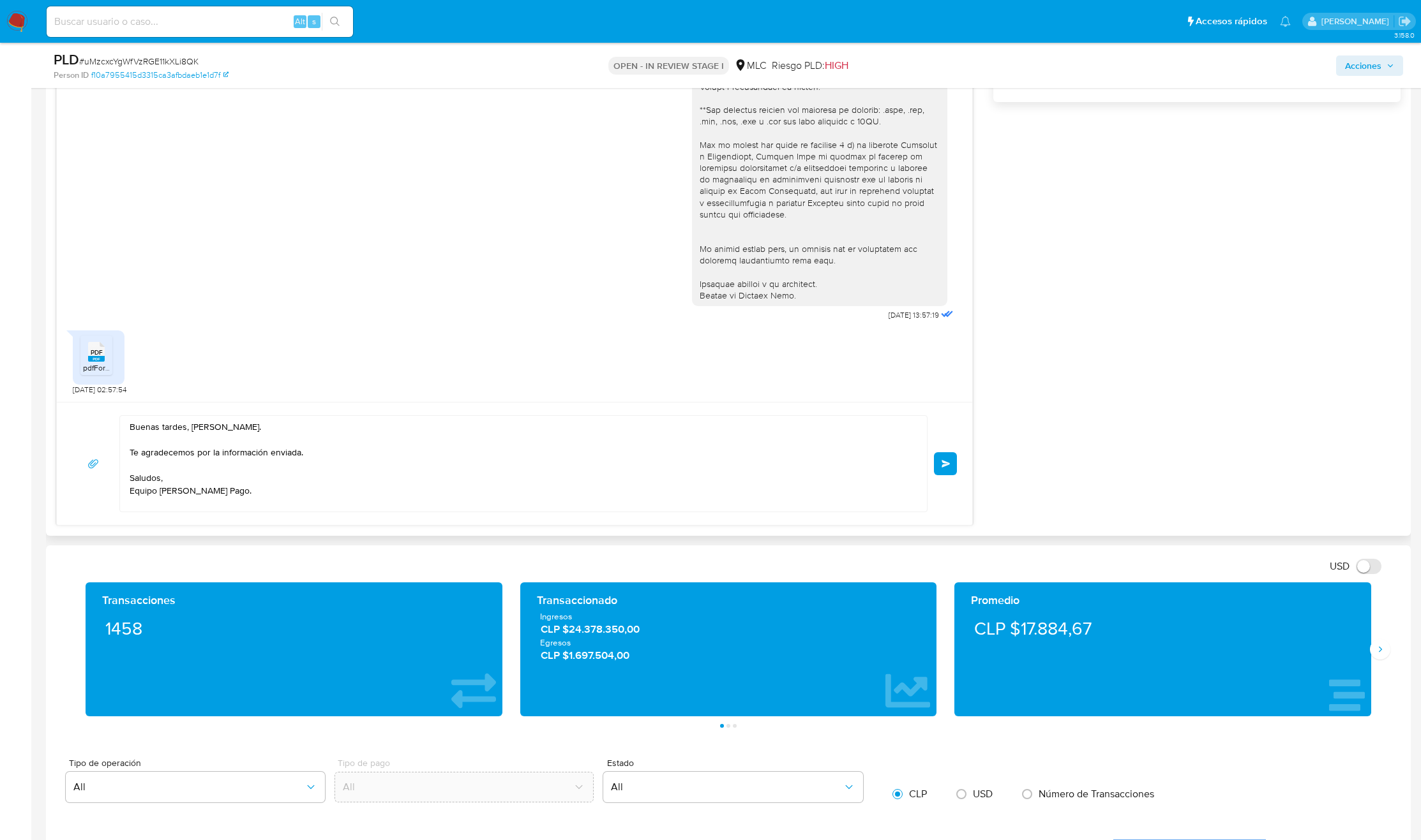
click at [942, 463] on span "Enviar" at bounding box center [946, 464] width 9 height 8
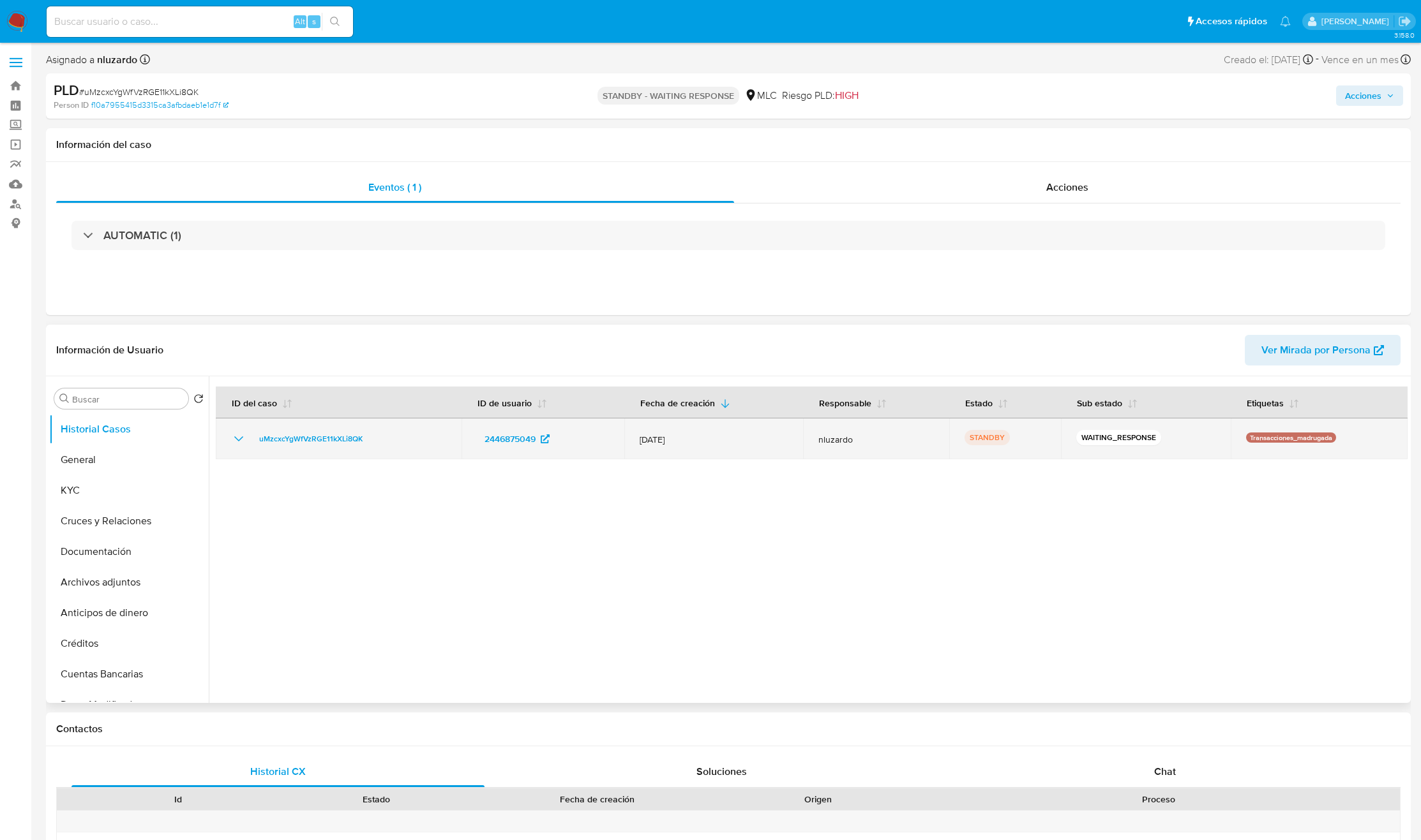
select select "10"
